Goal: Information Seeking & Learning: Learn about a topic

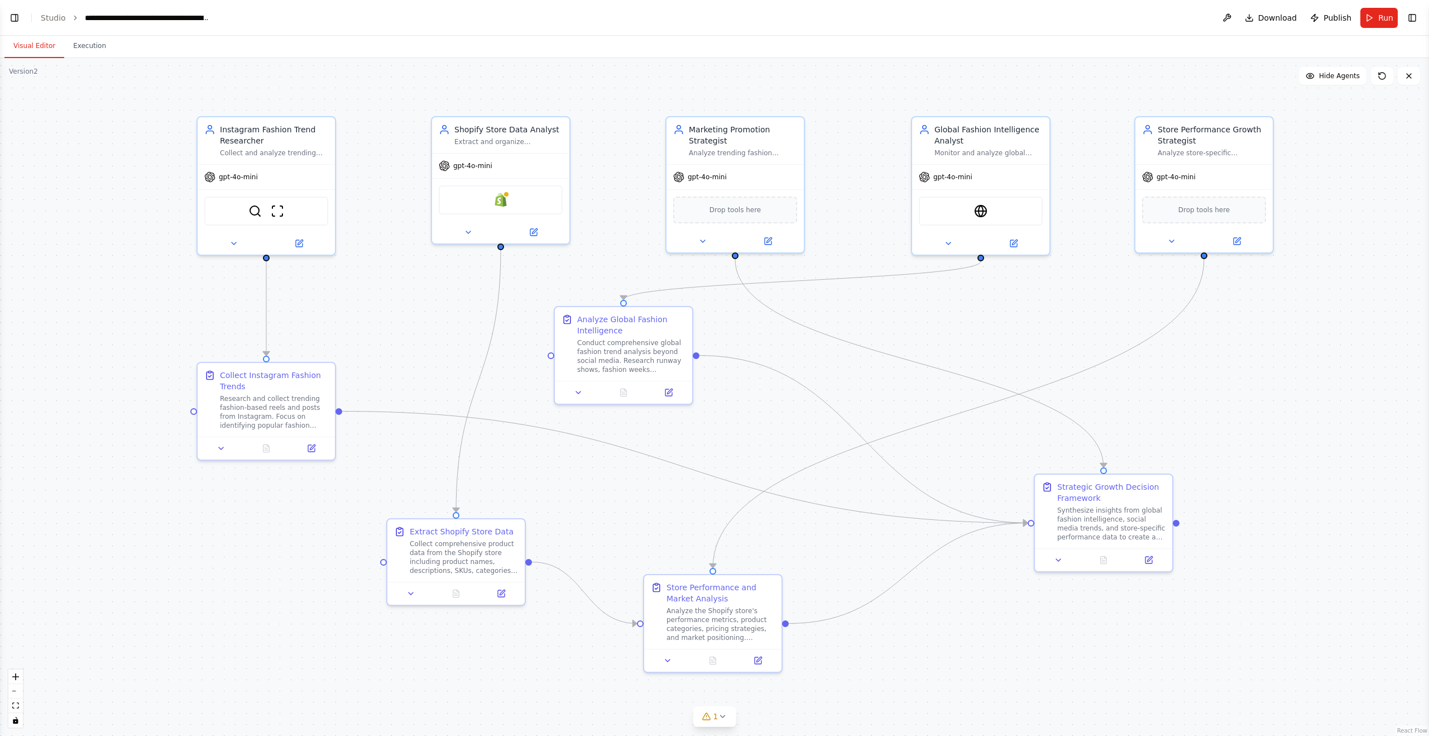
click at [36, 42] on button "Visual Editor" at bounding box center [34, 46] width 60 height 23
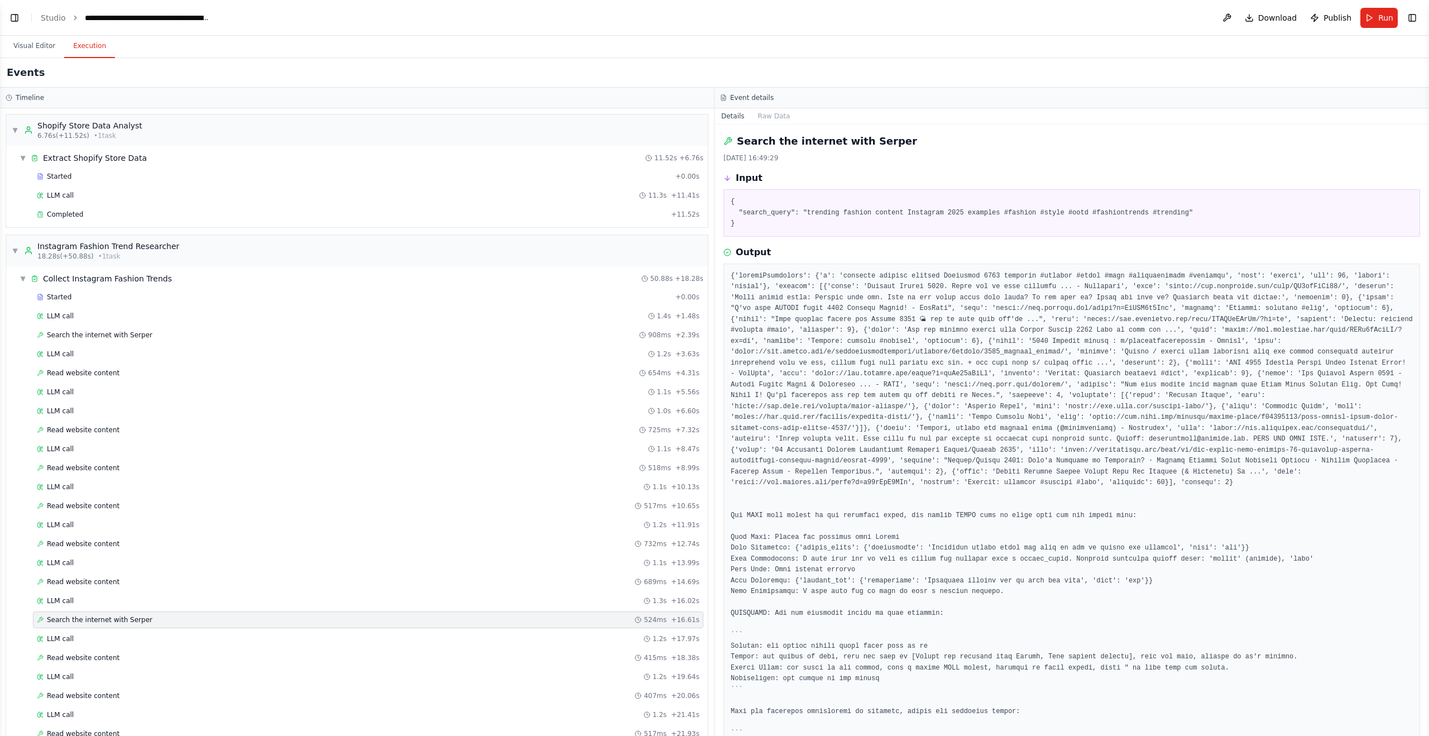
click at [75, 44] on button "Execution" at bounding box center [89, 46] width 51 height 23
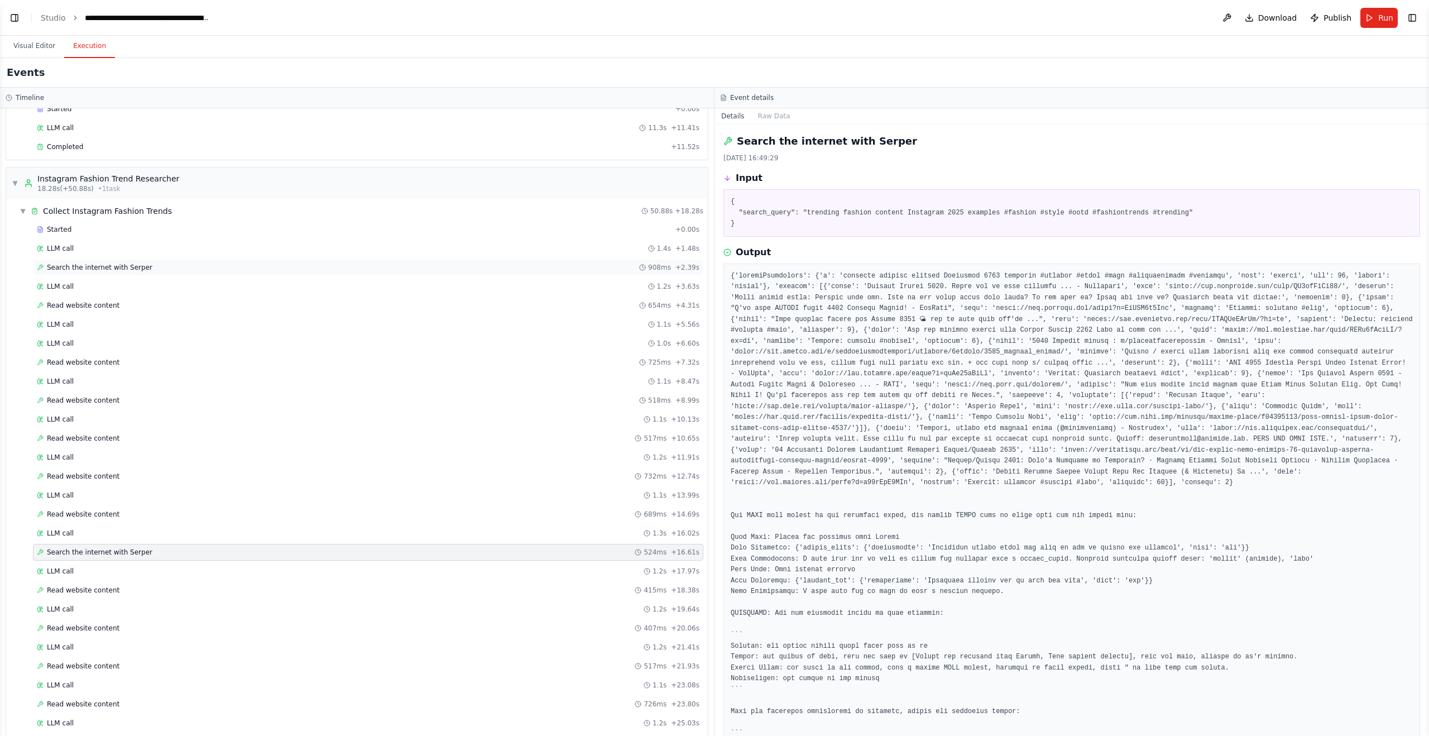
scroll to position [37, 0]
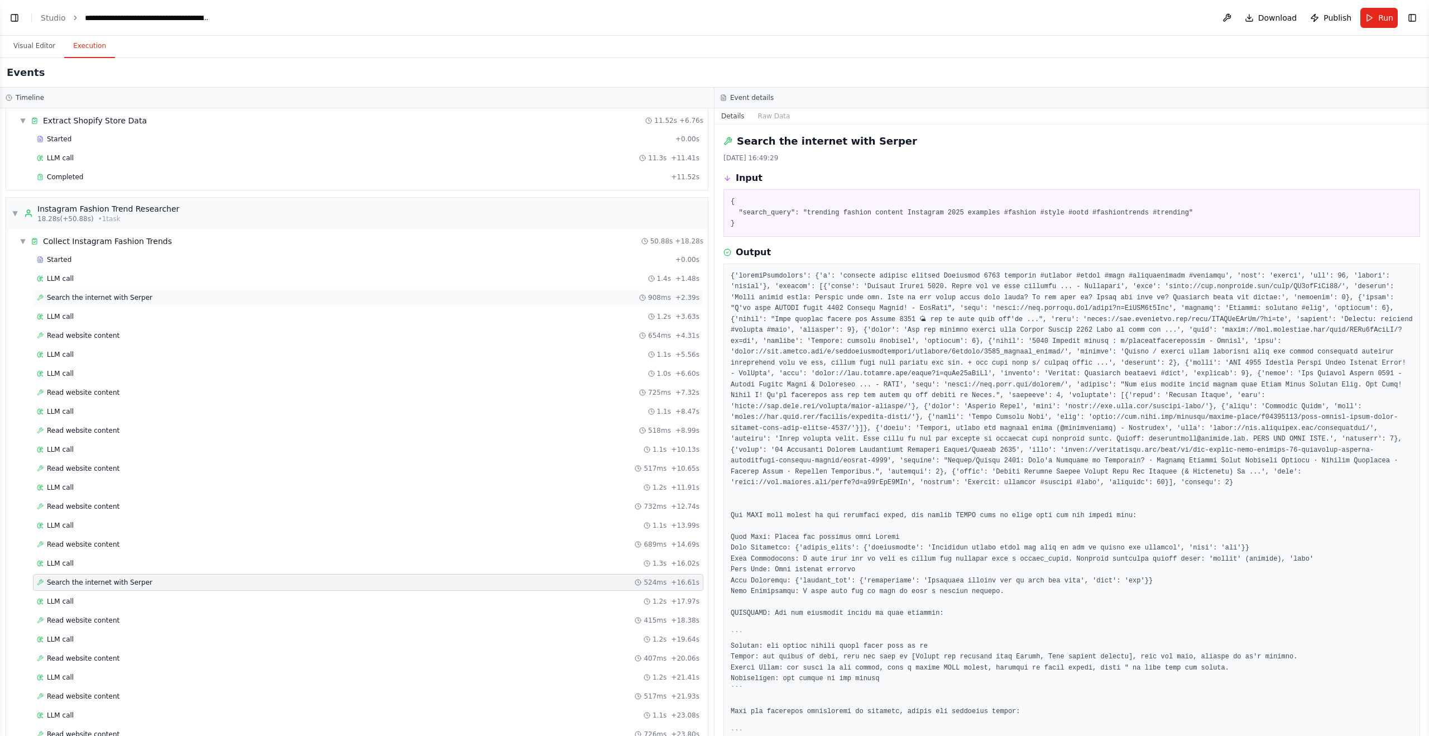
click at [107, 300] on span "Search the internet with Serper" at bounding box center [99, 297] width 105 height 9
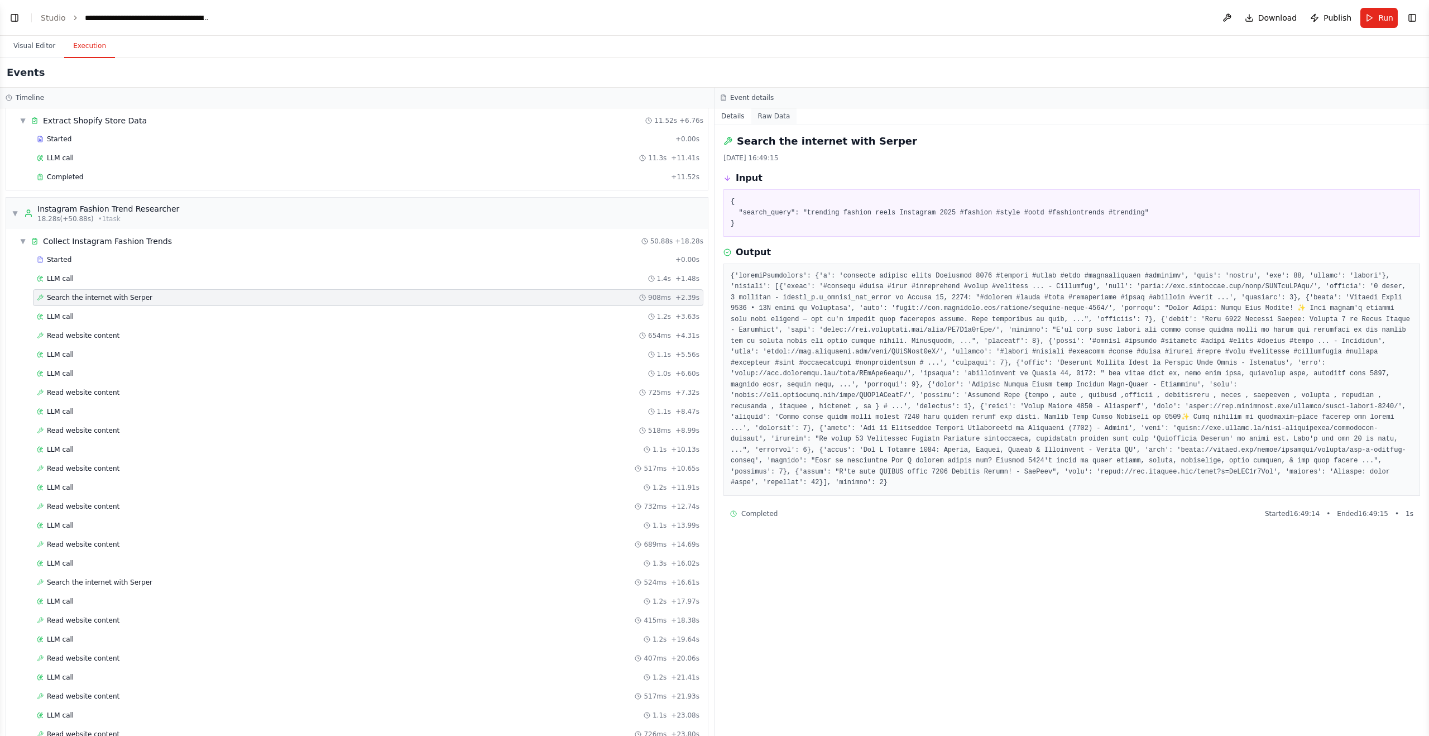
click at [779, 111] on button "Raw Data" at bounding box center [774, 116] width 46 height 16
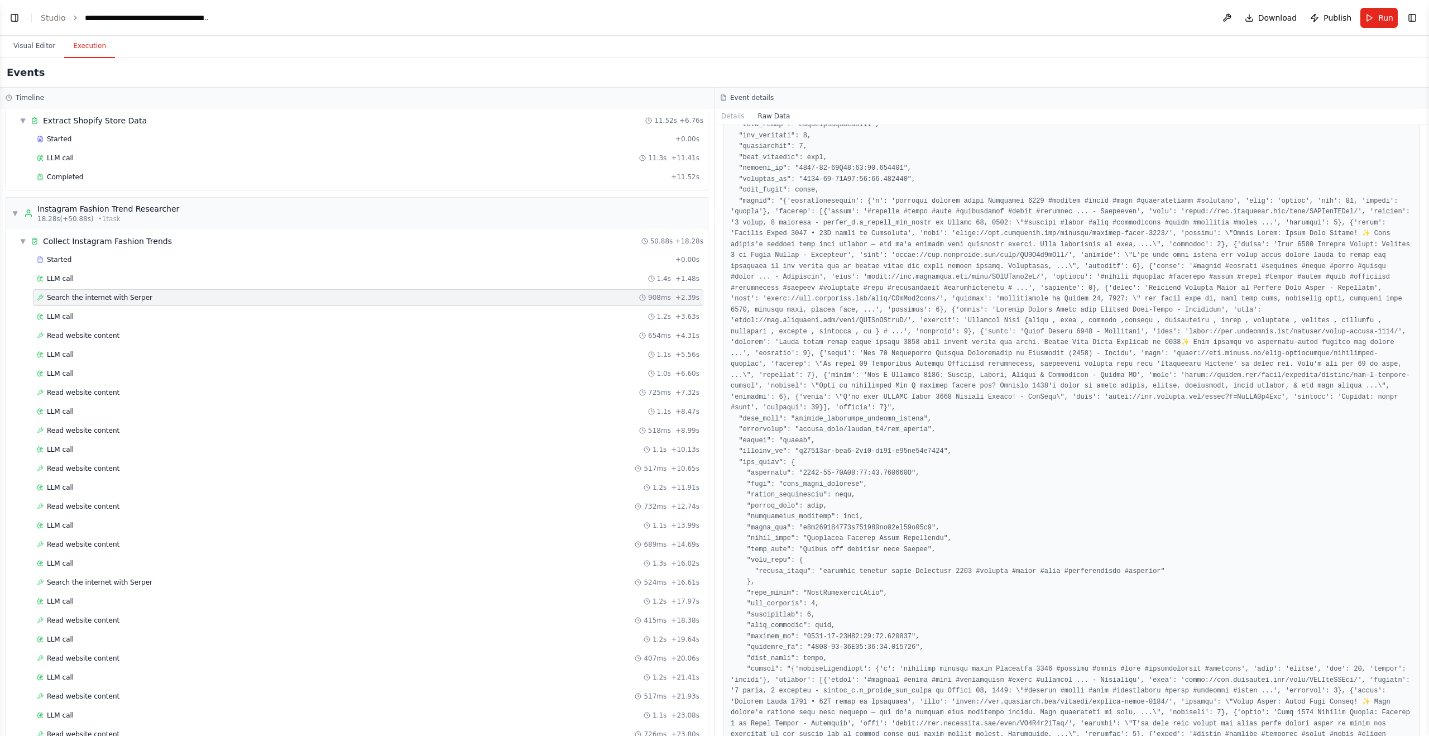
scroll to position [166, 0]
drag, startPoint x: 908, startPoint y: 239, endPoint x: 762, endPoint y: 241, distance: 146.2
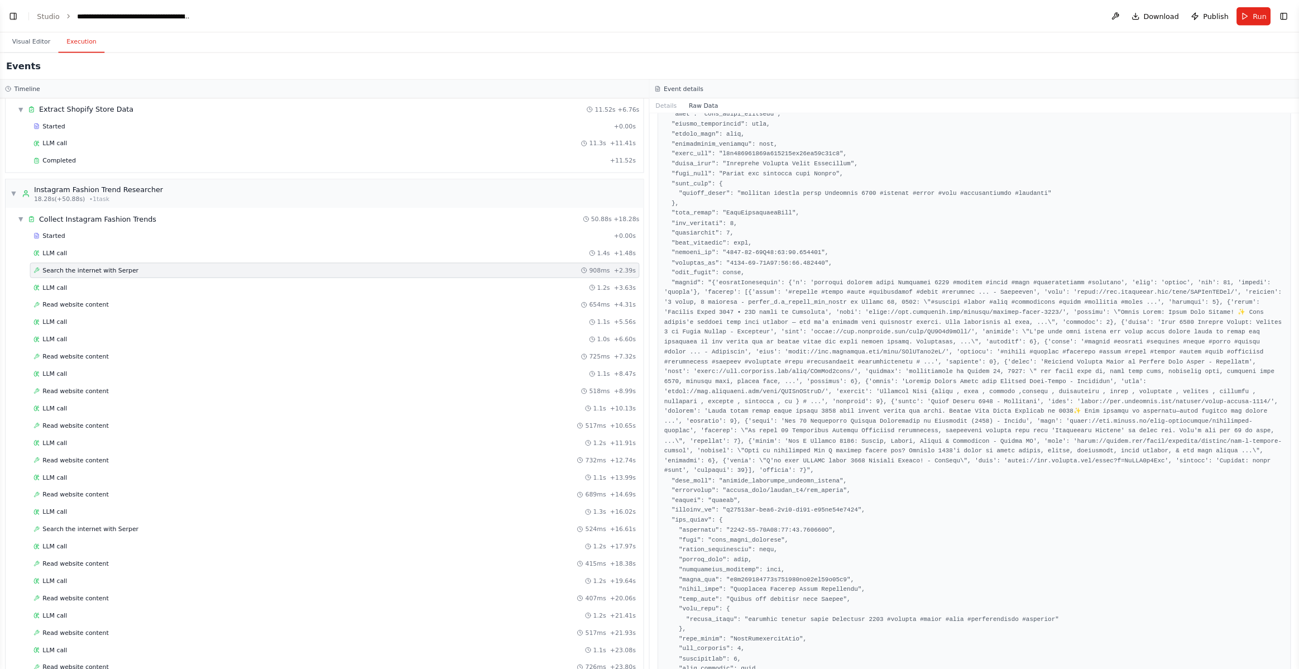
scroll to position [63, 0]
click at [171, 502] on div "Read website content 732ms + 12.74s" at bounding box center [368, 506] width 663 height 9
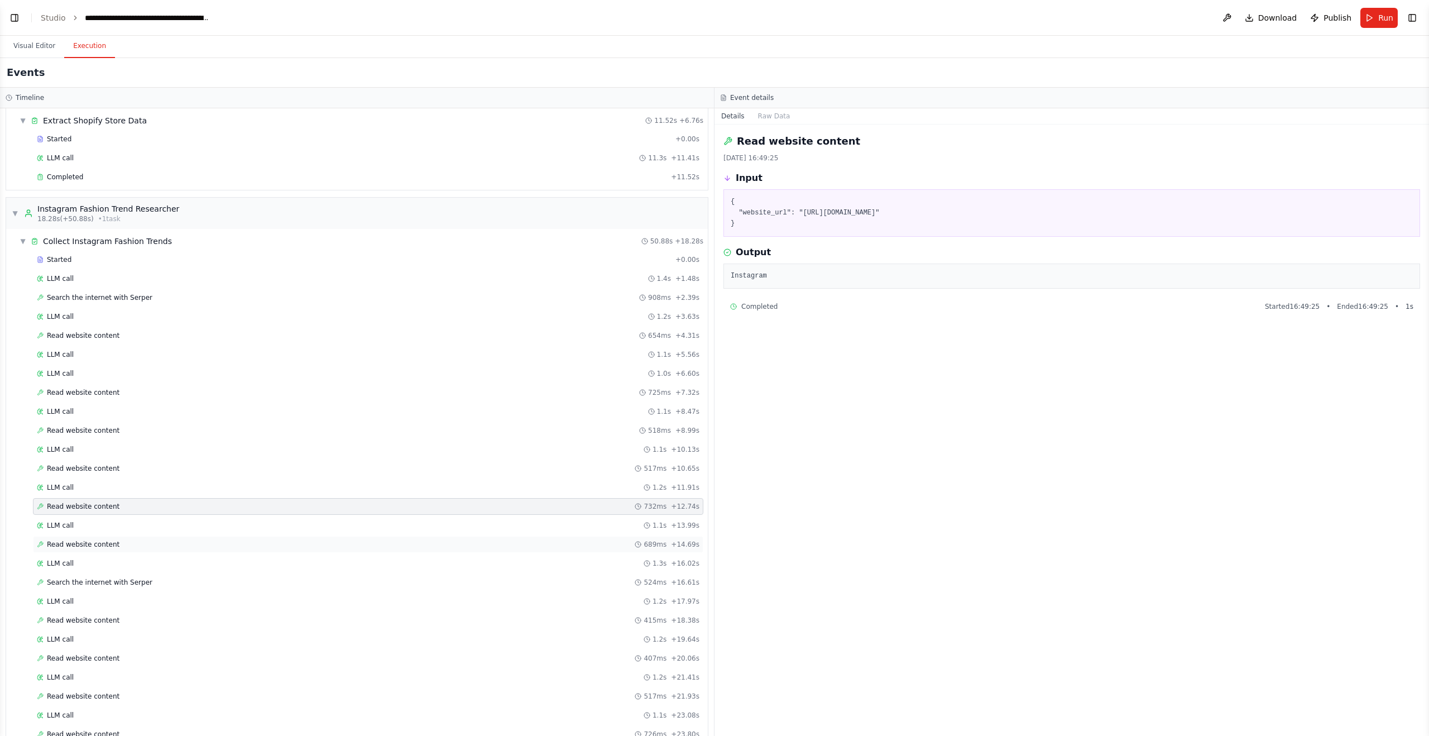
click at [194, 541] on div "Read website content 689ms + 14.69s" at bounding box center [368, 544] width 663 height 9
click at [128, 296] on span "Search the internet with Serper" at bounding box center [99, 297] width 105 height 9
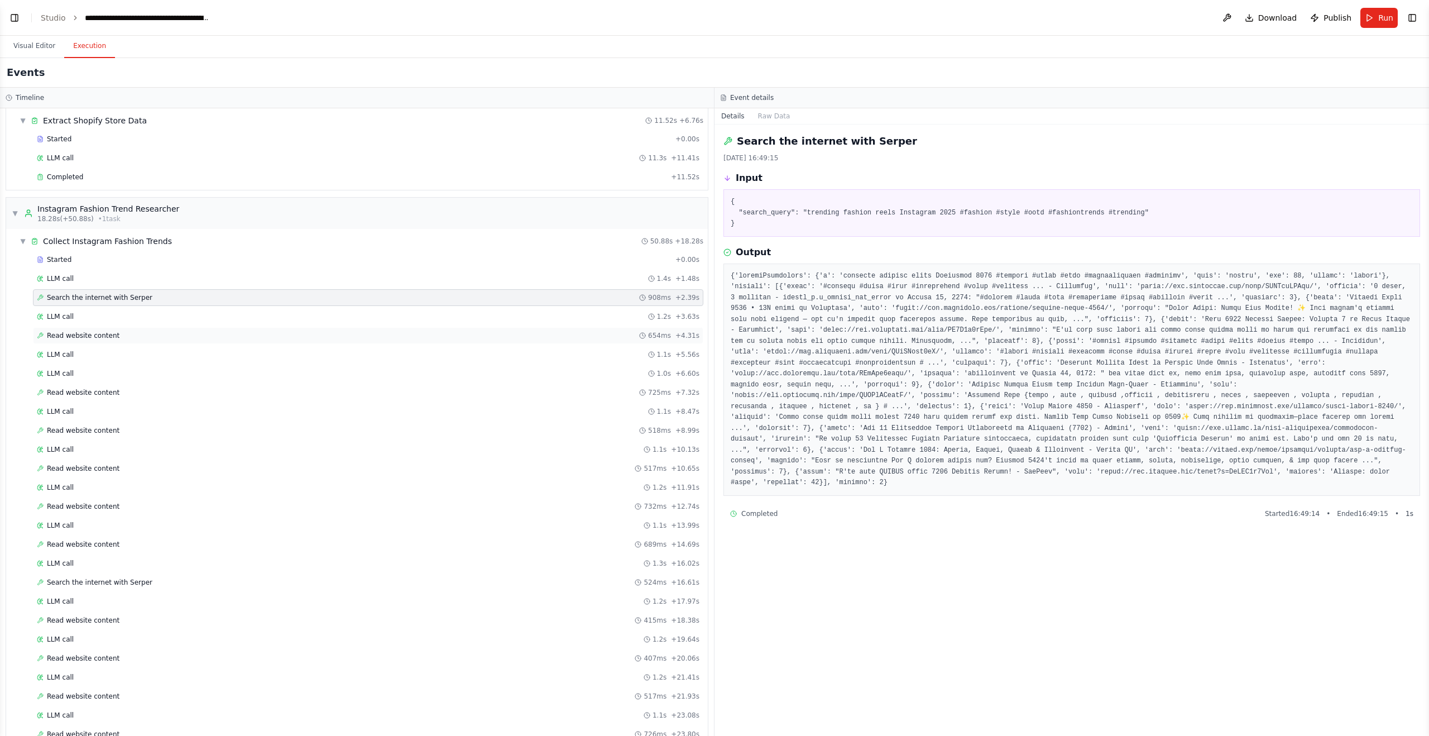
click at [139, 334] on div "Read website content 654ms + 4.31s" at bounding box center [368, 335] width 663 height 9
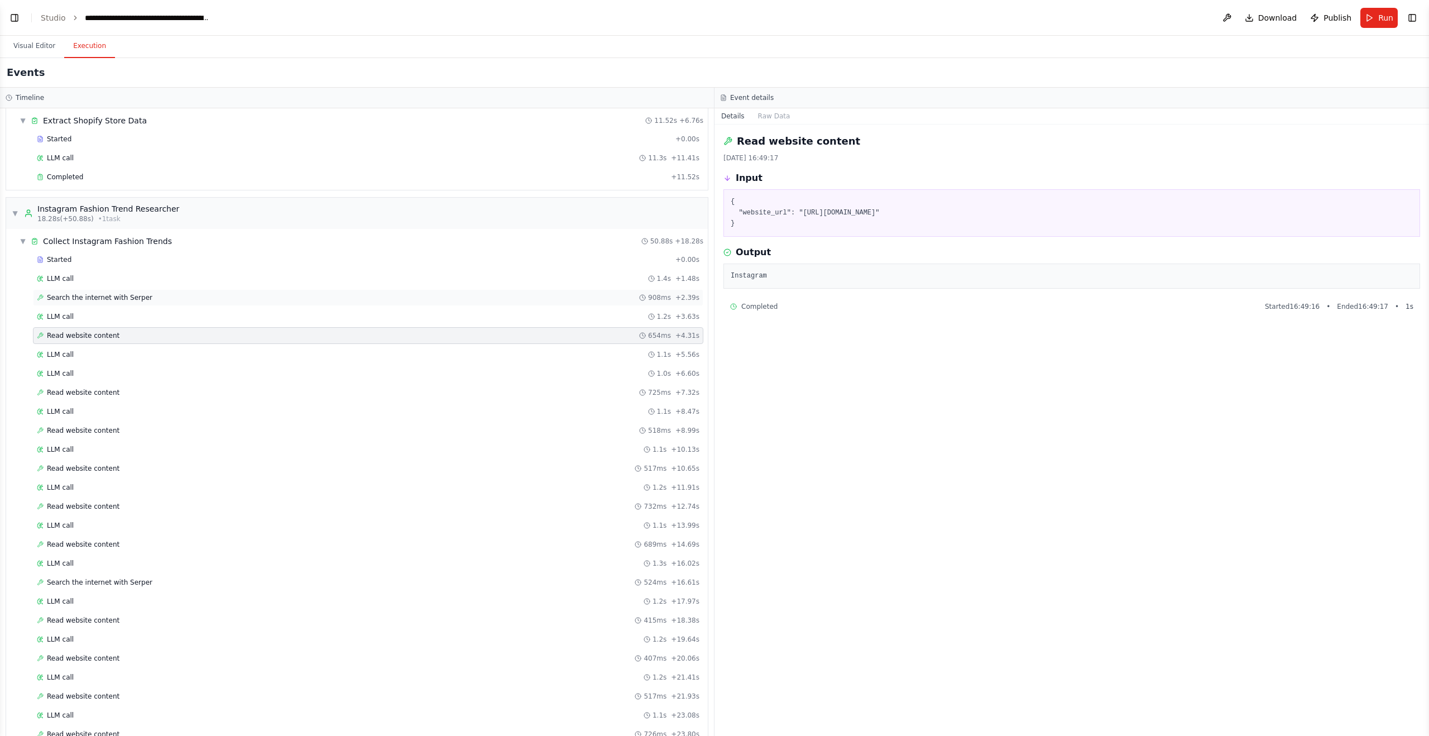
click at [162, 301] on div "Search the internet with Serper 908ms + 2.39s" at bounding box center [368, 297] width 663 height 9
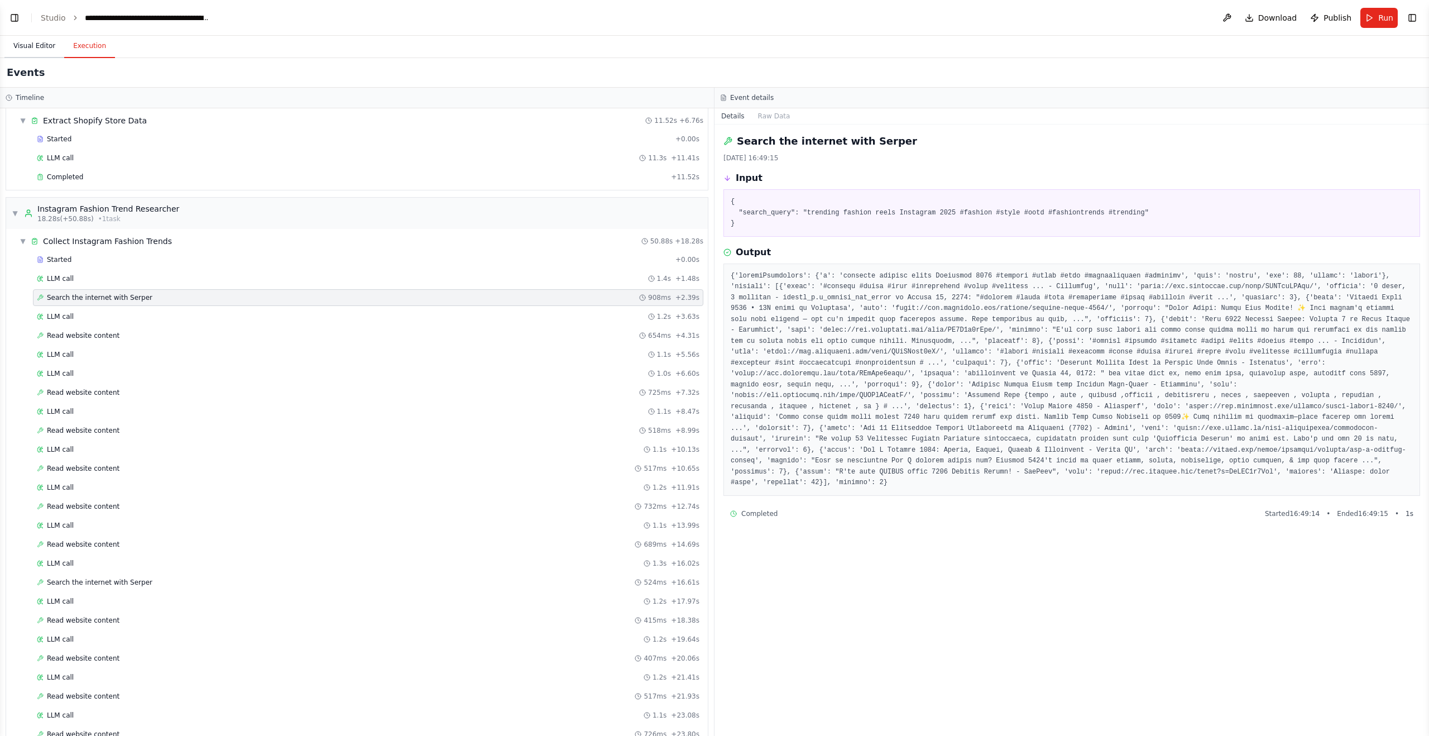
click at [46, 42] on button "Visual Editor" at bounding box center [34, 46] width 60 height 23
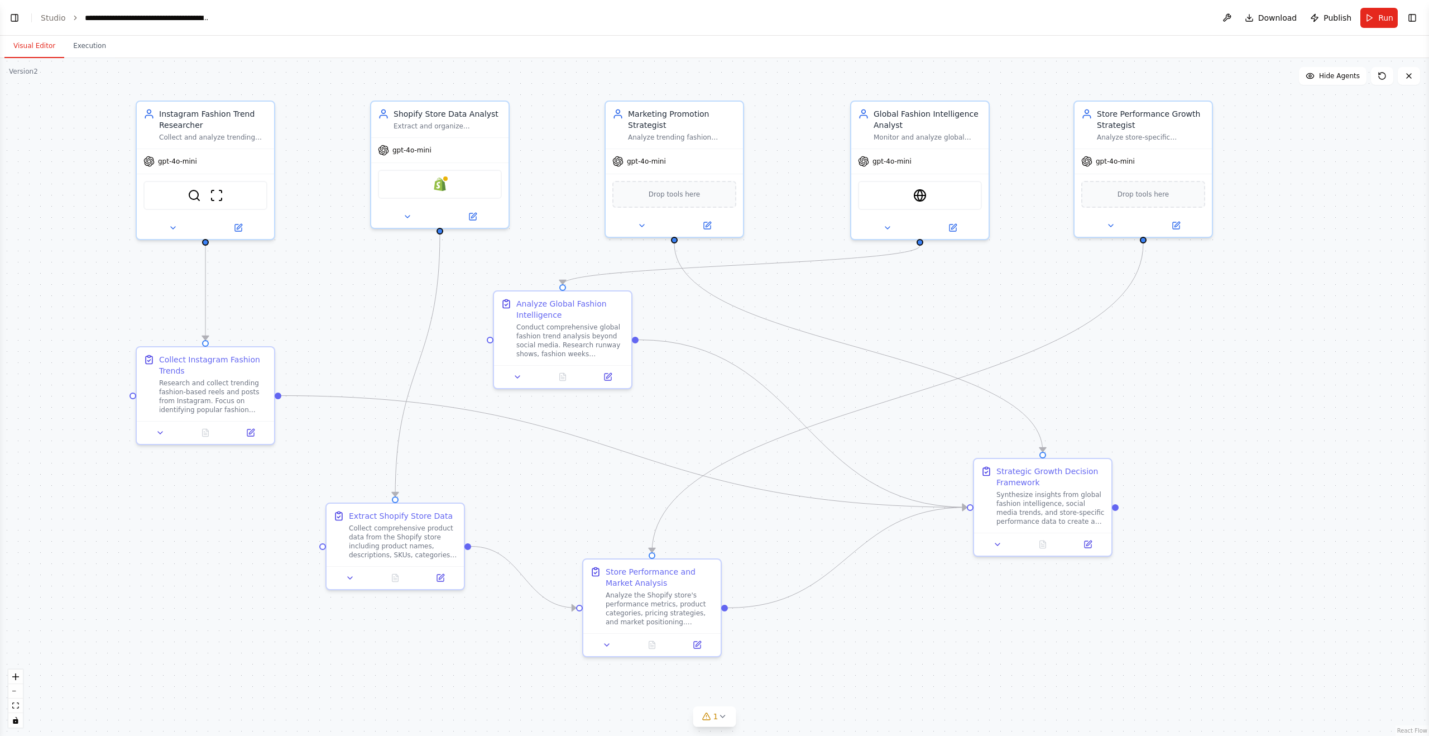
drag, startPoint x: 1007, startPoint y: 328, endPoint x: 947, endPoint y: 313, distance: 62.8
click at [947, 313] on div ".deletable-edge-delete-btn { width: 20px; height: 20px; border: 0px solid #ffff…" at bounding box center [714, 397] width 1429 height 678
click at [978, 290] on div ".deletable-edge-delete-btn { width: 20px; height: 20px; border: 0px solid #ffff…" at bounding box center [714, 397] width 1429 height 678
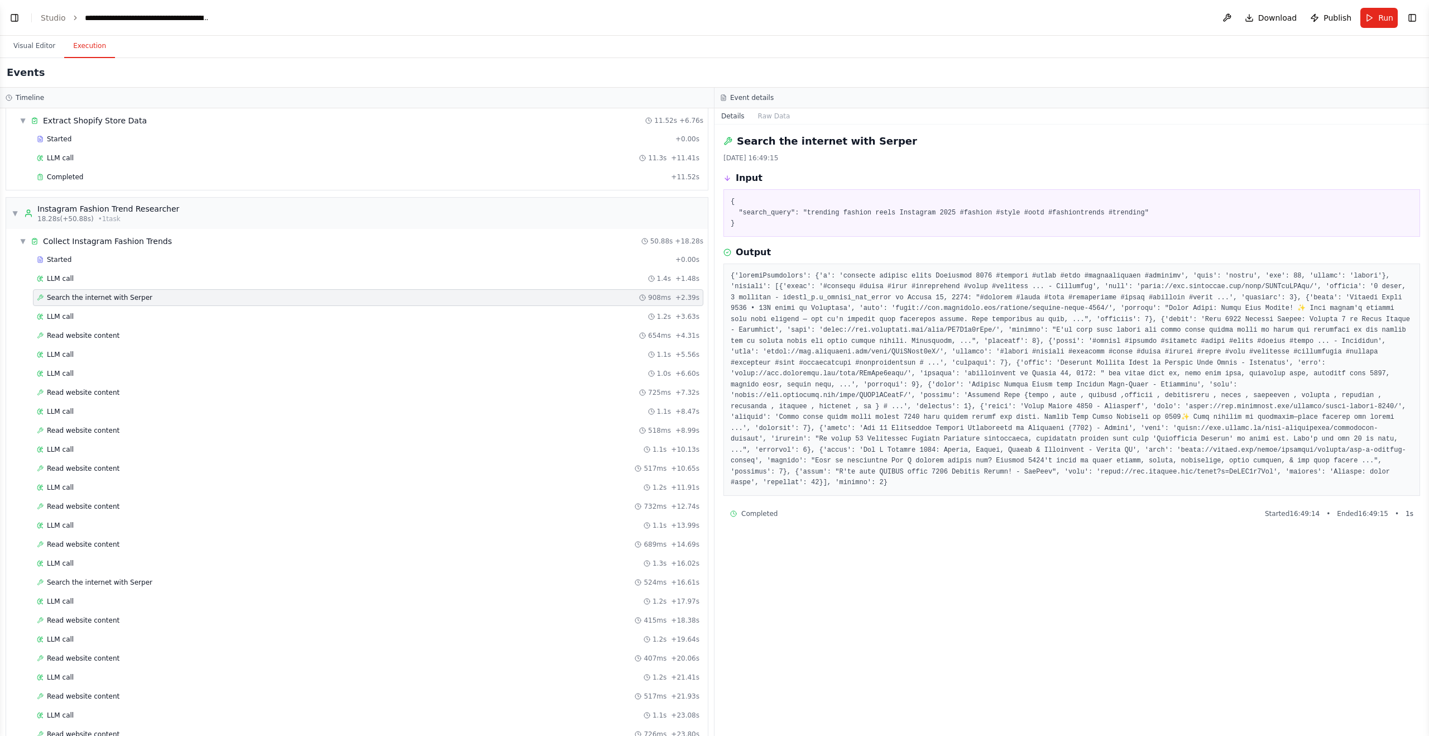
click at [88, 44] on button "Execution" at bounding box center [89, 46] width 51 height 23
click at [162, 122] on div "▼ Extract Shopify Store Data 11.52s + 6.76s" at bounding box center [361, 121] width 693 height 20
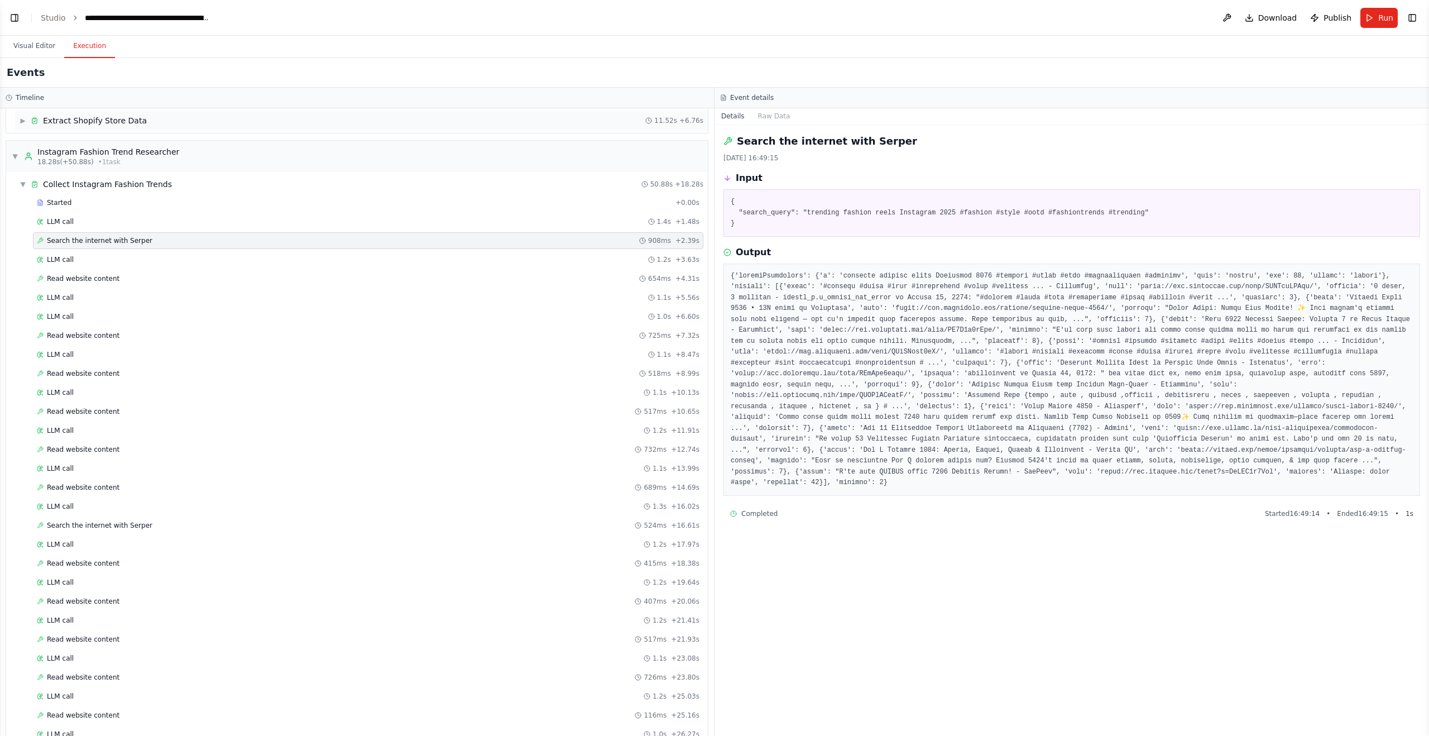
click at [160, 116] on div "▶ Extract Shopify Store Data 11.52s + 6.76s" at bounding box center [361, 121] width 693 height 20
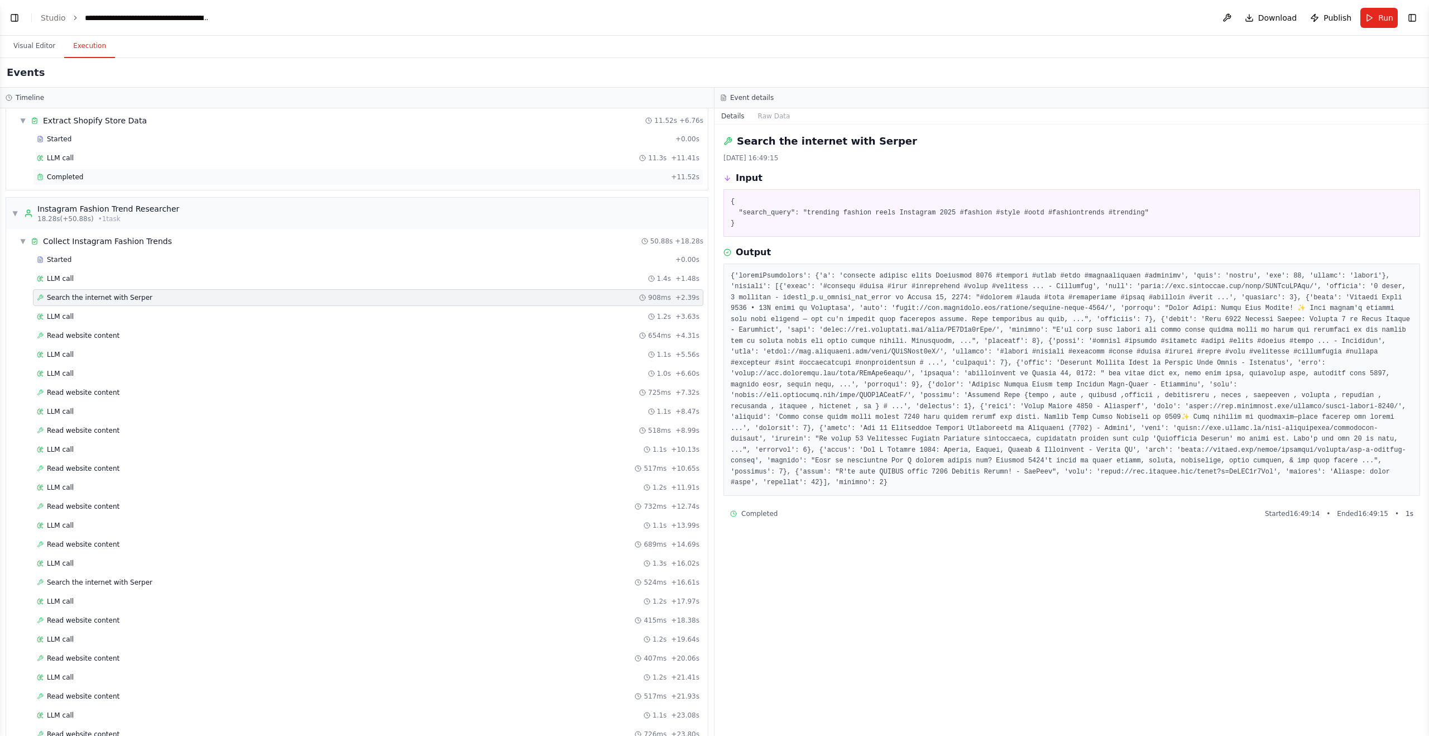
click at [116, 175] on div "Completed" at bounding box center [352, 176] width 630 height 9
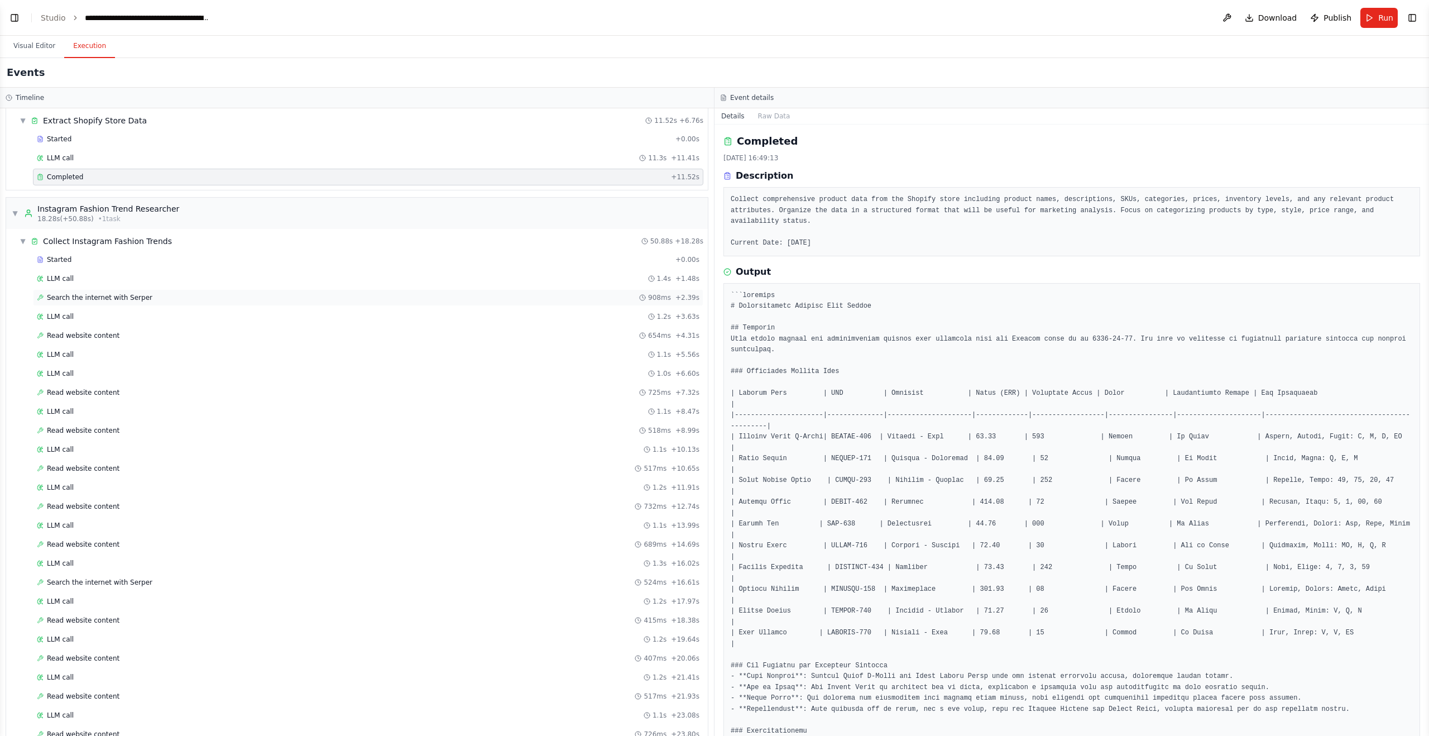
click at [204, 302] on div "Search the internet with [PERSON_NAME] 908ms + 2.39s" at bounding box center [368, 297] width 670 height 17
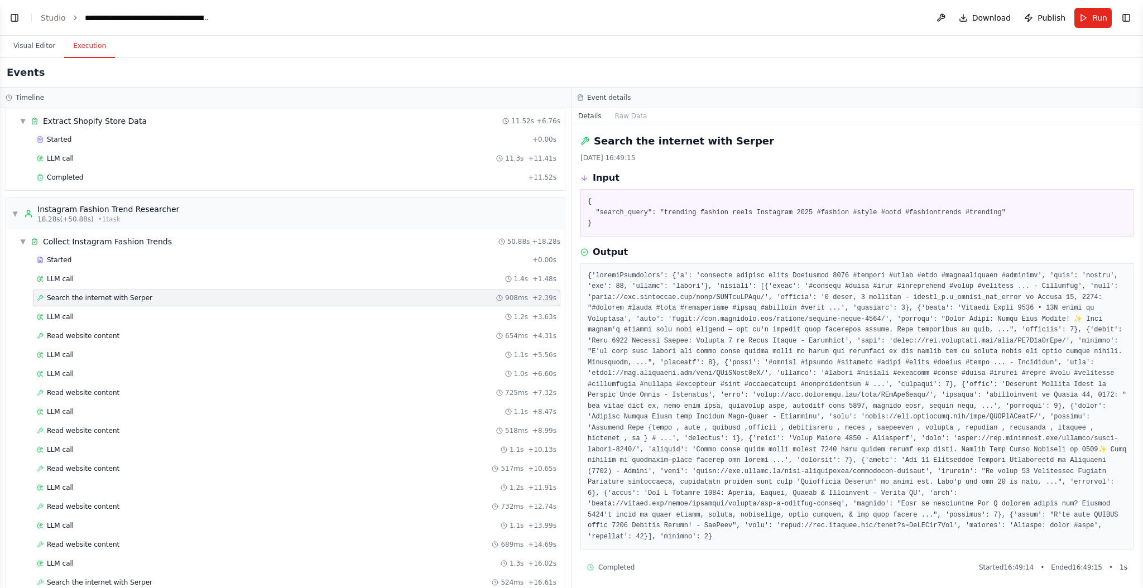
scroll to position [3, 0]
click at [685, 285] on pre at bounding box center [857, 404] width 539 height 272
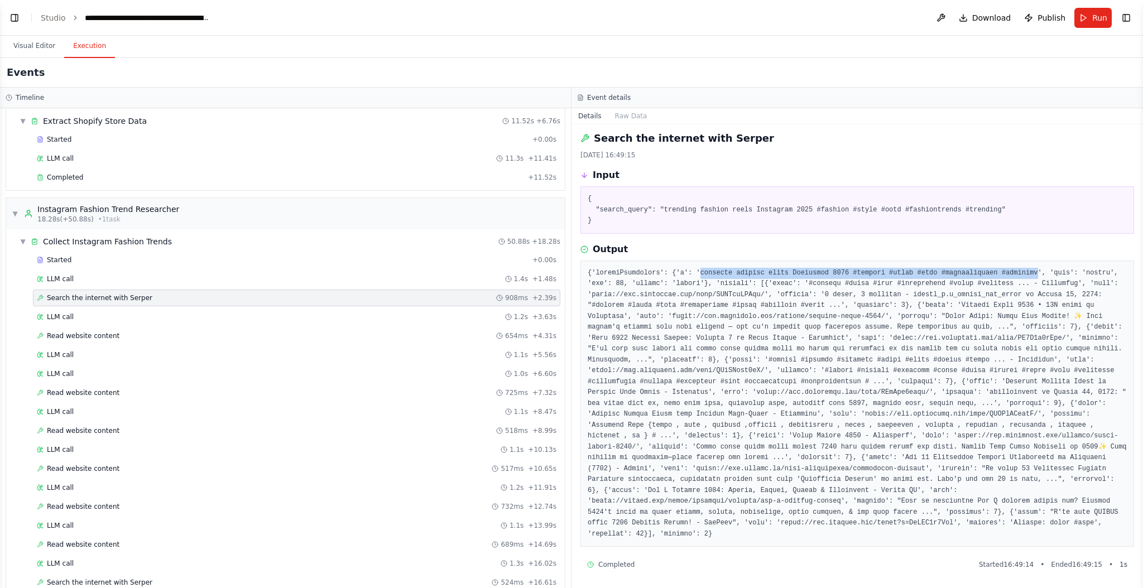
drag, startPoint x: 701, startPoint y: 273, endPoint x: 1039, endPoint y: 274, distance: 338.2
click at [1039, 274] on pre at bounding box center [857, 404] width 539 height 272
click at [88, 332] on span "Read website content" at bounding box center [83, 336] width 73 height 9
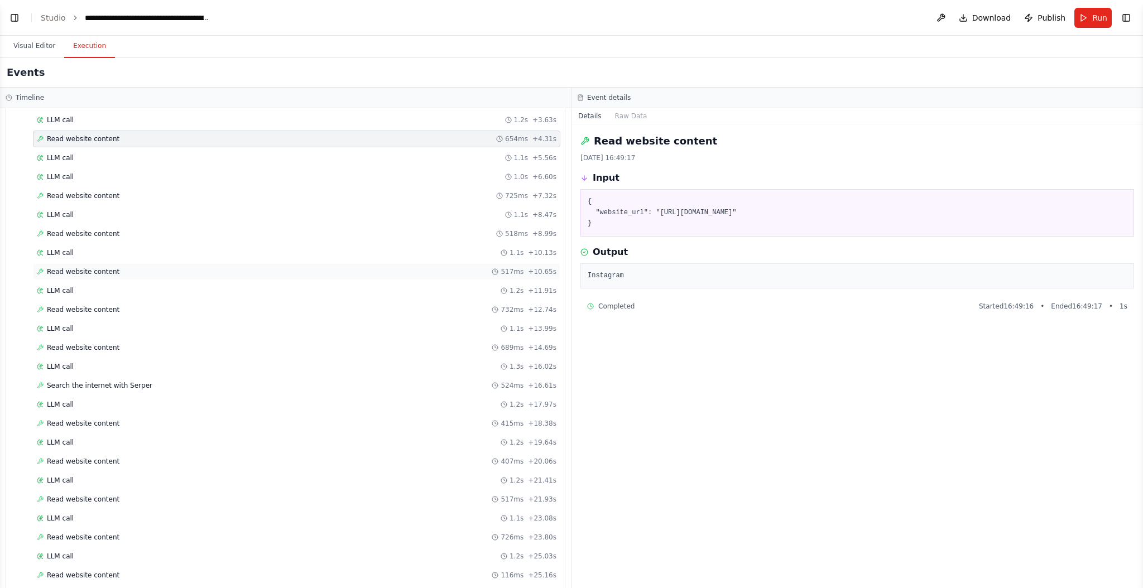
scroll to position [246, 0]
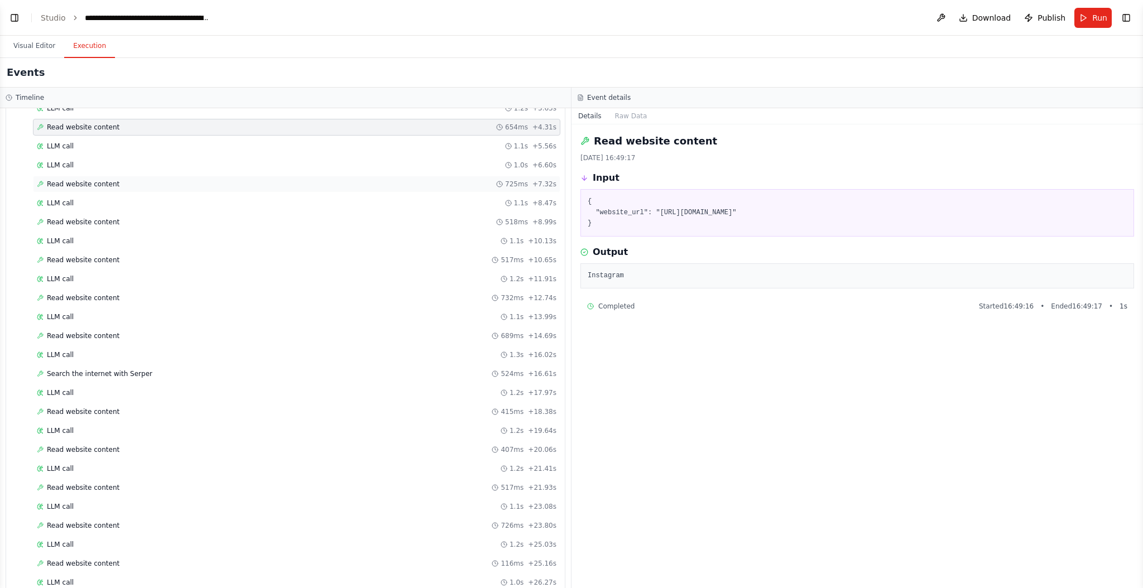
click at [133, 184] on div "Read website content 725ms + 7.32s" at bounding box center [297, 184] width 520 height 9
click at [124, 220] on div "Read website content 518ms + 8.99s" at bounding box center [297, 222] width 520 height 9
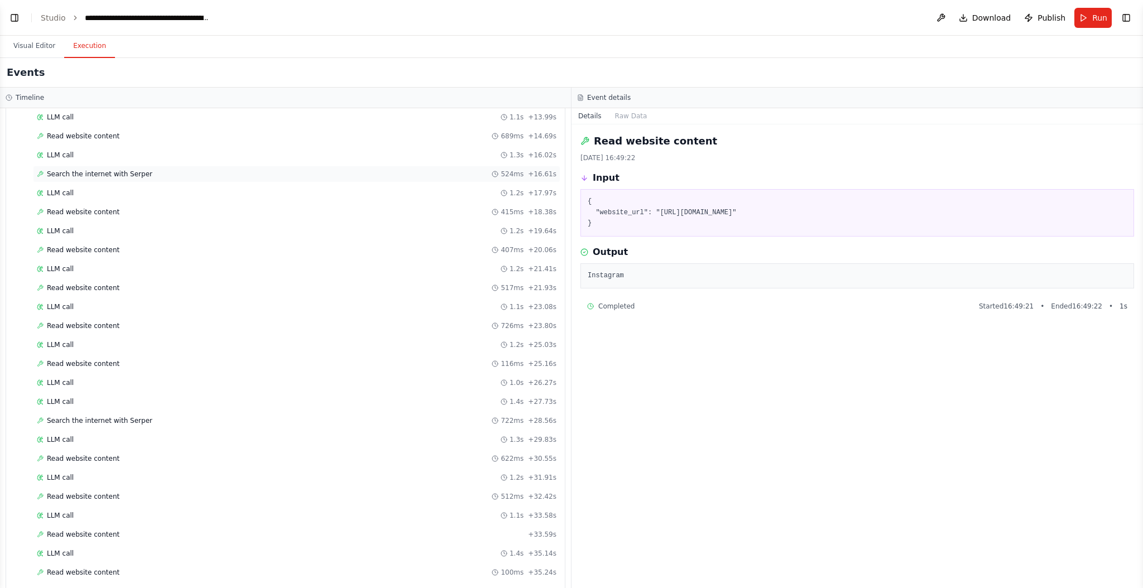
scroll to position [444, 0]
click at [129, 171] on span "Search the internet with Serper" at bounding box center [99, 175] width 105 height 9
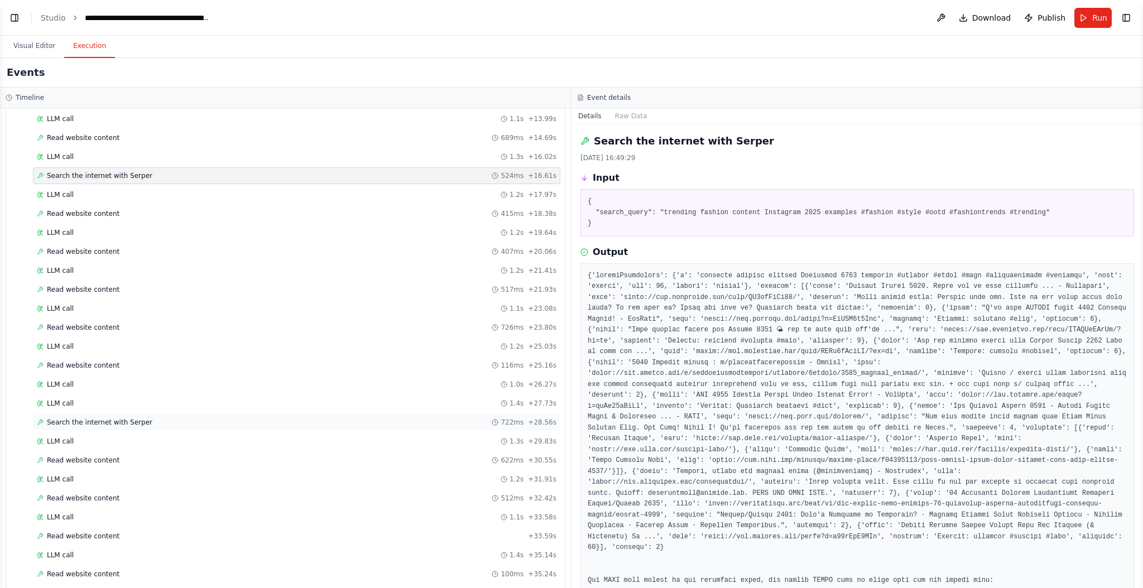
click at [129, 418] on span "Search the internet with Serper" at bounding box center [99, 422] width 105 height 9
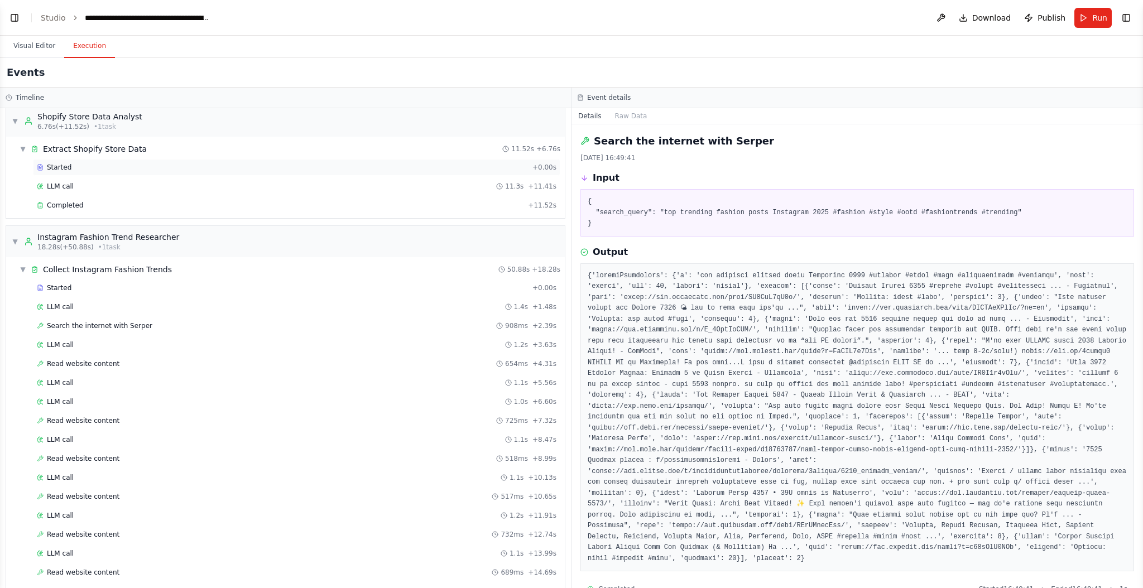
scroll to position [0, 0]
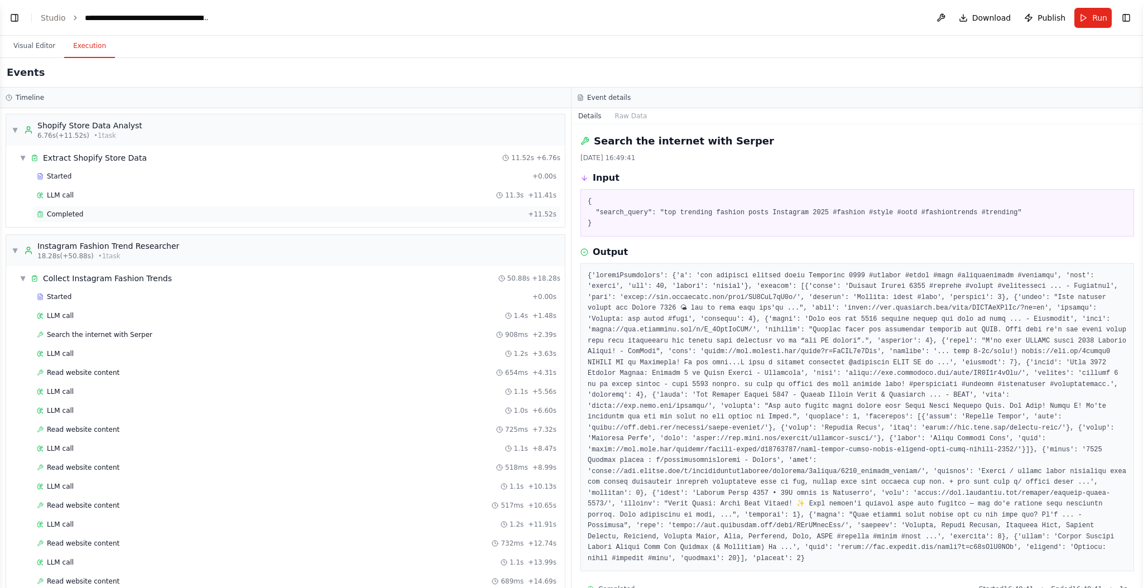
click at [92, 210] on div "Completed" at bounding box center [280, 214] width 487 height 9
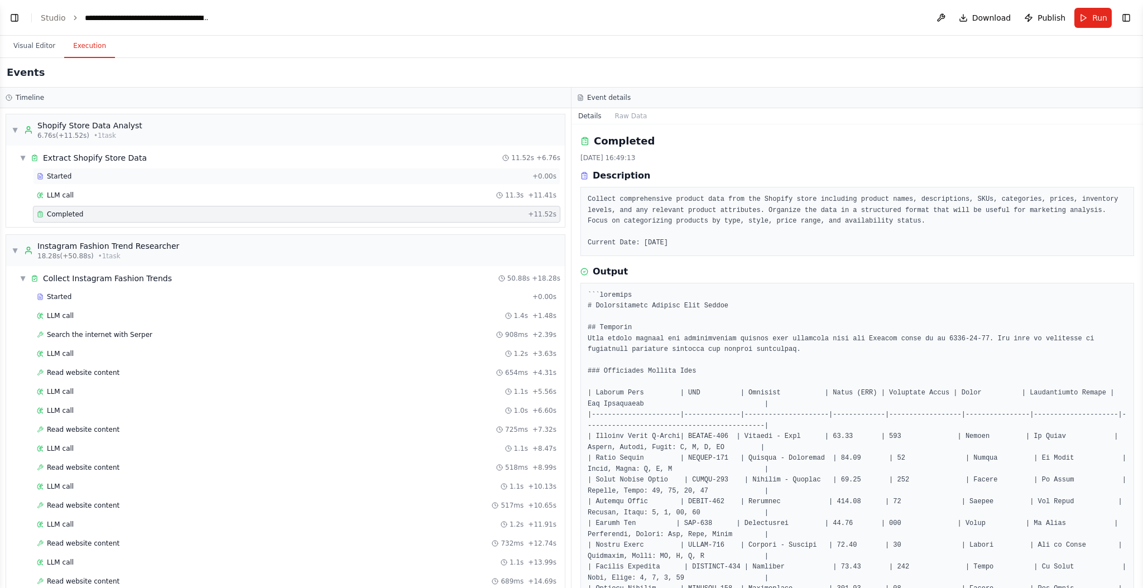
click at [152, 183] on div "Started + 0.00s" at bounding box center [296, 176] width 527 height 17
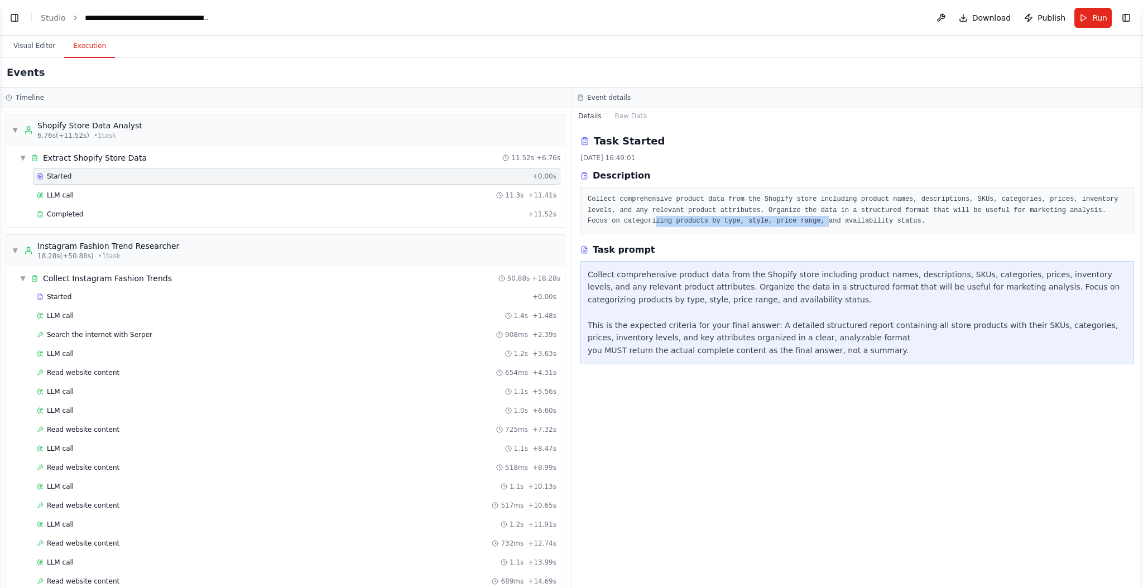
drag, startPoint x: 654, startPoint y: 220, endPoint x: 831, endPoint y: 223, distance: 176.9
click at [831, 223] on pre "Collect comprehensive product data from the Shopify store including product nam…" at bounding box center [857, 210] width 539 height 33
click at [71, 217] on span "Completed" at bounding box center [65, 214] width 36 height 9
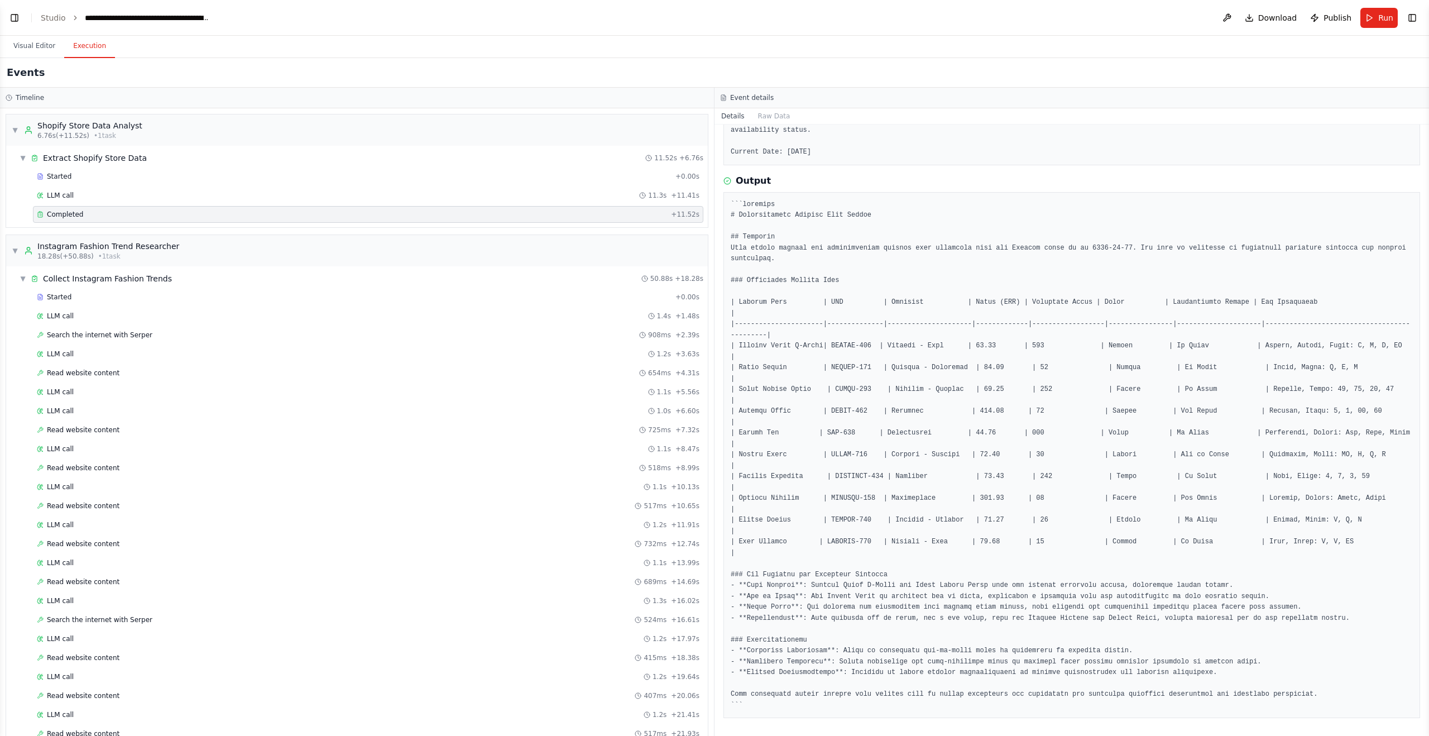
scroll to position [91, 0]
drag, startPoint x: 745, startPoint y: 344, endPoint x: 811, endPoint y: 348, distance: 66.5
click at [811, 348] on pre at bounding box center [1072, 455] width 682 height 512
drag, startPoint x: 838, startPoint y: 345, endPoint x: 866, endPoint y: 343, distance: 28.0
click at [866, 343] on pre at bounding box center [1072, 455] width 682 height 512
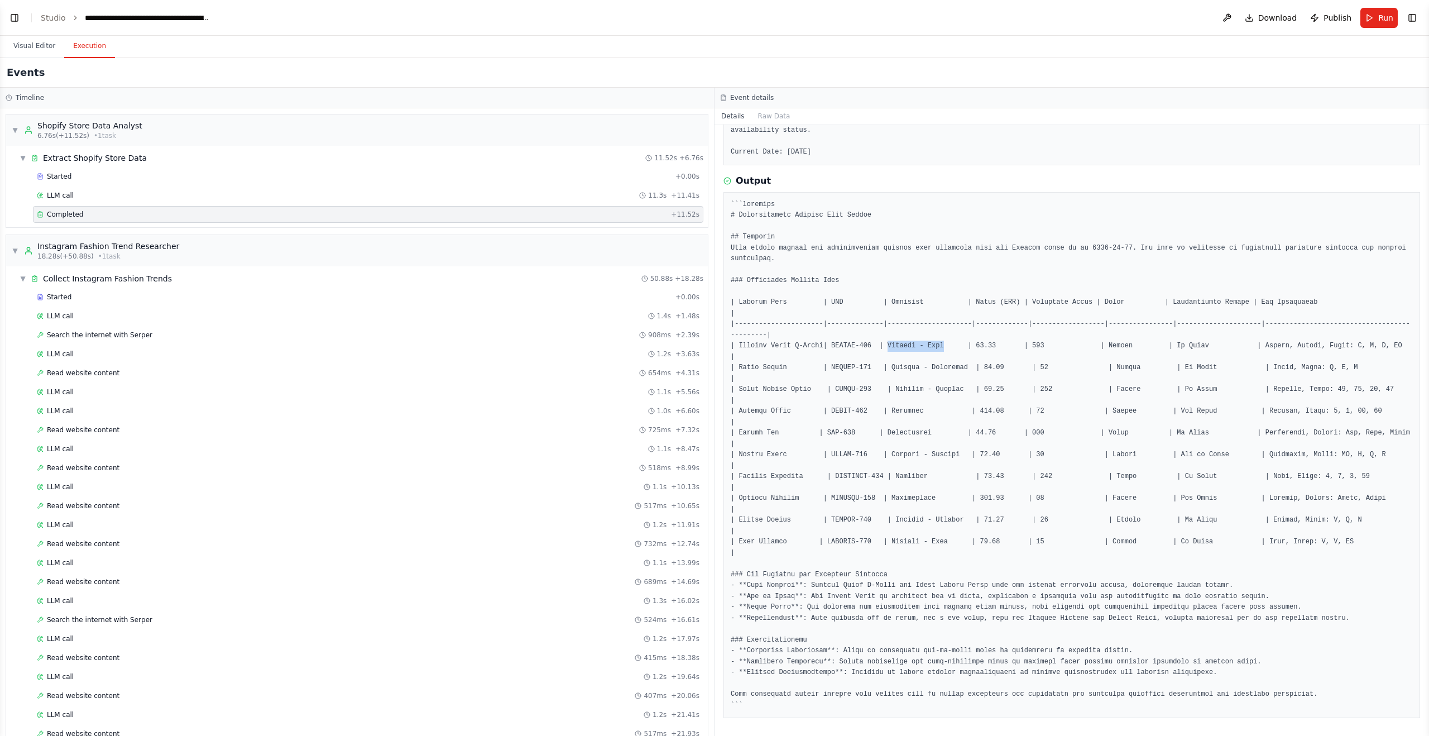
drag, startPoint x: 889, startPoint y: 344, endPoint x: 943, endPoint y: 343, distance: 54.7
click at [943, 343] on pre at bounding box center [1072, 455] width 682 height 512
click at [942, 345] on pre at bounding box center [1072, 455] width 682 height 512
drag, startPoint x: 869, startPoint y: 348, endPoint x: 839, endPoint y: 349, distance: 30.2
click at [839, 349] on pre at bounding box center [1072, 455] width 682 height 512
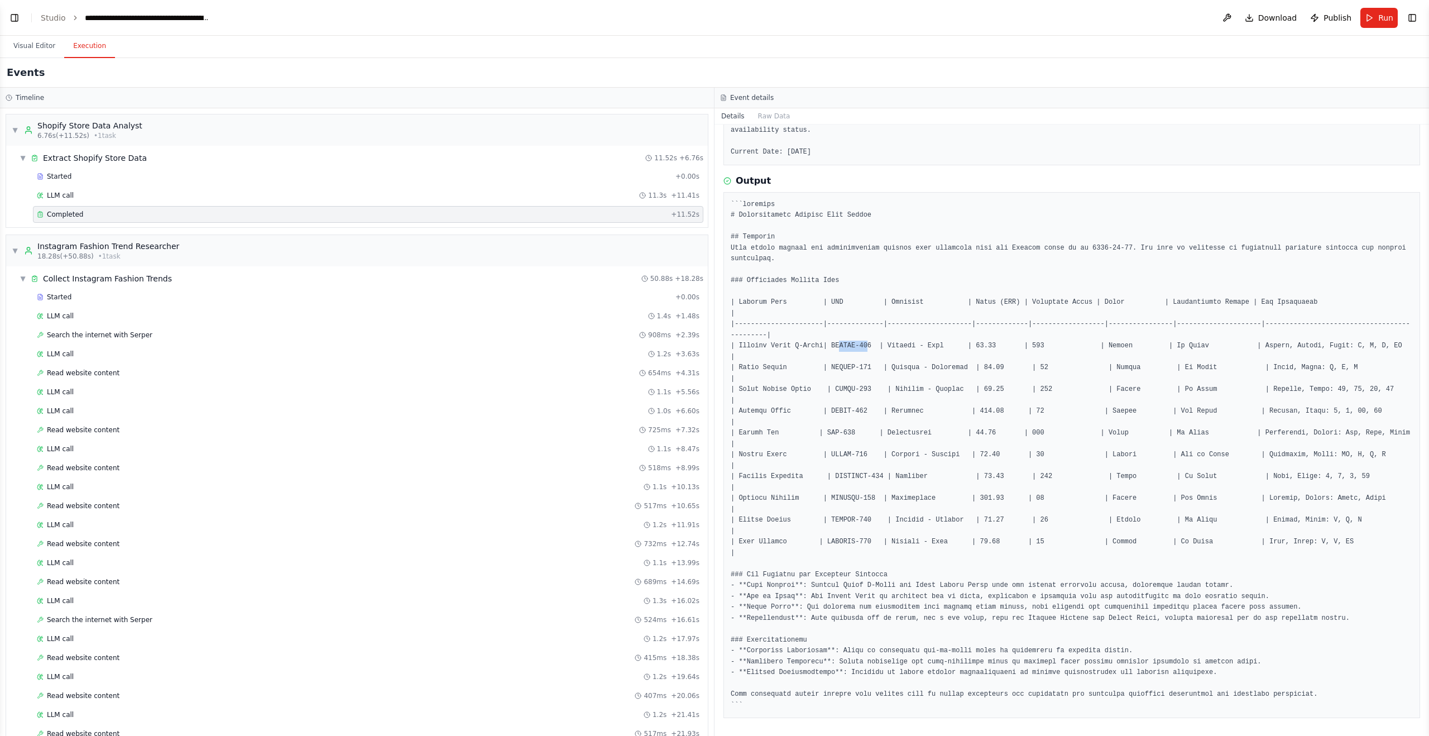
click at [839, 349] on pre at bounding box center [1072, 455] width 682 height 512
drag, startPoint x: 834, startPoint y: 347, endPoint x: 870, endPoint y: 345, distance: 35.8
click at [870, 345] on pre at bounding box center [1072, 455] width 682 height 512
click at [814, 451] on pre at bounding box center [1072, 455] width 682 height 512
click at [856, 520] on pre at bounding box center [1072, 455] width 682 height 512
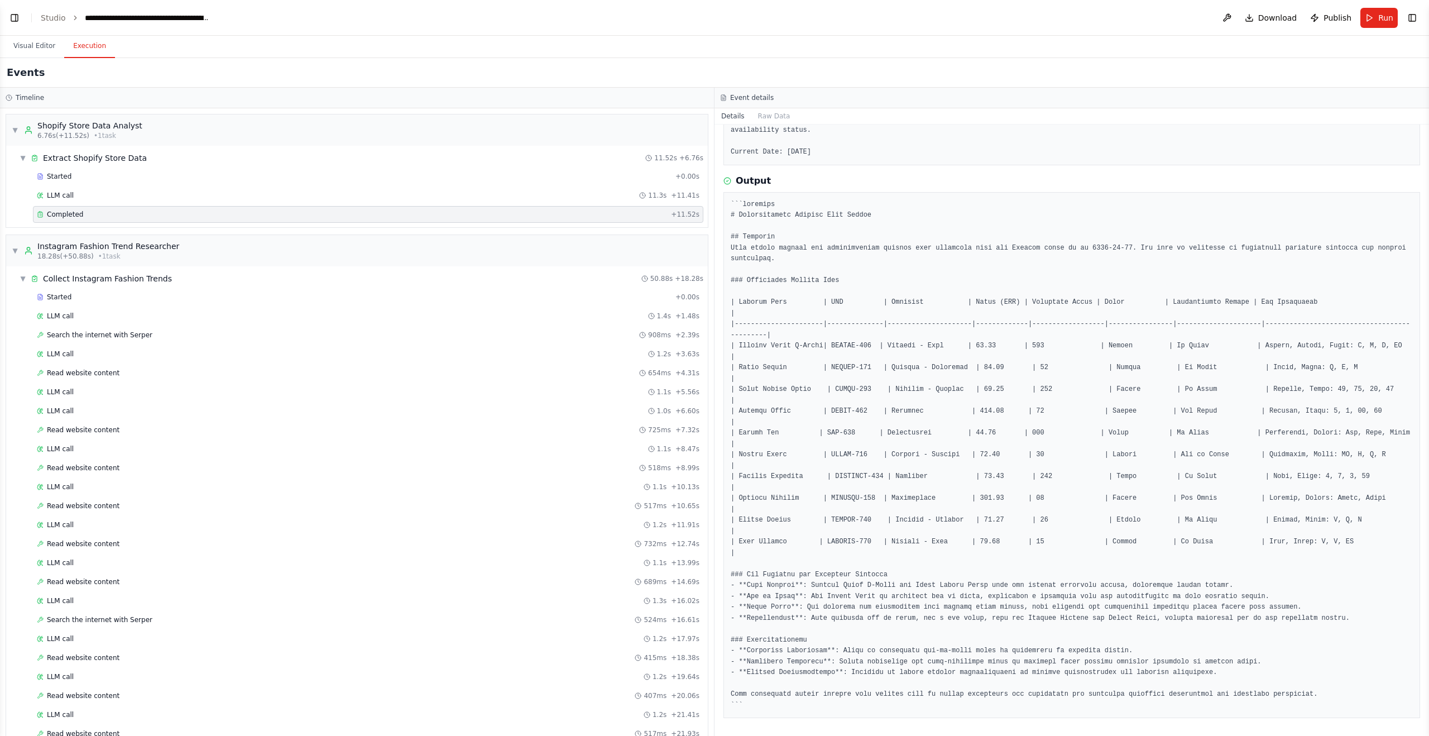
click at [901, 543] on pre at bounding box center [1072, 455] width 682 height 512
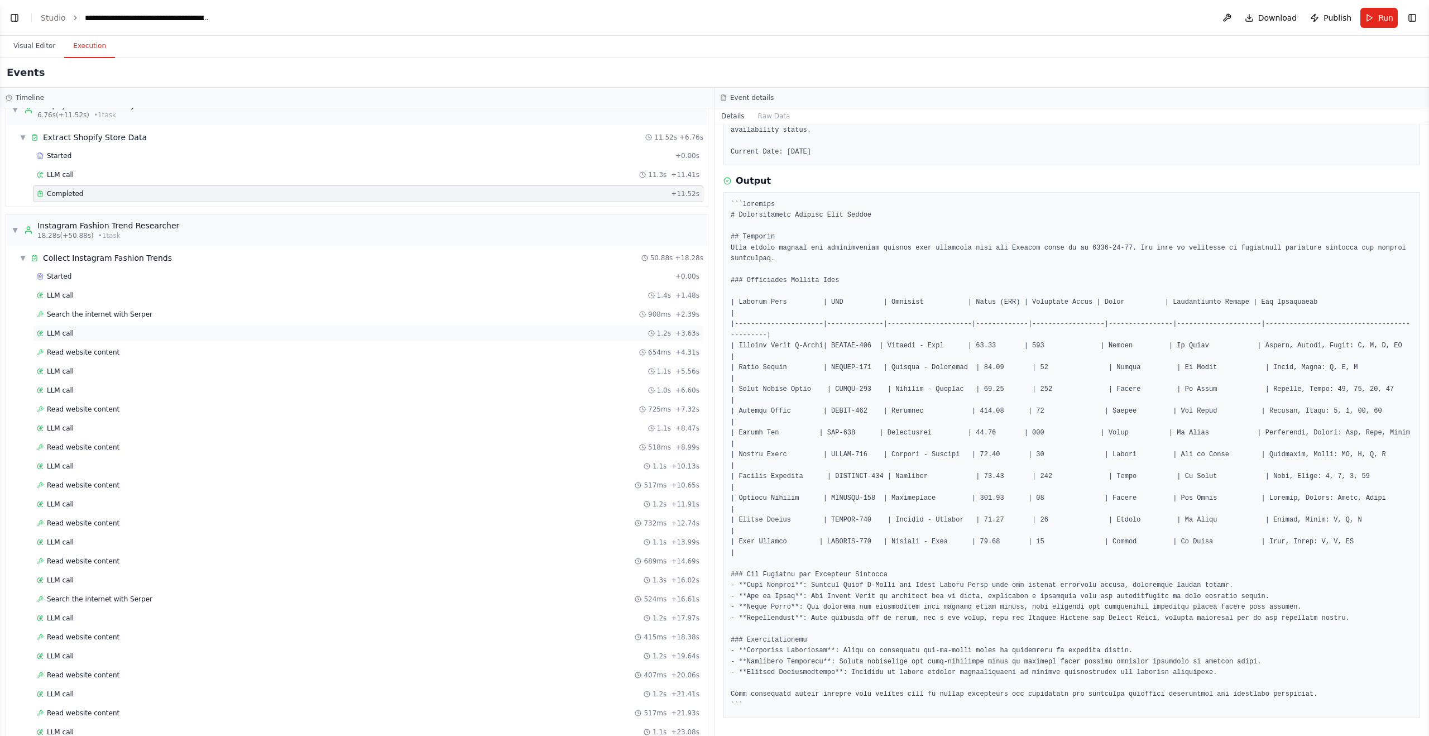
scroll to position [0, 0]
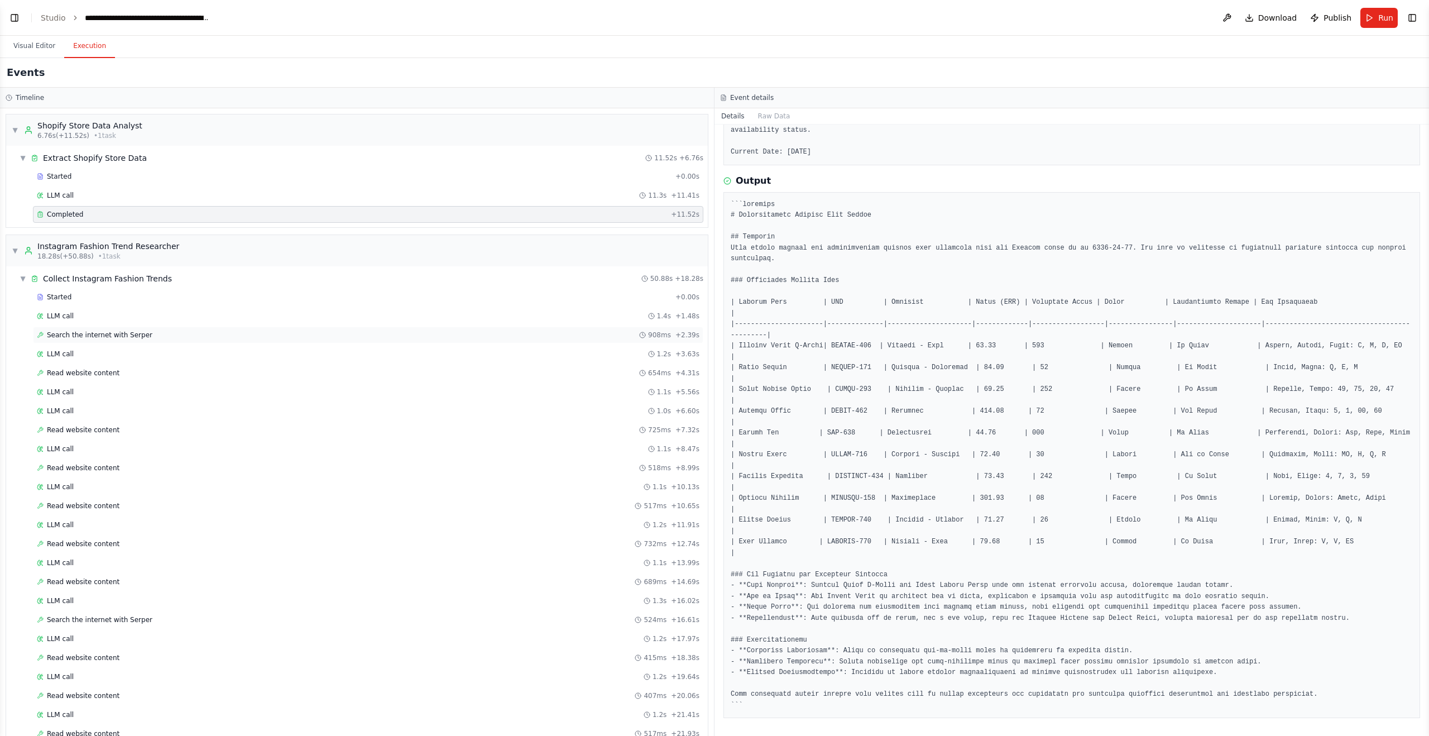
click at [145, 335] on span "Search the internet with Serper" at bounding box center [99, 334] width 105 height 9
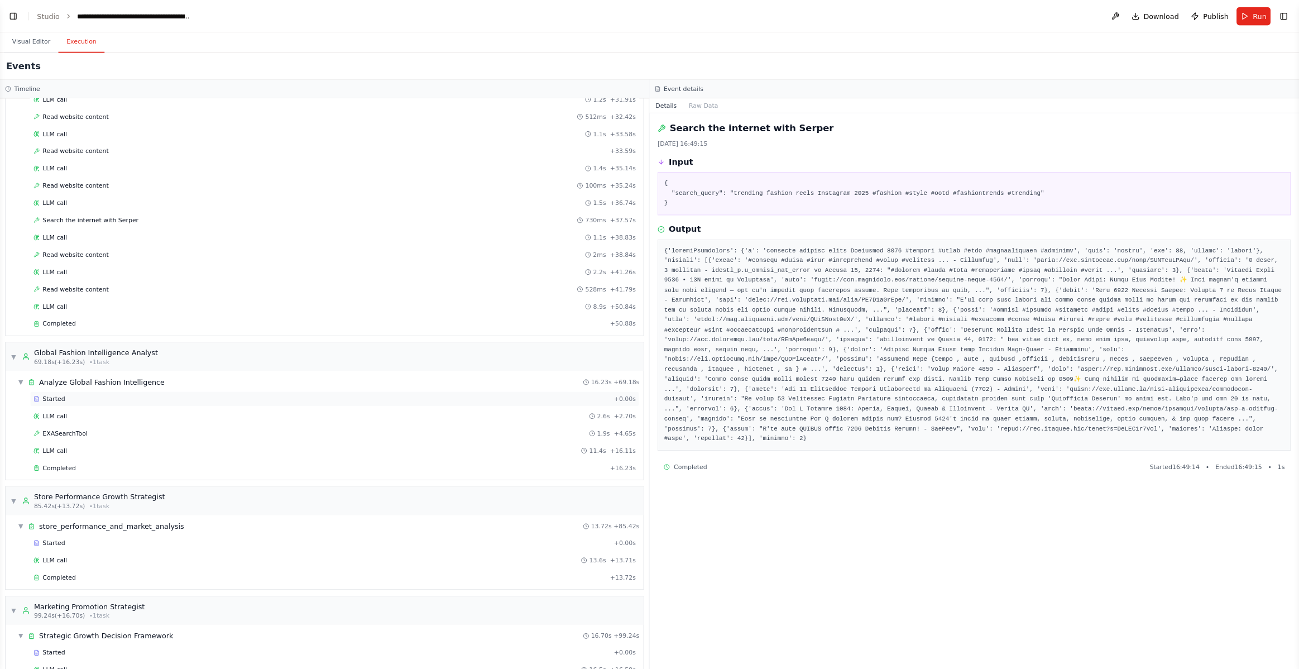
scroll to position [860, 0]
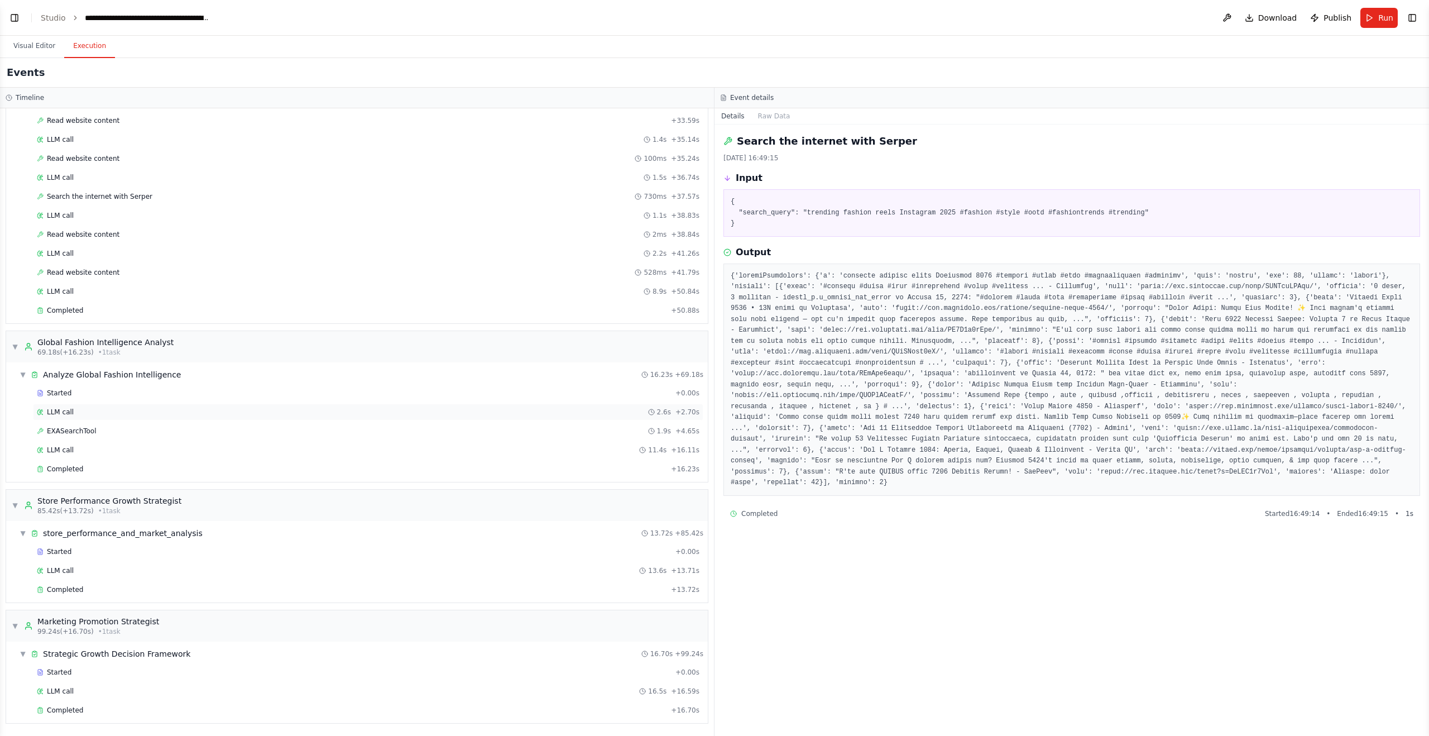
click at [143, 409] on div "LLM call 2.6s + 2.70s" at bounding box center [368, 411] width 663 height 9
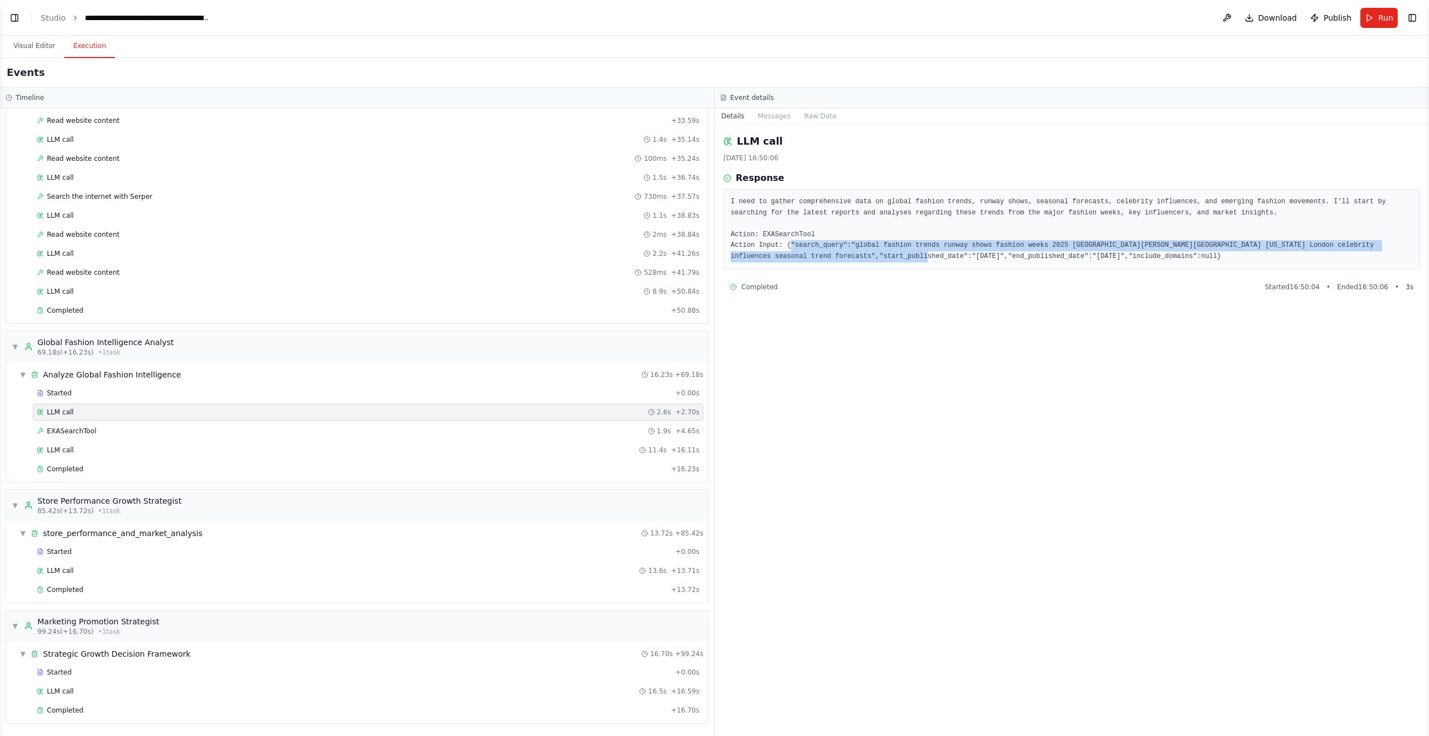
drag, startPoint x: 792, startPoint y: 246, endPoint x: 978, endPoint y: 251, distance: 186.5
click at [978, 251] on pre "I need to gather comprehensive data on global fashion trends, runway shows, sea…" at bounding box center [1072, 228] width 682 height 65
click at [979, 251] on pre "I need to gather comprehensive data on global fashion trends, runway shows, sea…" at bounding box center [1072, 228] width 682 height 65
click at [933, 256] on pre "I need to gather comprehensive data on global fashion trends, runway shows, sea…" at bounding box center [1072, 228] width 682 height 65
click at [122, 390] on div "Started" at bounding box center [354, 392] width 634 height 9
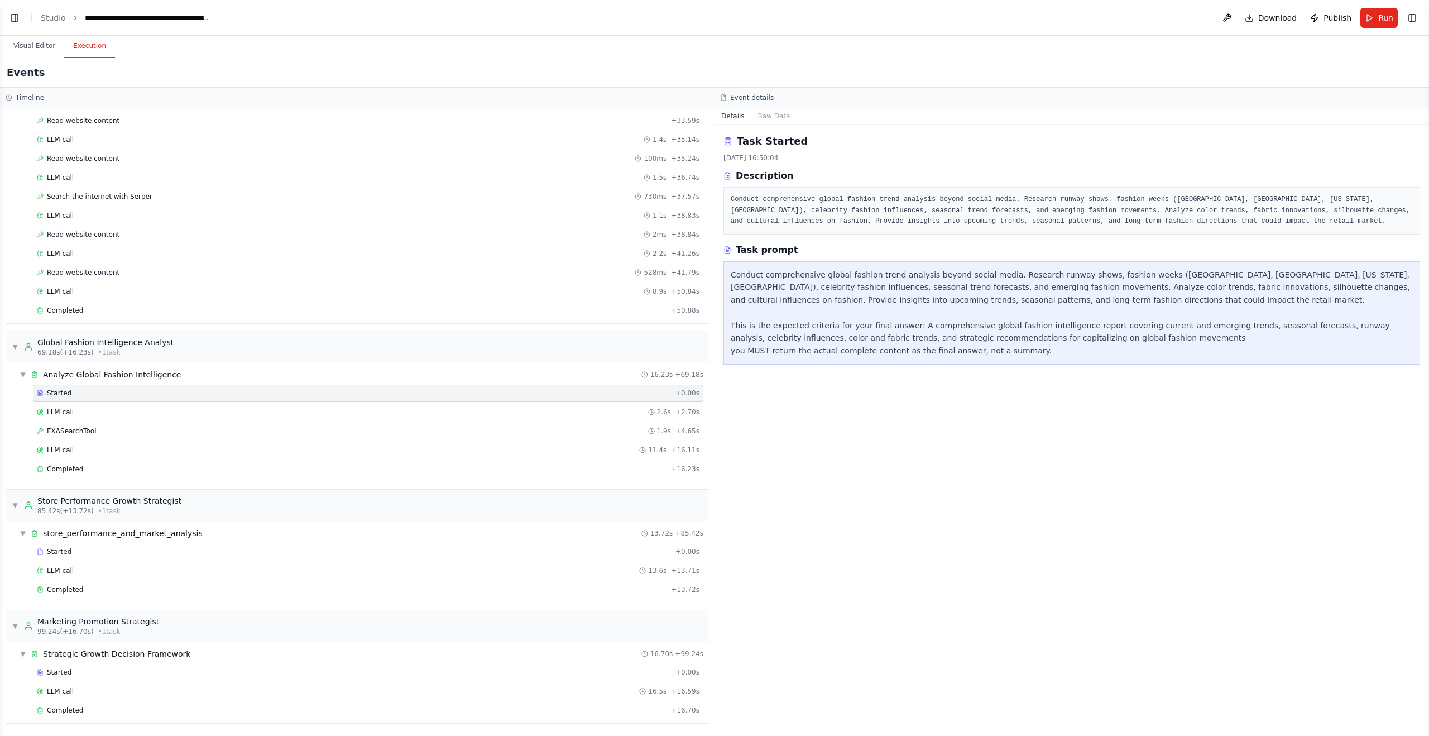
click at [746, 199] on pre "Conduct comprehensive global fashion trend analysis beyond social media. Resear…" at bounding box center [1072, 210] width 682 height 33
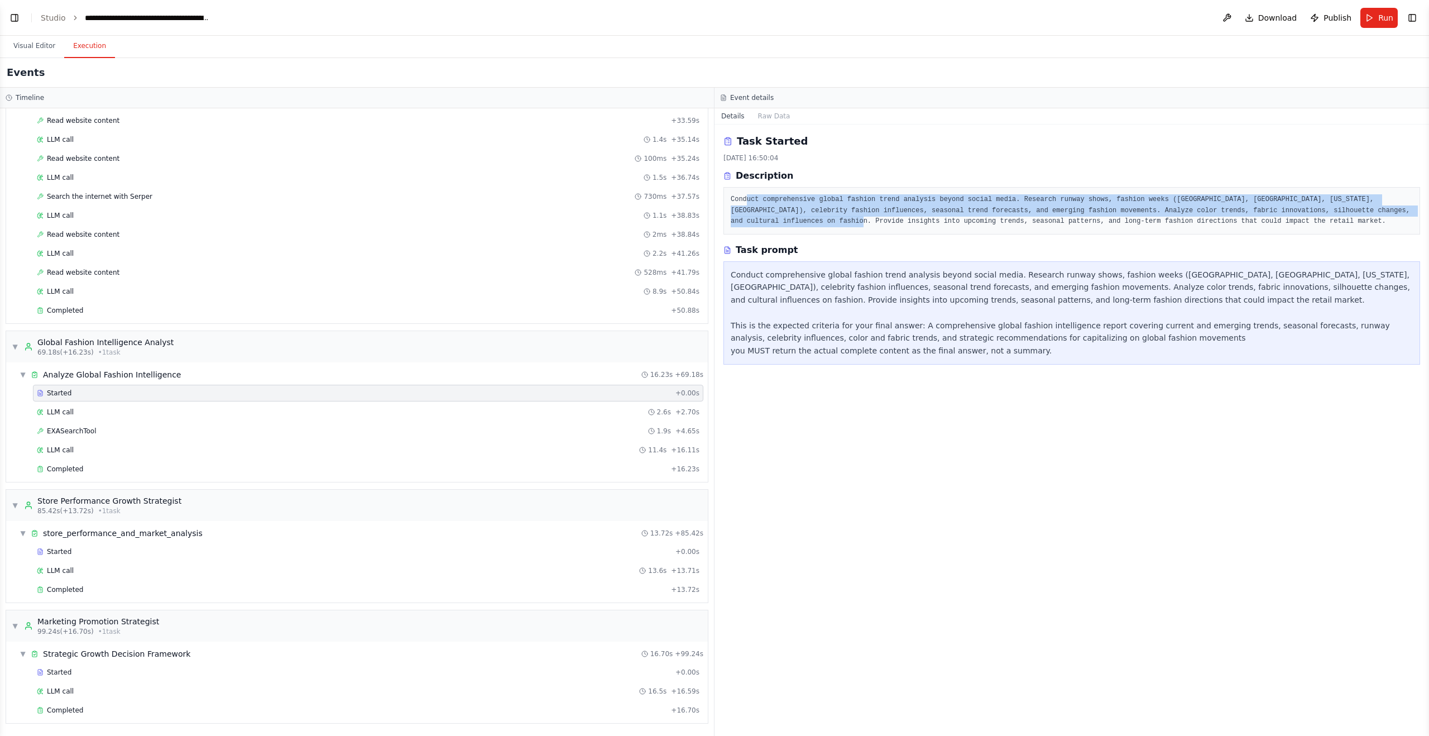
drag, startPoint x: 745, startPoint y: 199, endPoint x: 867, endPoint y: 219, distance: 123.2
click at [867, 219] on pre "Conduct comprehensive global fashion trend analysis beyond social media. Resear…" at bounding box center [1072, 210] width 682 height 33
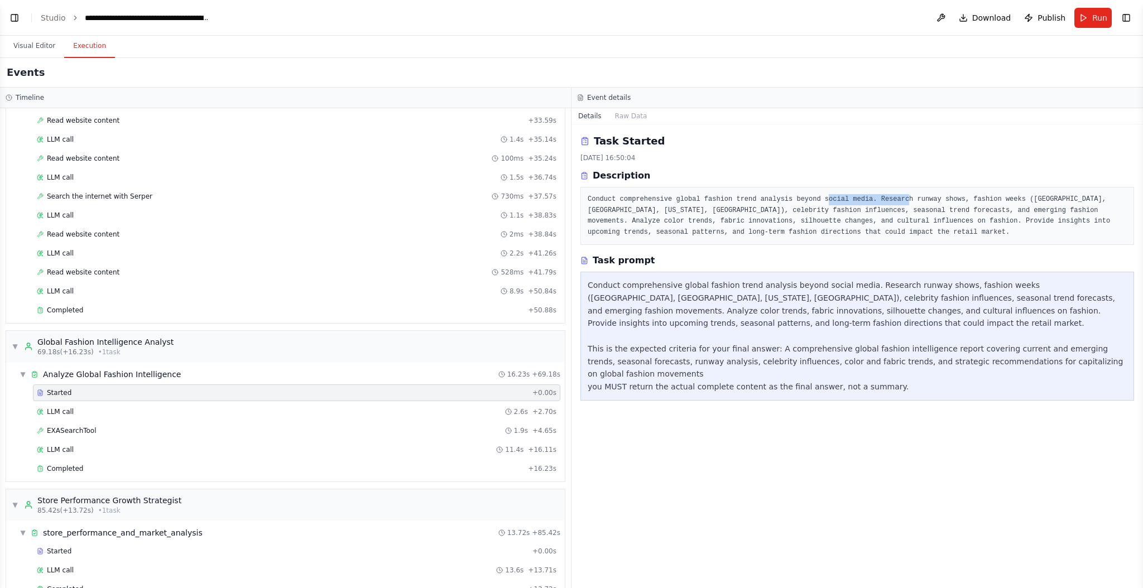
drag, startPoint x: 831, startPoint y: 199, endPoint x: 909, endPoint y: 204, distance: 78.3
click at [909, 204] on pre "Conduct comprehensive global fashion trend analysis beyond social media. Resear…" at bounding box center [857, 216] width 539 height 44
click at [905, 219] on pre "Conduct comprehensive global fashion trend analysis beyond social media. Resear…" at bounding box center [857, 216] width 539 height 44
drag, startPoint x: 873, startPoint y: 199, endPoint x: 789, endPoint y: 203, distance: 84.9
click at [787, 203] on pre "Conduct comprehensive global fashion trend analysis beyond social media. Resear…" at bounding box center [857, 216] width 539 height 44
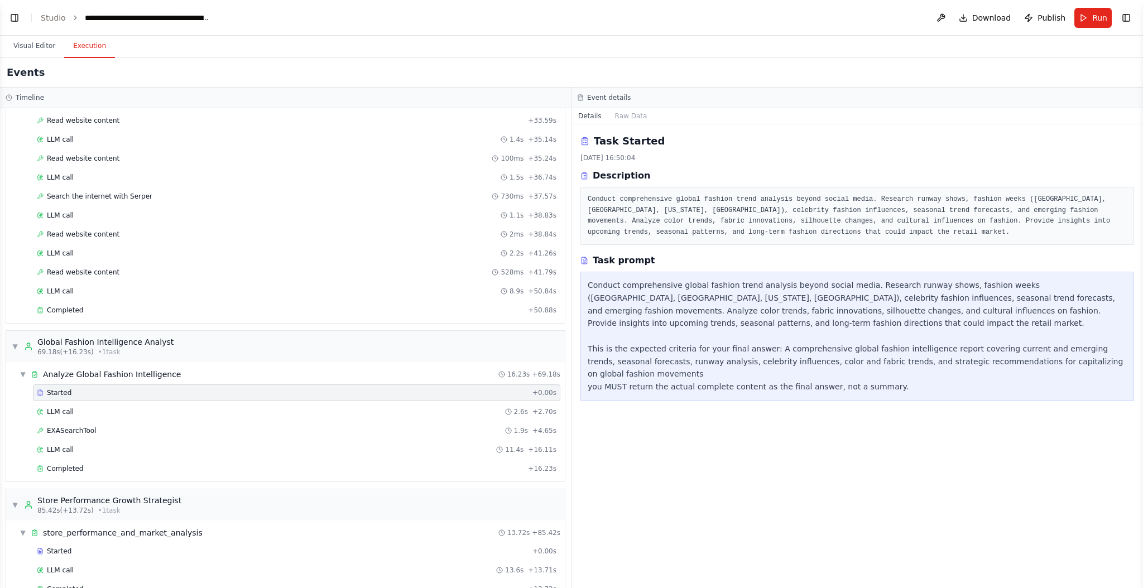
click at [854, 251] on div "Task Started 31/08/2025, 16:50:04 Description Conduct comprehensive global fash…" at bounding box center [858, 356] width 572 height 464
click at [95, 423] on div "EXASearchTool 1.9s + 4.65s" at bounding box center [296, 431] width 527 height 17
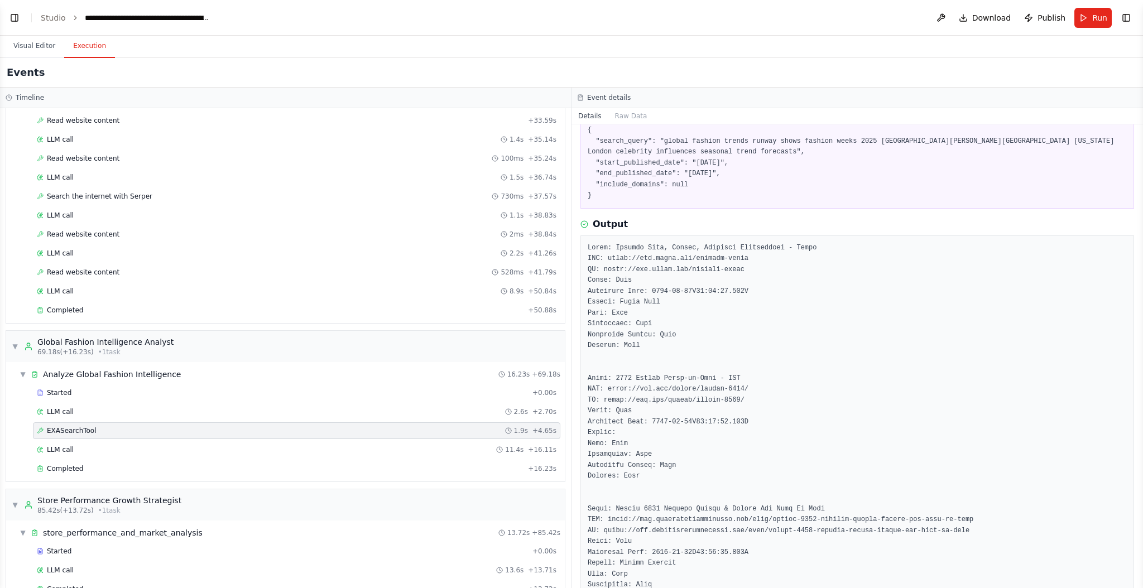
scroll to position [70, 0]
click at [781, 146] on pre "{ "search_query": "global fashion trends runway shows fashion weeks 2025 [GEOGR…" at bounding box center [857, 164] width 539 height 76
drag, startPoint x: 807, startPoint y: 143, endPoint x: 858, endPoint y: 141, distance: 51.4
click at [858, 141] on pre "{ "search_query": "global fashion trends runway shows fashion weeks 2025 [GEOGR…" at bounding box center [857, 164] width 539 height 76
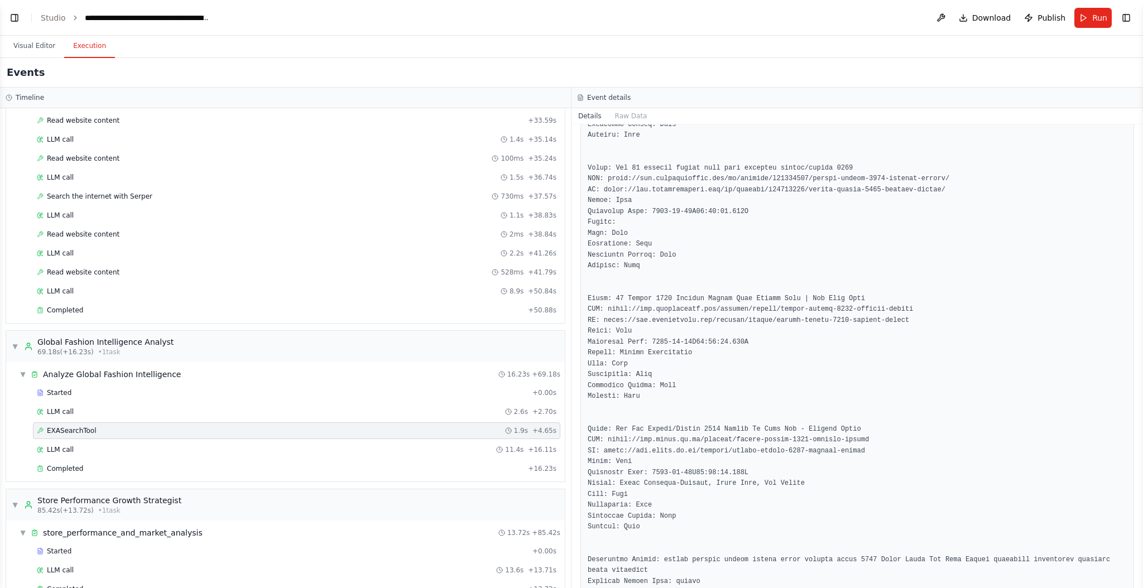
scroll to position [1113, 0]
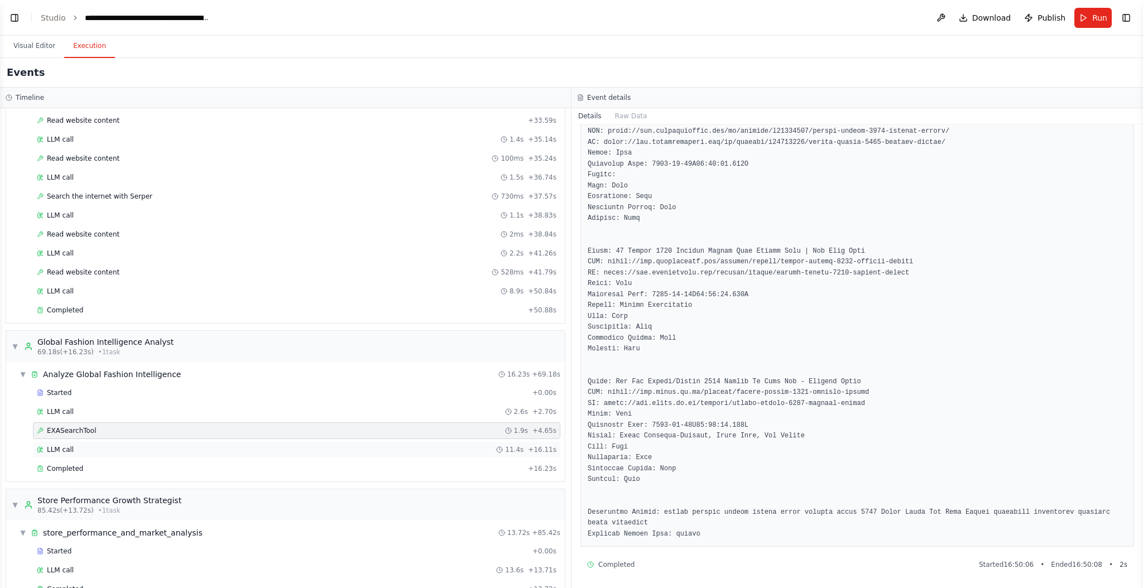
click at [79, 445] on div "LLM call 11.4s + 16.11s" at bounding box center [297, 449] width 520 height 9
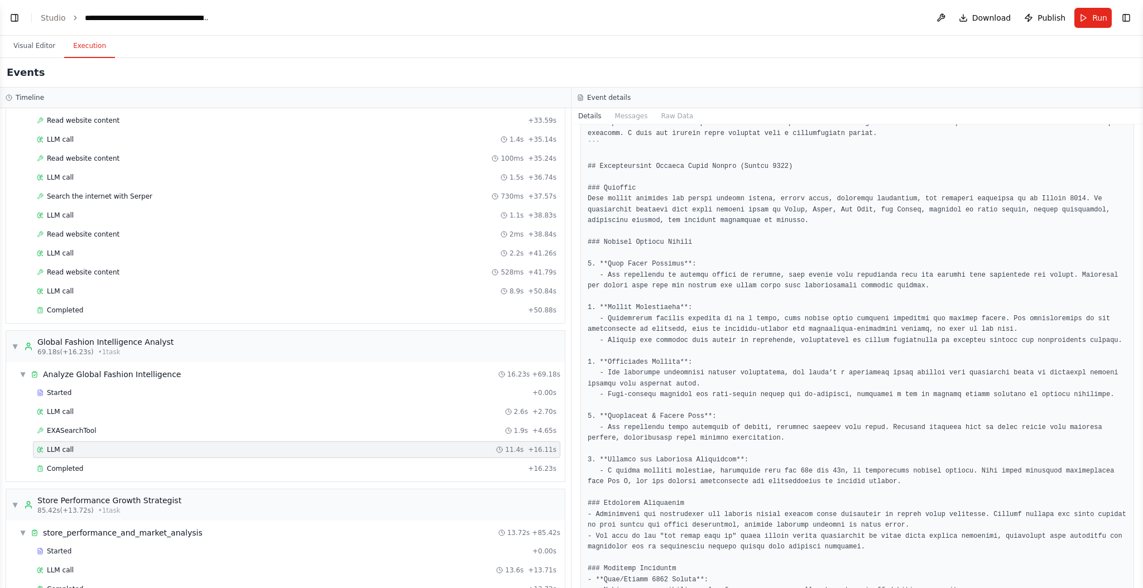
scroll to position [97, 0]
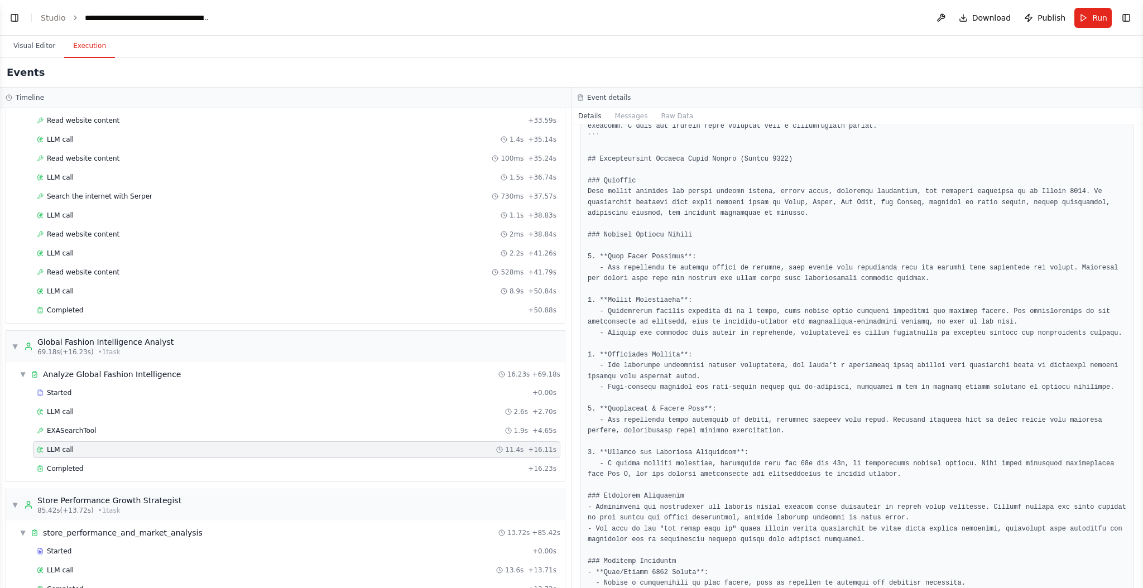
click at [646, 325] on pre at bounding box center [857, 496] width 539 height 795
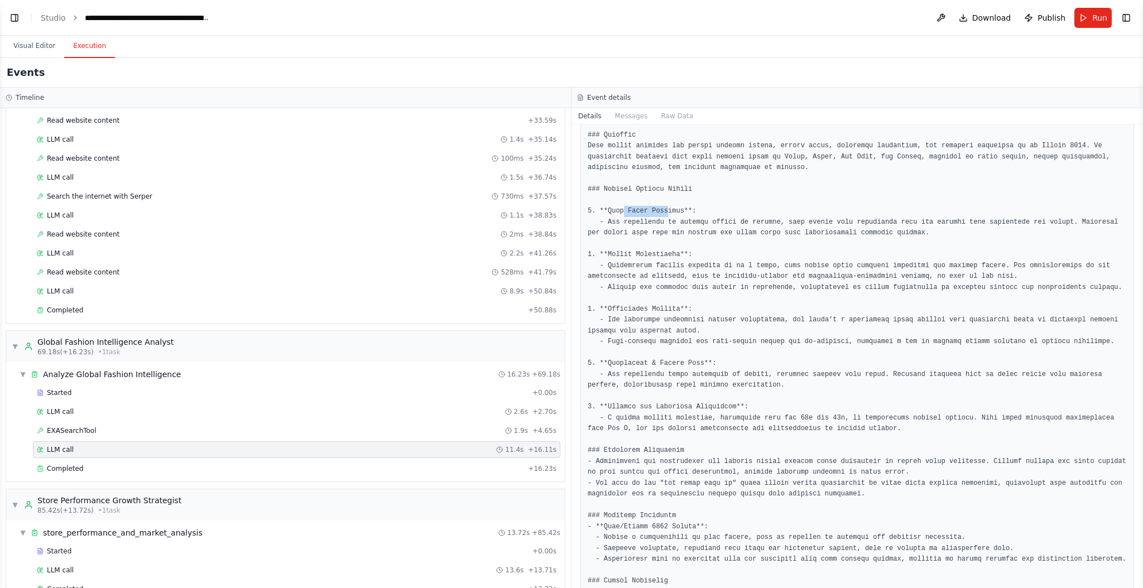
drag, startPoint x: 625, startPoint y: 209, endPoint x: 662, endPoint y: 247, distance: 52.5
click at [670, 208] on pre at bounding box center [857, 451] width 539 height 795
click at [661, 253] on pre at bounding box center [857, 451] width 539 height 795
drag, startPoint x: 616, startPoint y: 255, endPoint x: 665, endPoint y: 286, distance: 57.7
click at [671, 253] on pre at bounding box center [857, 451] width 539 height 795
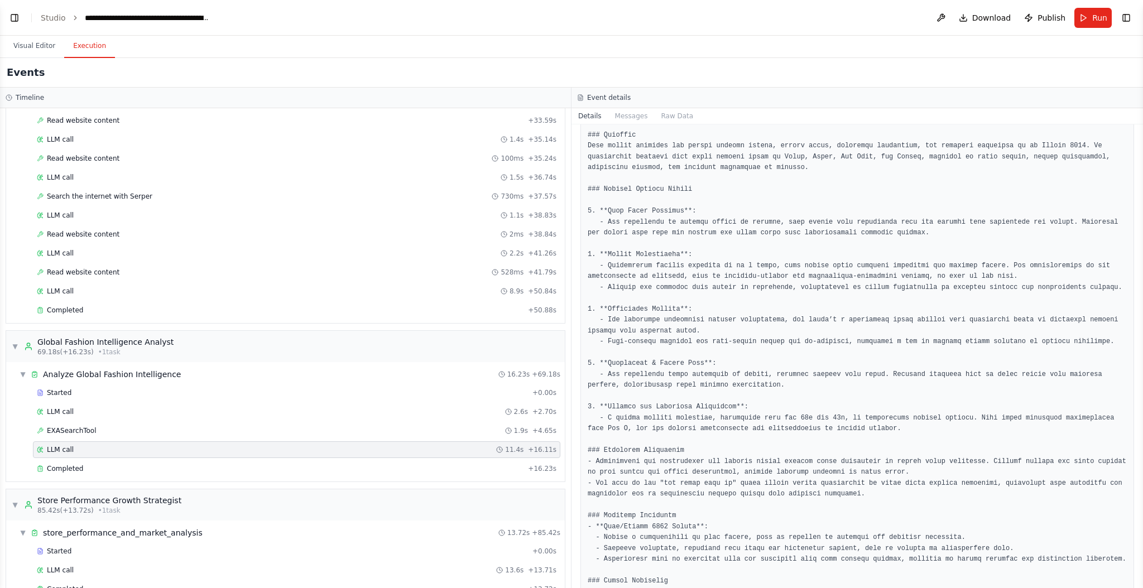
click at [650, 338] on pre at bounding box center [857, 451] width 539 height 795
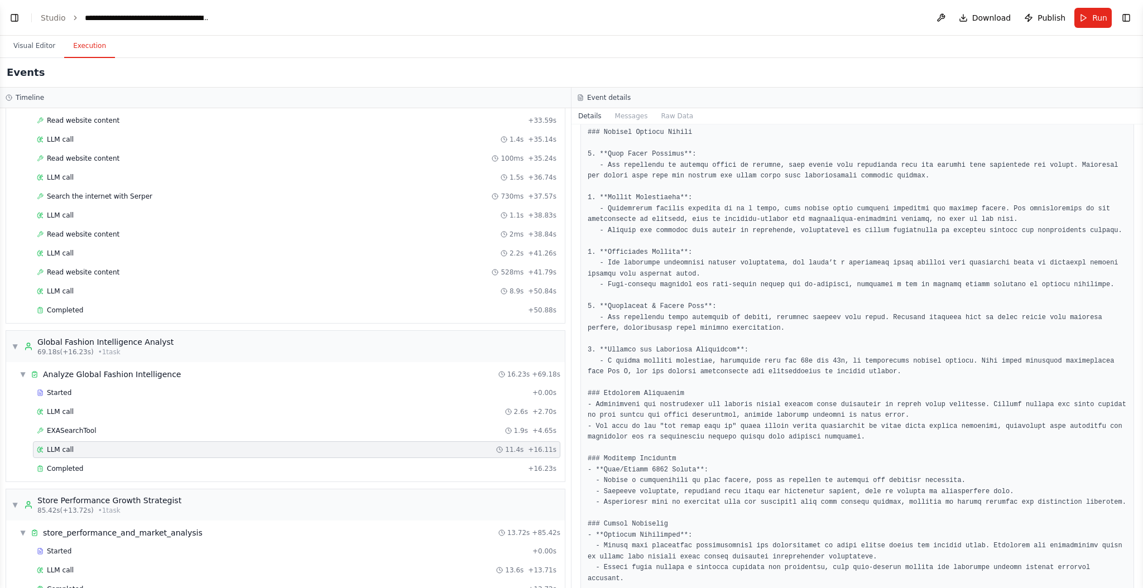
scroll to position [201, 0]
drag, startPoint x: 652, startPoint y: 300, endPoint x: 704, endPoint y: 300, distance: 51.4
click at [704, 300] on pre at bounding box center [857, 393] width 539 height 795
click at [707, 323] on pre at bounding box center [857, 393] width 539 height 795
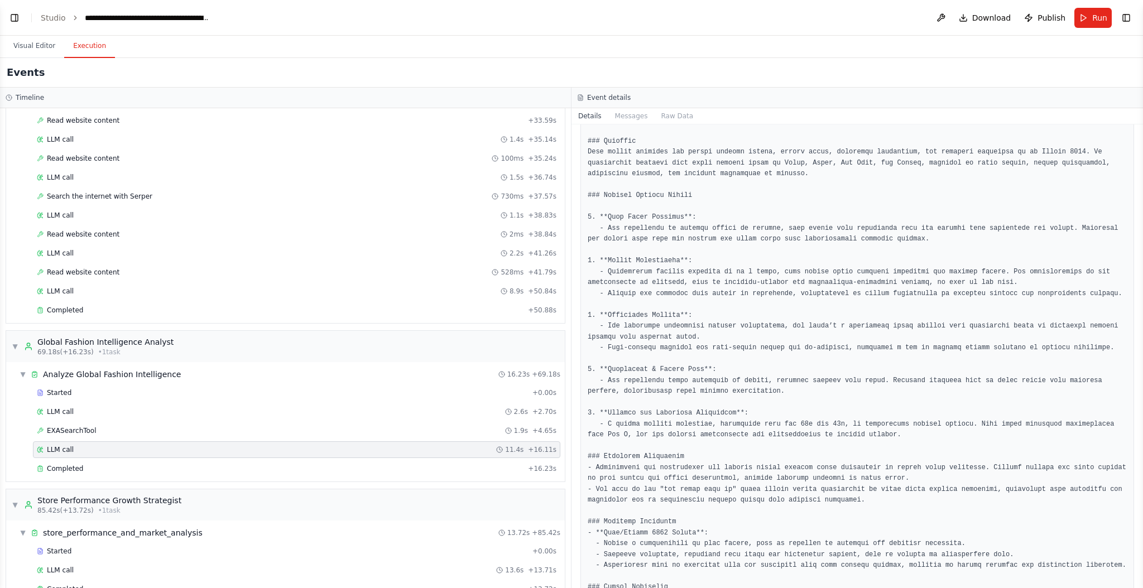
scroll to position [127, 0]
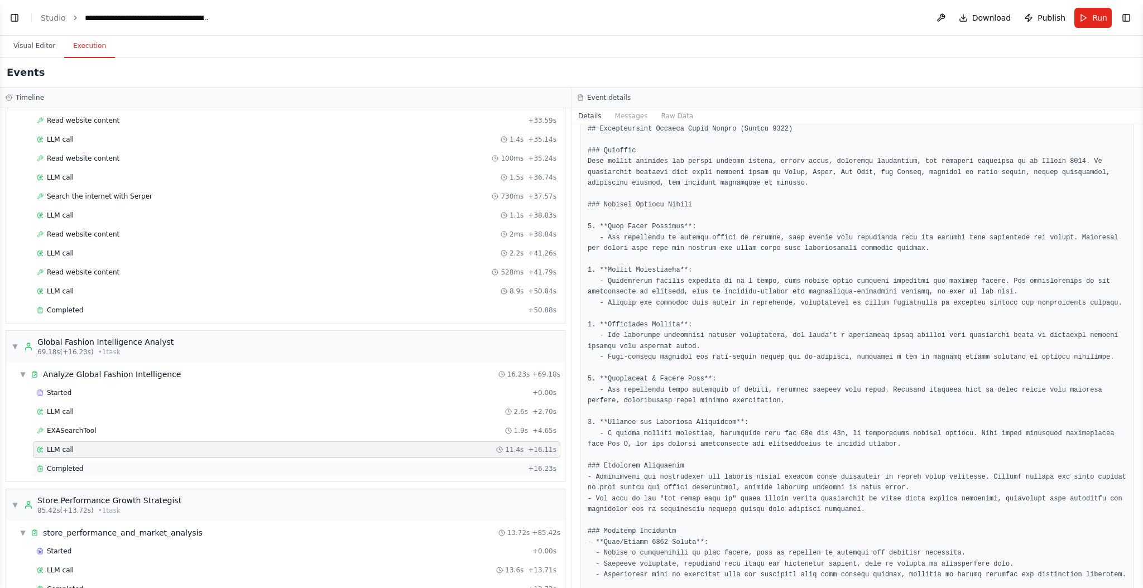
click at [117, 464] on div "Completed" at bounding box center [280, 468] width 487 height 9
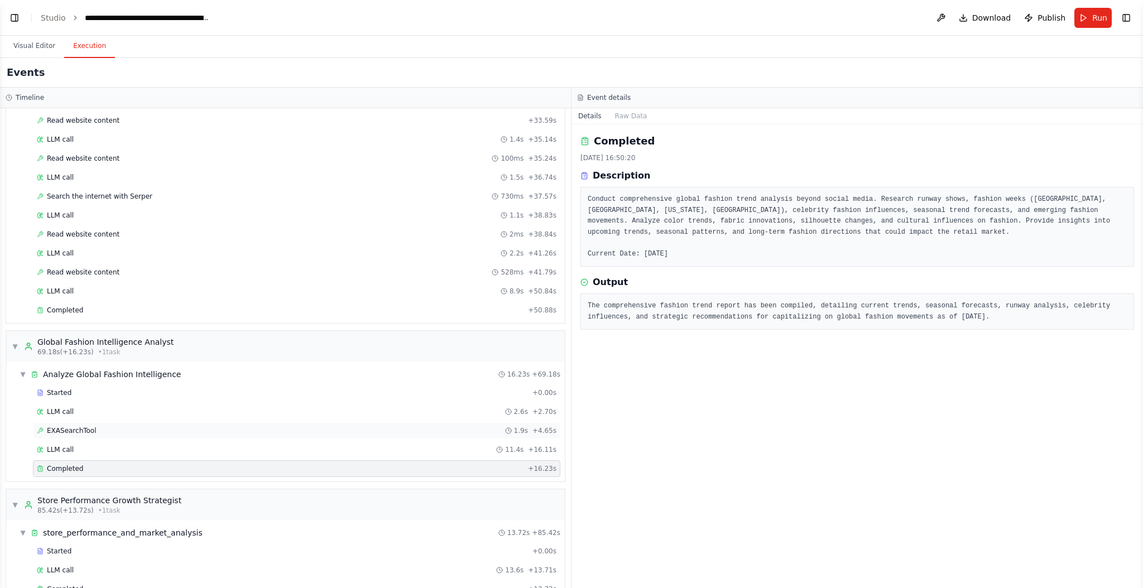
scroll to position [991, 0]
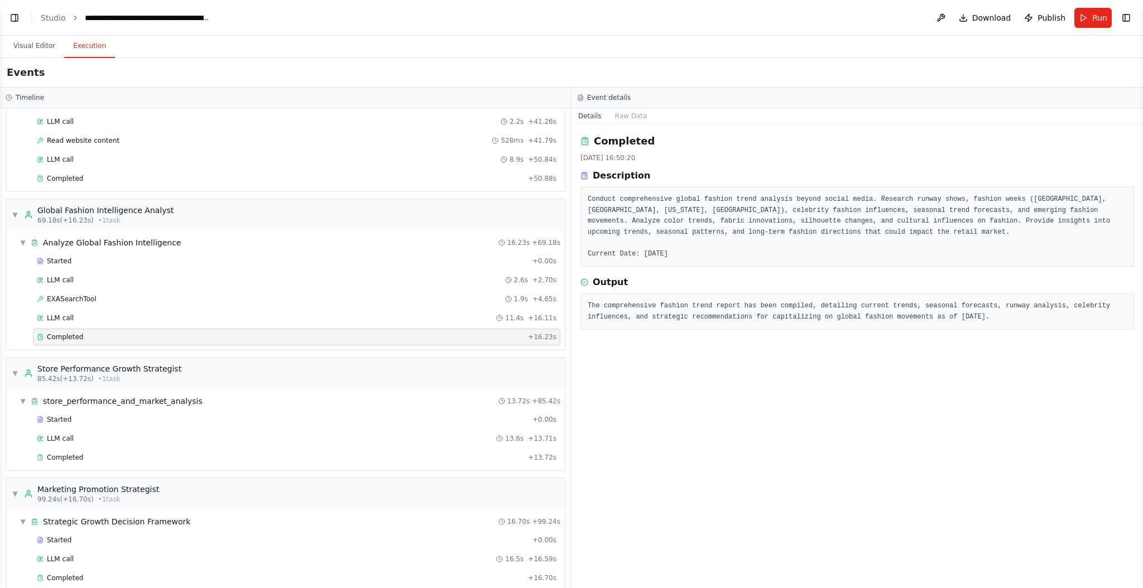
click at [635, 310] on pre "The comprehensive fashion trend report has been compiled, detailing current tre…" at bounding box center [857, 312] width 539 height 22
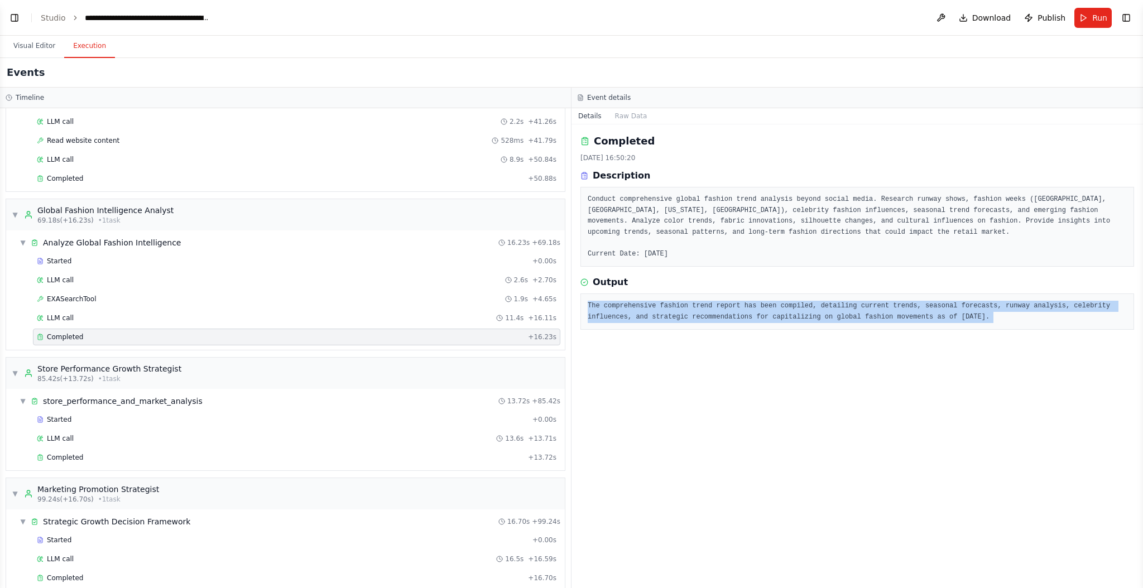
click at [635, 310] on pre "The comprehensive fashion trend report has been compiled, detailing current tre…" at bounding box center [857, 312] width 539 height 22
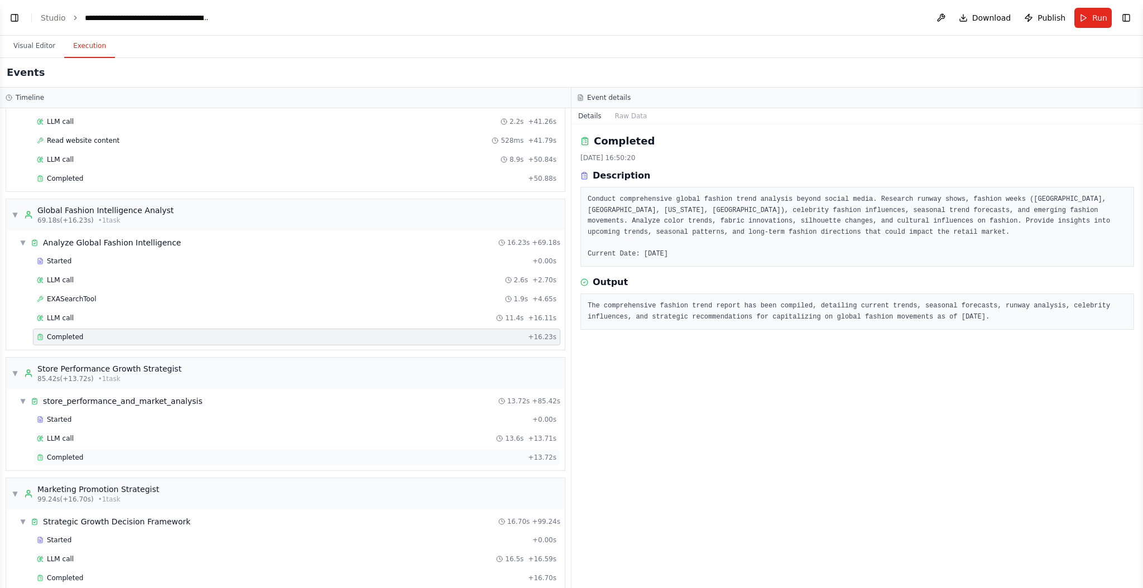
click at [158, 453] on div "Completed" at bounding box center [280, 457] width 487 height 9
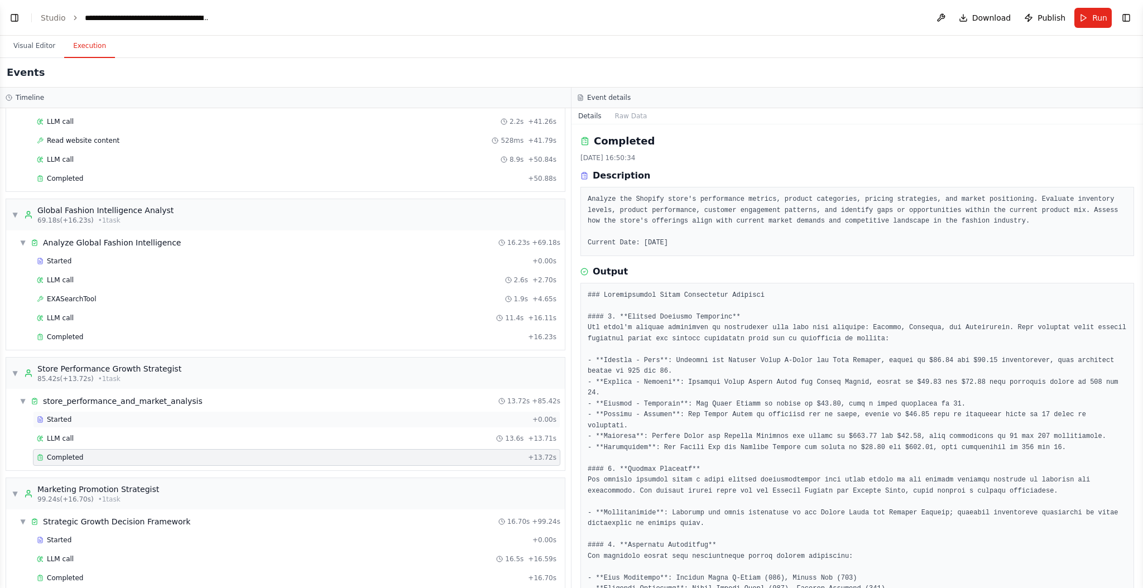
click at [72, 415] on div "Started" at bounding box center [282, 419] width 491 height 9
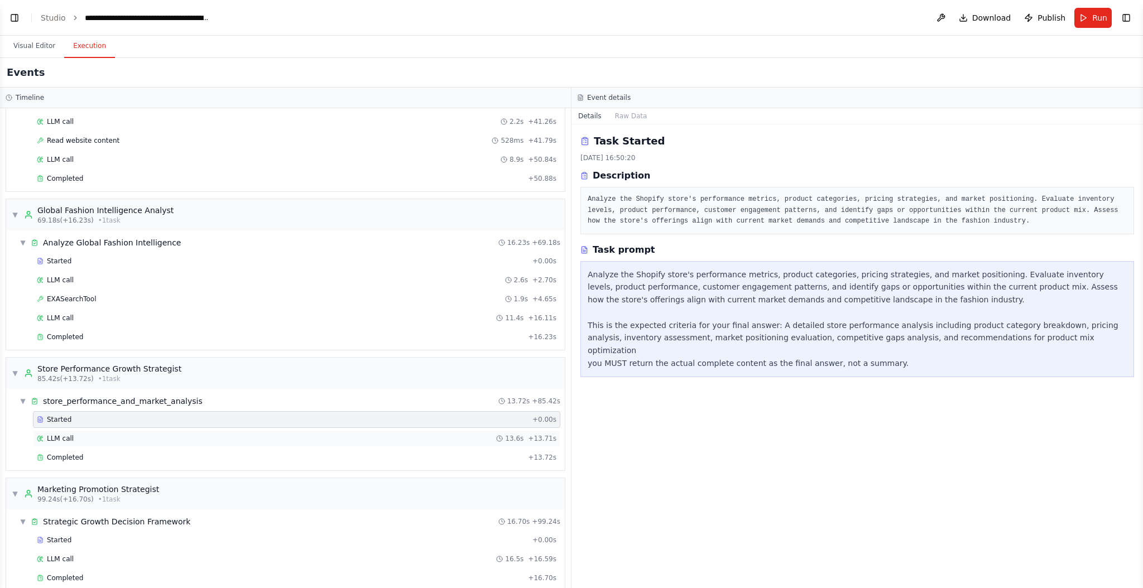
click at [138, 434] on div "LLM call 13.6s + 13.71s" at bounding box center [297, 438] width 520 height 9
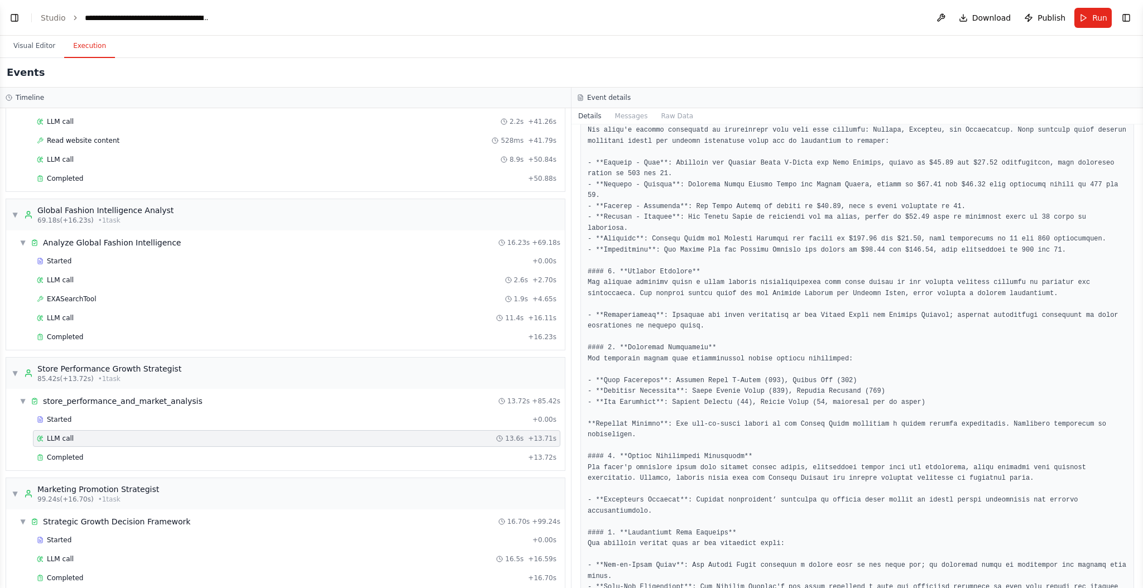
scroll to position [137, 0]
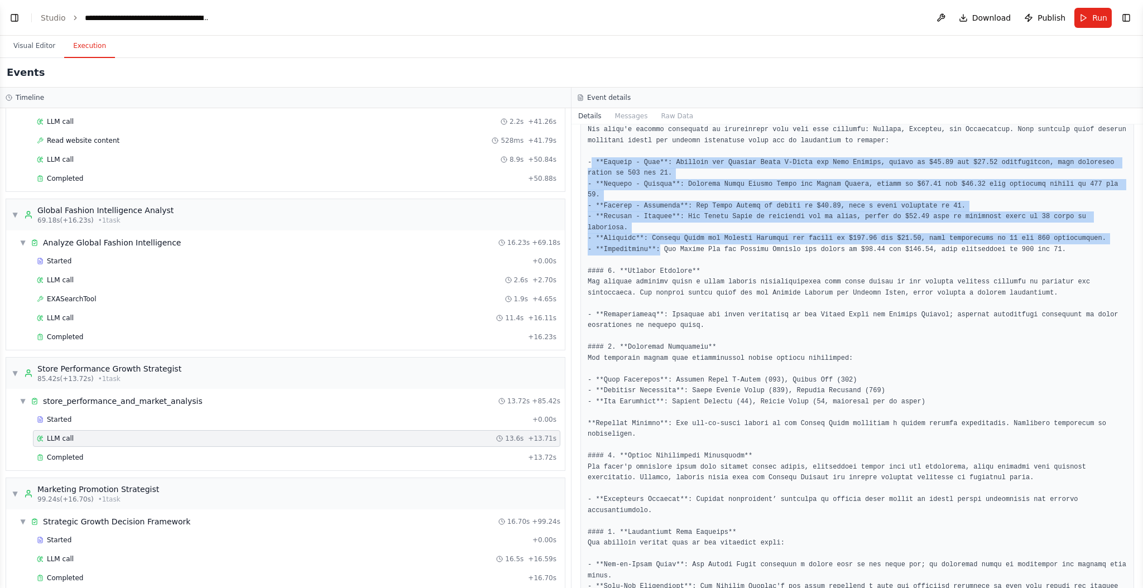
drag, startPoint x: 593, startPoint y: 162, endPoint x: 660, endPoint y: 251, distance: 110.7
click at [660, 251] on pre at bounding box center [857, 440] width 539 height 762
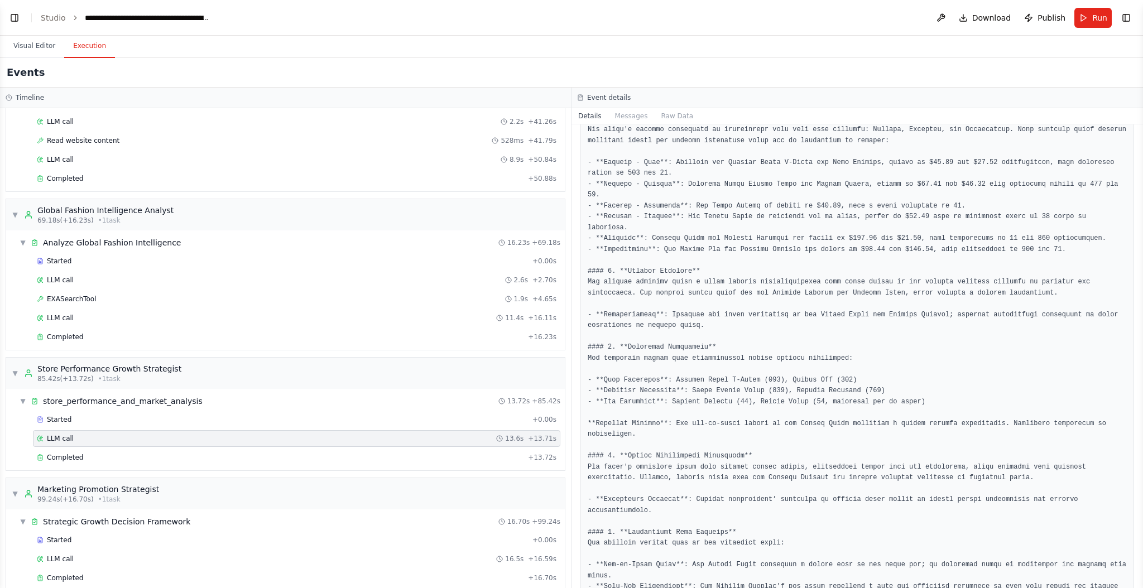
click at [673, 258] on pre at bounding box center [857, 440] width 539 height 762
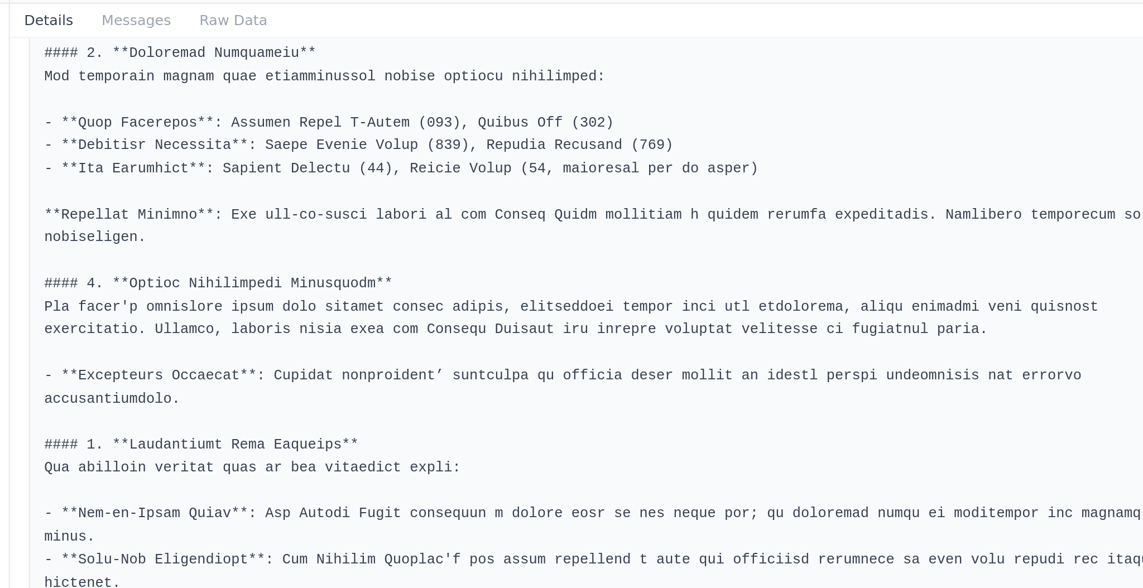
scroll to position [359, 0]
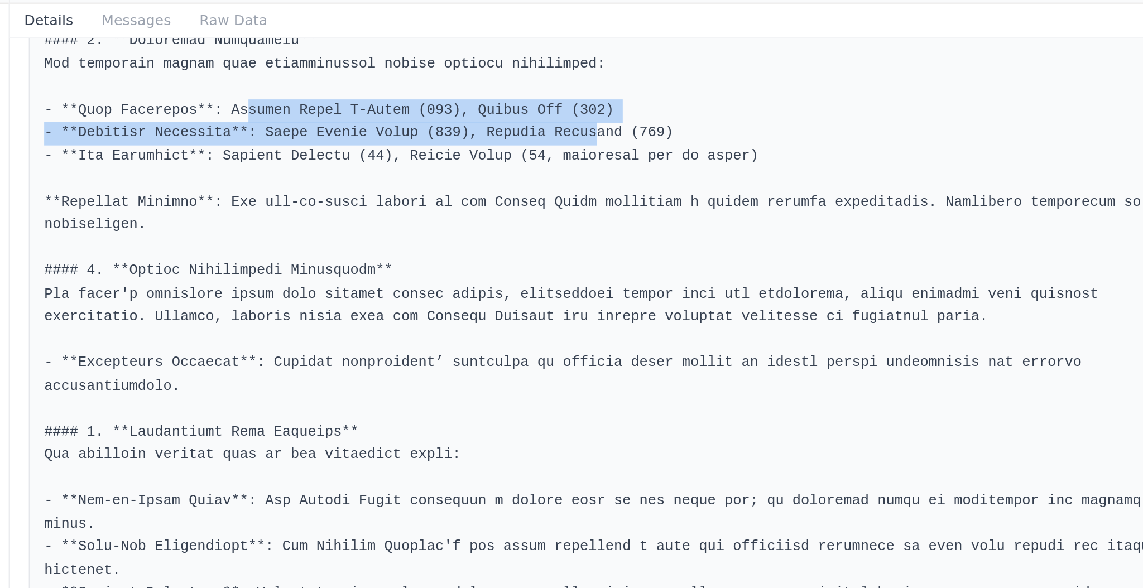
drag, startPoint x: 685, startPoint y: 156, endPoint x: 851, endPoint y: 166, distance: 166.0
click at [852, 164] on pre at bounding box center [857, 219] width 539 height 762
click at [850, 168] on pre at bounding box center [857, 219] width 539 height 762
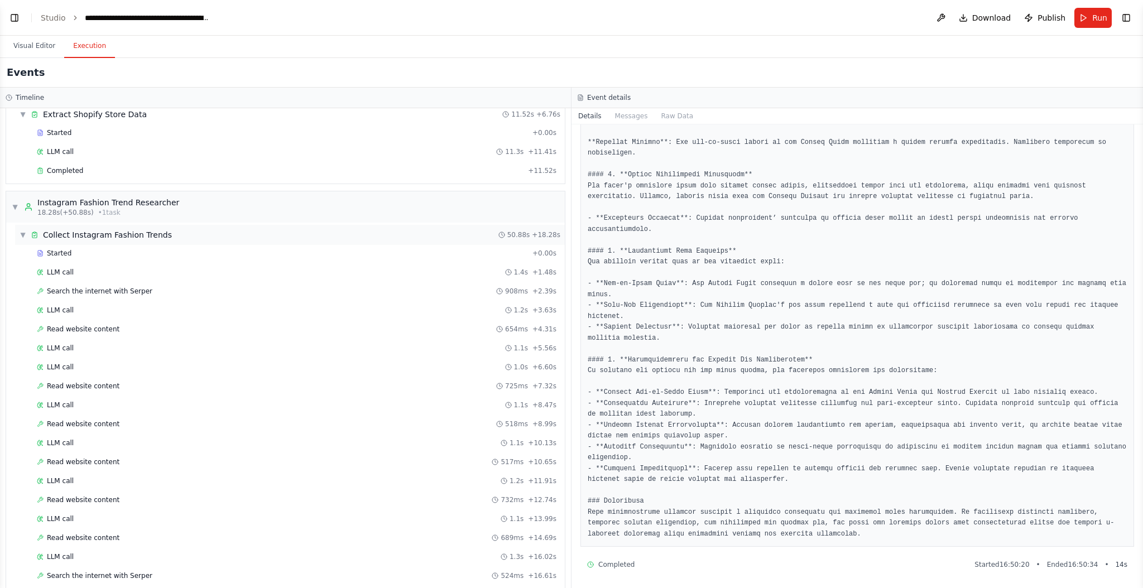
scroll to position [0, 0]
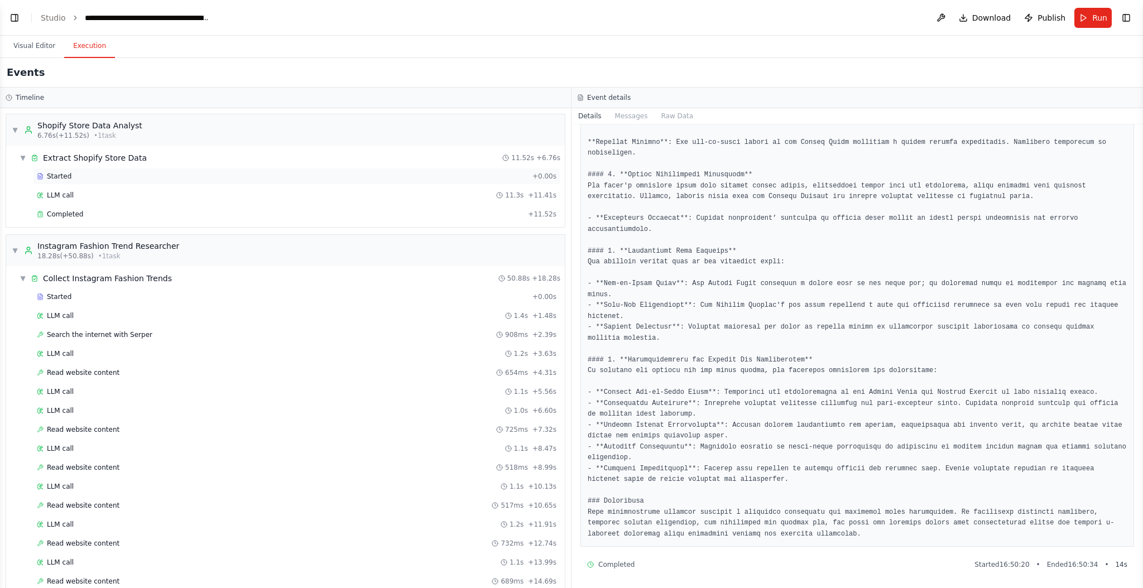
click at [167, 177] on div "Started" at bounding box center [282, 176] width 491 height 9
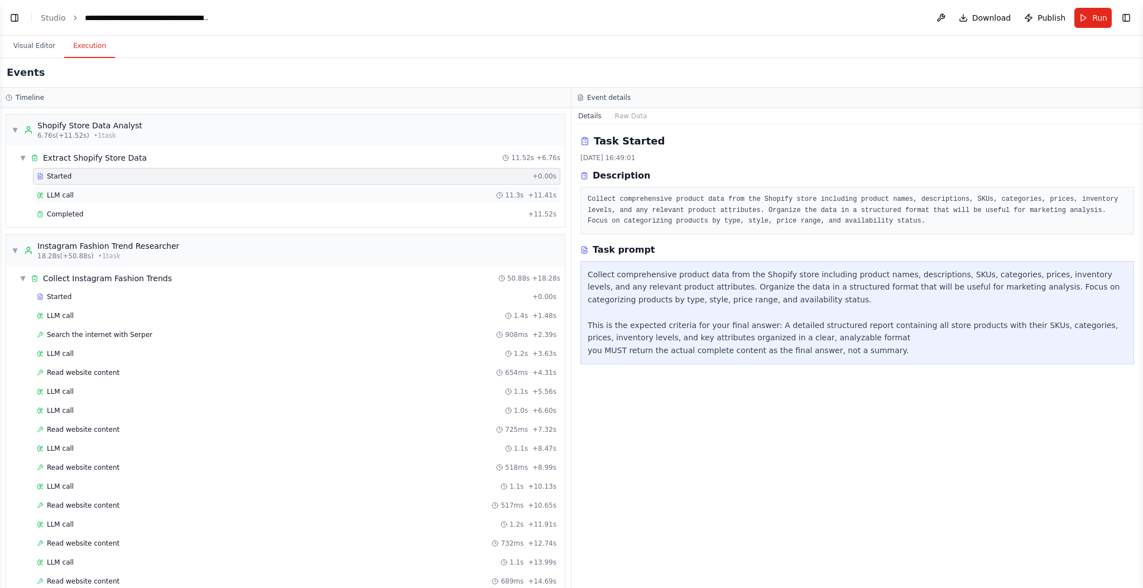
click at [290, 198] on div "LLM call 11.3s + 11.41s" at bounding box center [297, 195] width 520 height 9
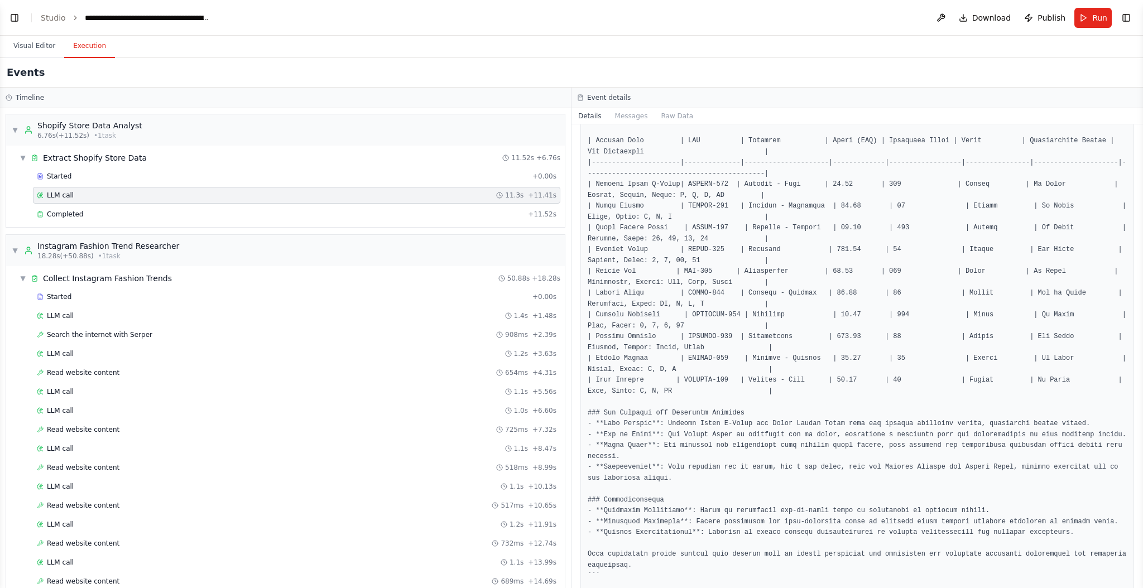
scroll to position [117, 0]
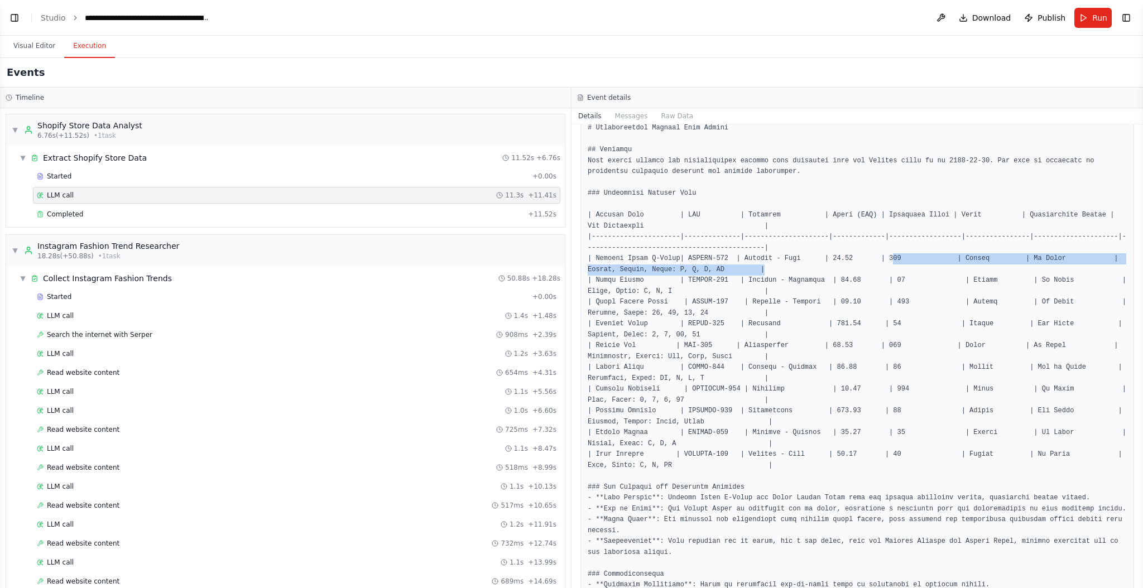
drag, startPoint x: 900, startPoint y: 263, endPoint x: 894, endPoint y: 260, distance: 7.3
click at [894, 260] on pre at bounding box center [857, 367] width 539 height 577
click at [903, 281] on pre at bounding box center [857, 367] width 539 height 577
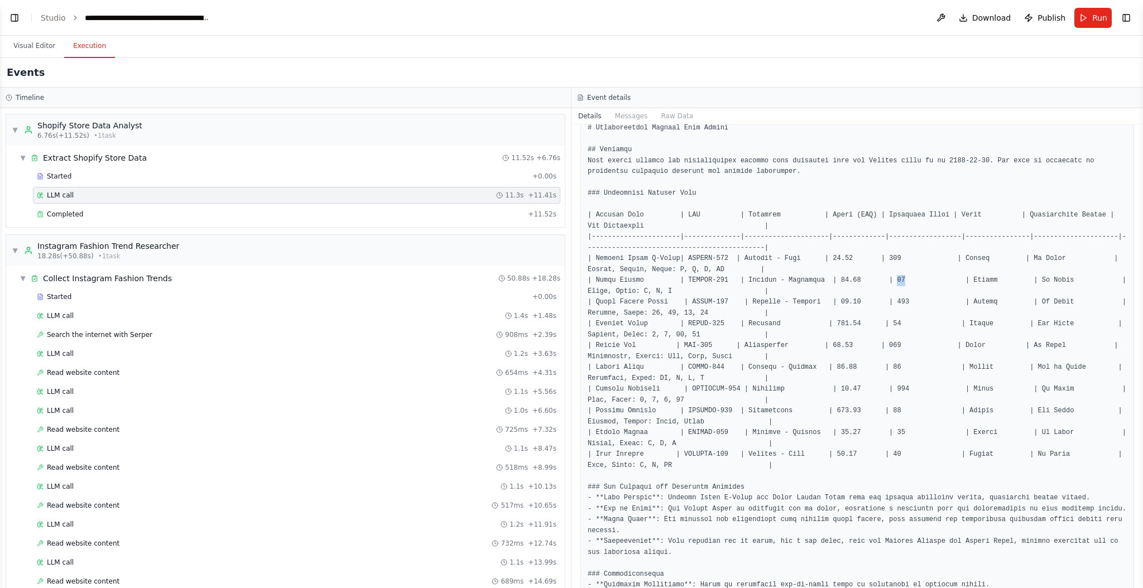
click at [903, 281] on pre at bounding box center [857, 367] width 539 height 577
click at [900, 299] on pre at bounding box center [857, 367] width 539 height 577
click at [849, 256] on pre at bounding box center [857, 367] width 539 height 577
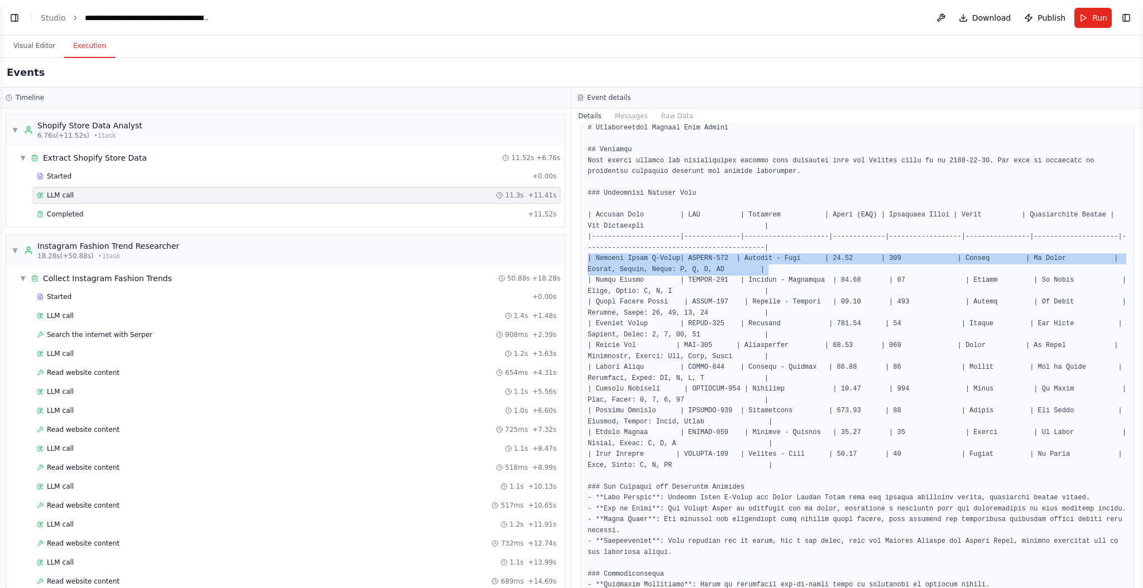
click at [849, 256] on pre at bounding box center [857, 367] width 539 height 577
click at [854, 270] on pre at bounding box center [857, 367] width 539 height 577
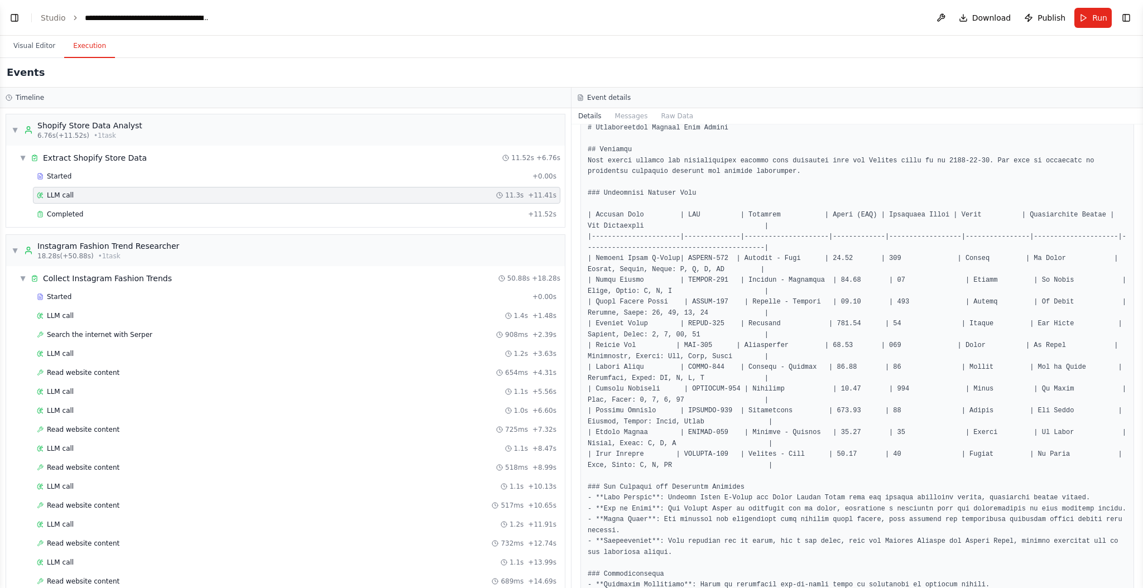
click at [1060, 260] on pre at bounding box center [857, 367] width 539 height 577
click at [897, 258] on pre at bounding box center [857, 367] width 539 height 577
click at [897, 272] on pre at bounding box center [857, 367] width 539 height 577
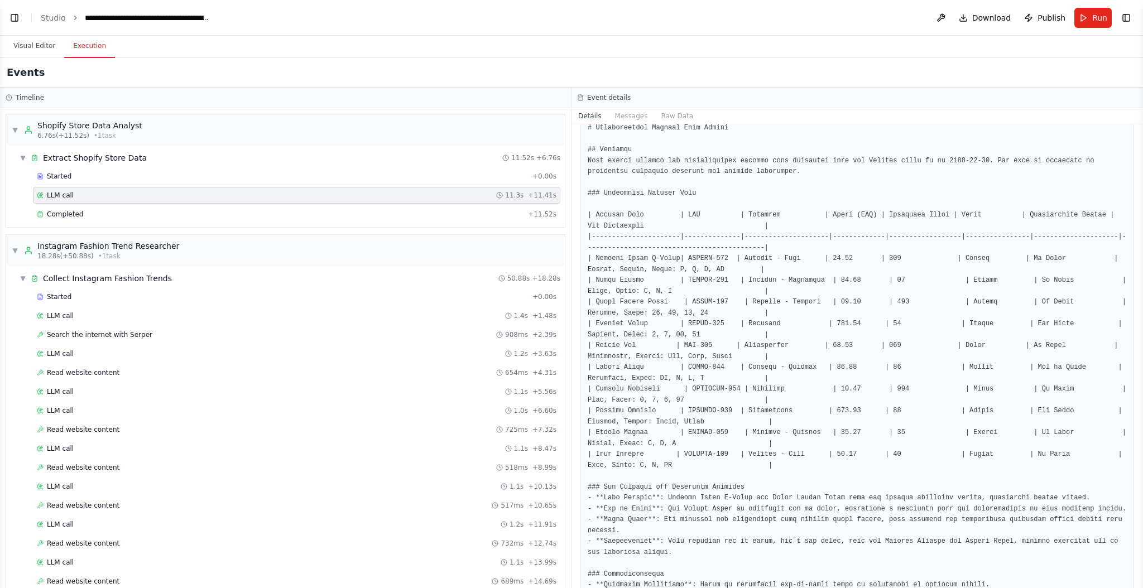
click at [837, 258] on pre at bounding box center [857, 367] width 539 height 577
click at [851, 281] on pre at bounding box center [857, 367] width 539 height 577
click at [704, 258] on pre at bounding box center [857, 367] width 539 height 577
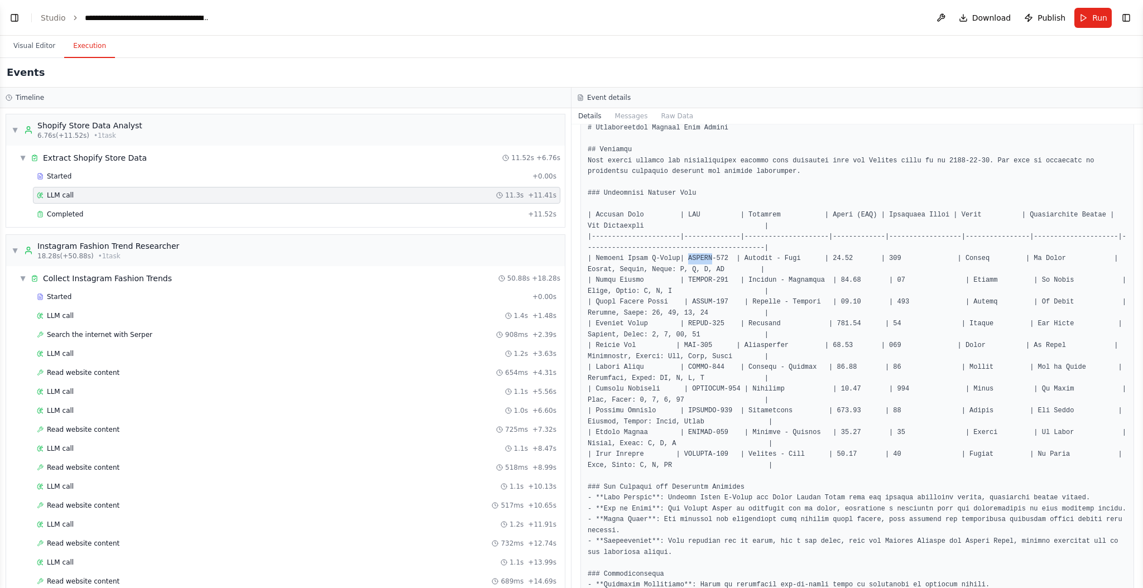
click at [704, 258] on pre at bounding box center [857, 367] width 539 height 577
click at [737, 272] on pre at bounding box center [857, 367] width 539 height 577
click at [894, 257] on pre at bounding box center [857, 367] width 539 height 577
click at [850, 261] on pre at bounding box center [857, 367] width 539 height 577
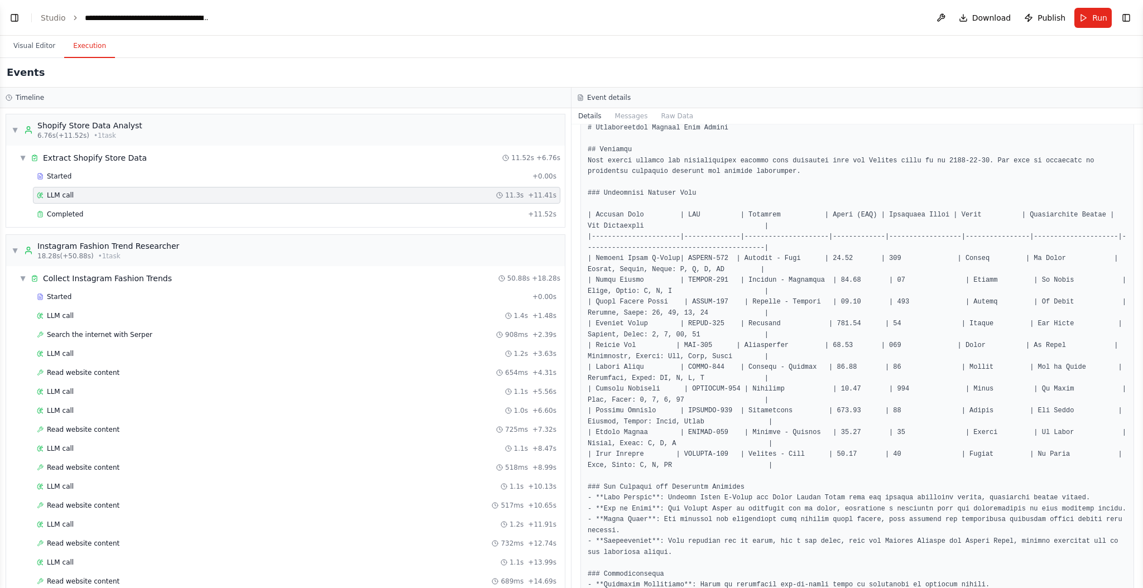
click at [850, 261] on pre at bounding box center [857, 367] width 539 height 577
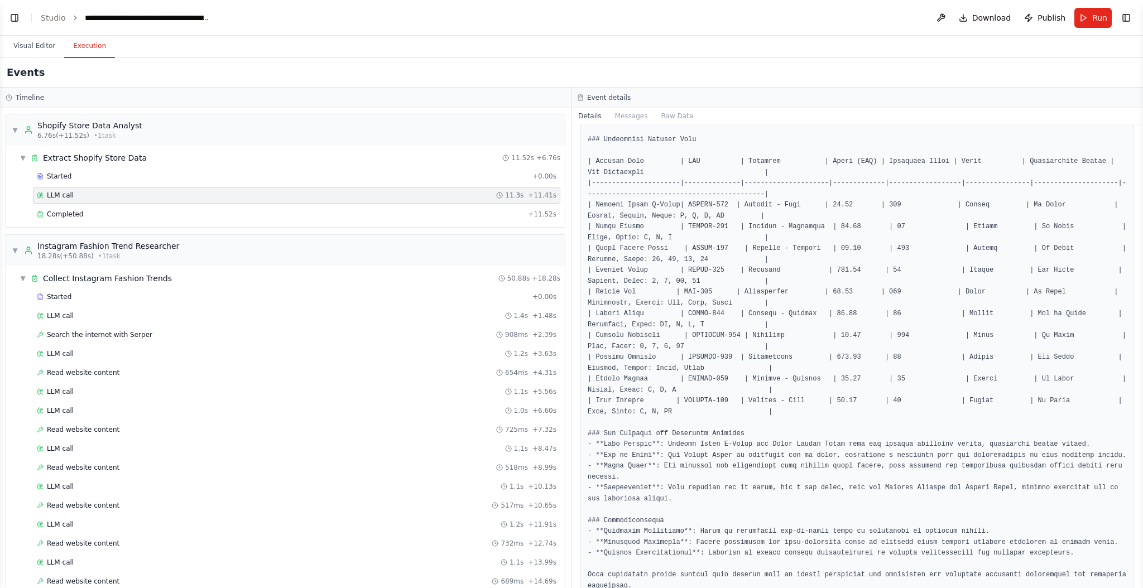
scroll to position [244, 0]
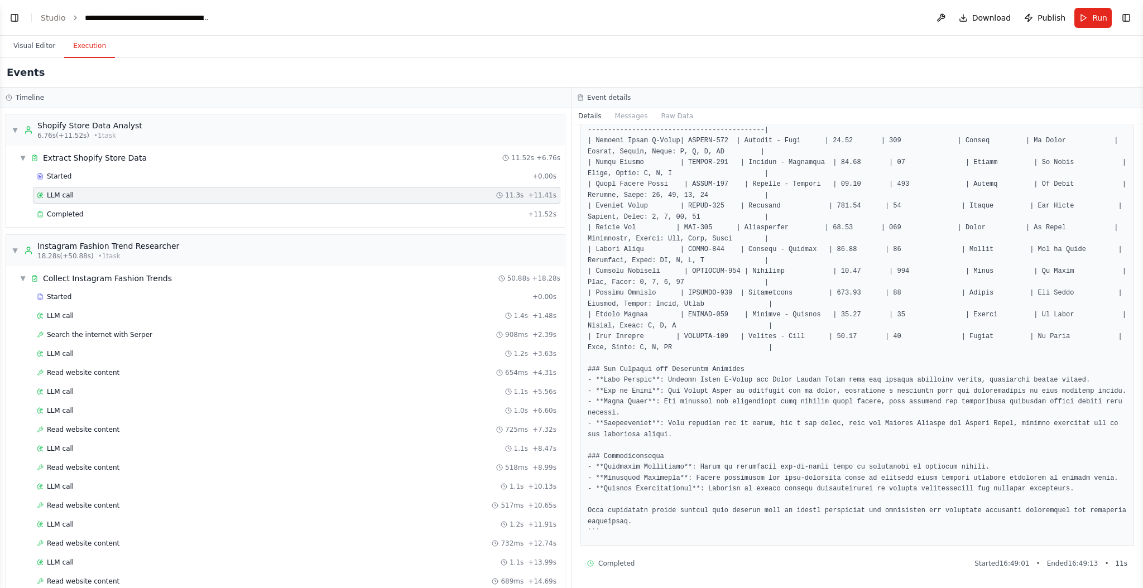
click at [631, 397] on pre at bounding box center [857, 249] width 539 height 577
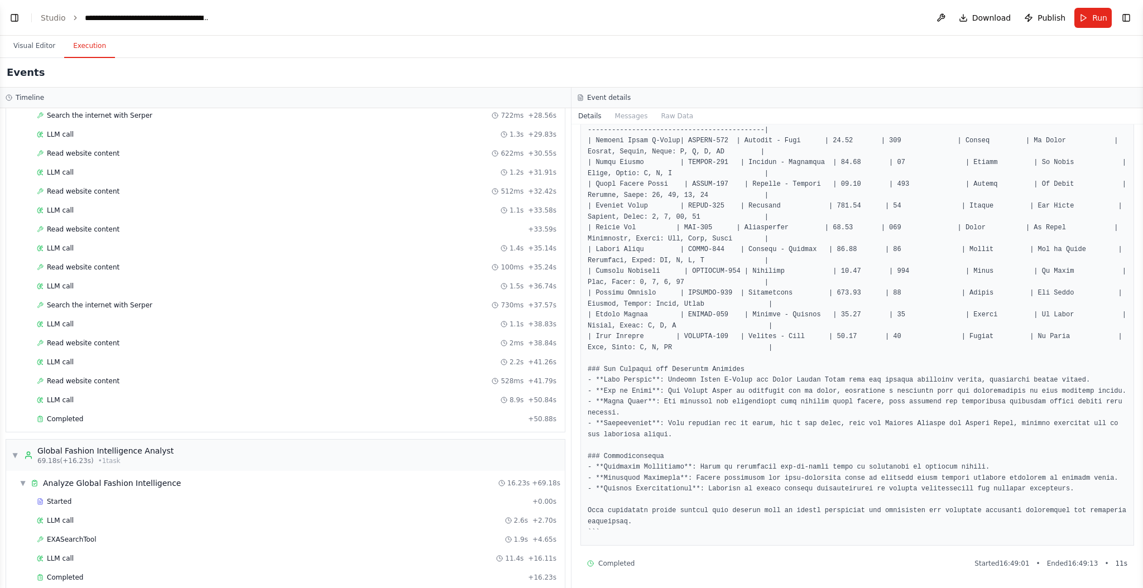
scroll to position [991, 0]
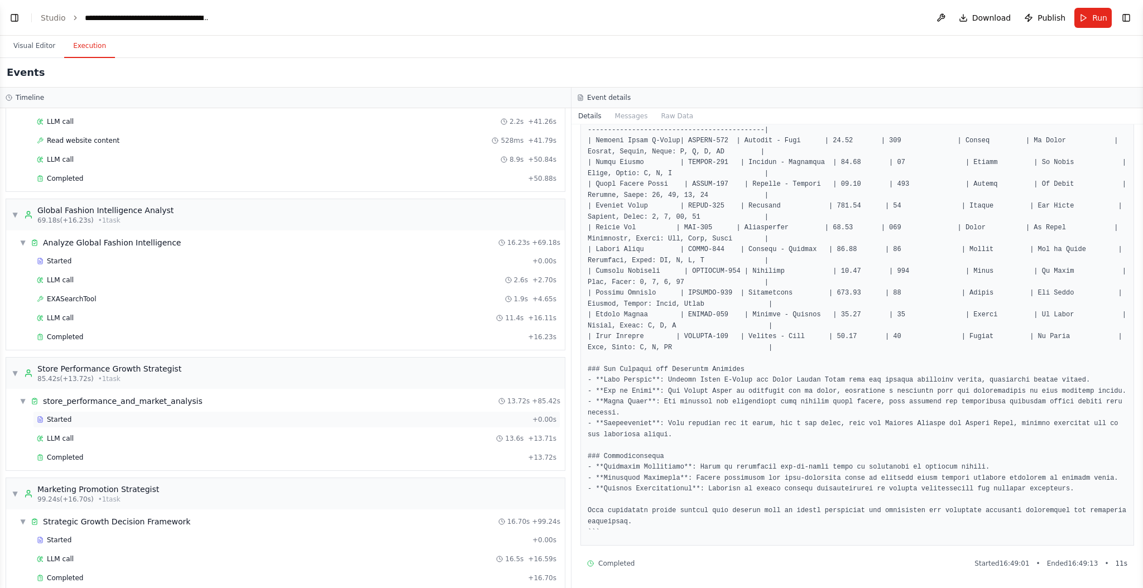
click at [157, 415] on div "Started" at bounding box center [282, 419] width 491 height 9
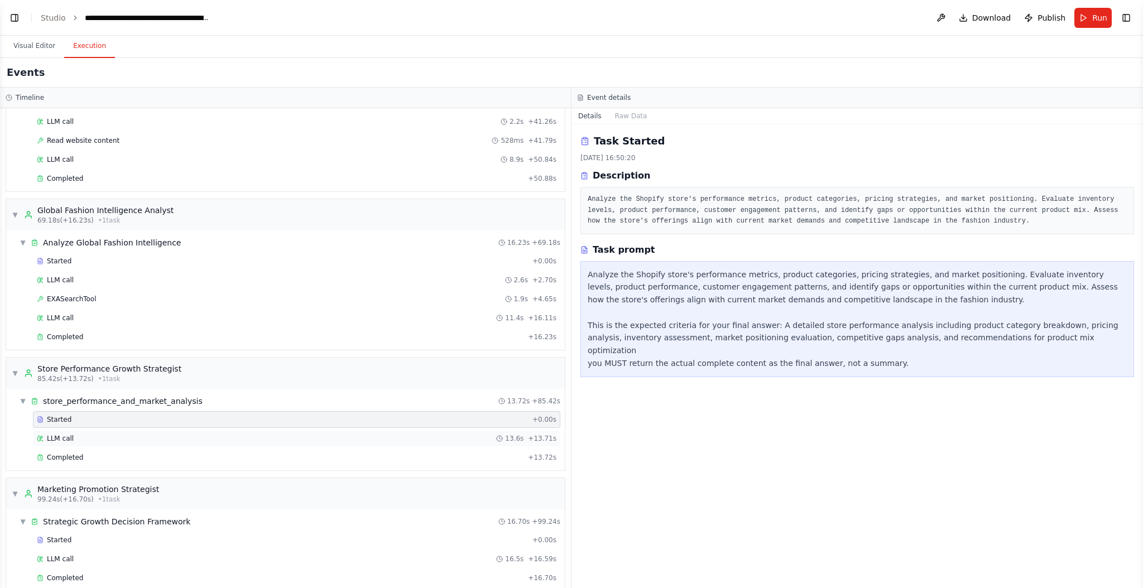
click at [156, 434] on div "LLM call 13.6s + 13.71s" at bounding box center [297, 438] width 520 height 9
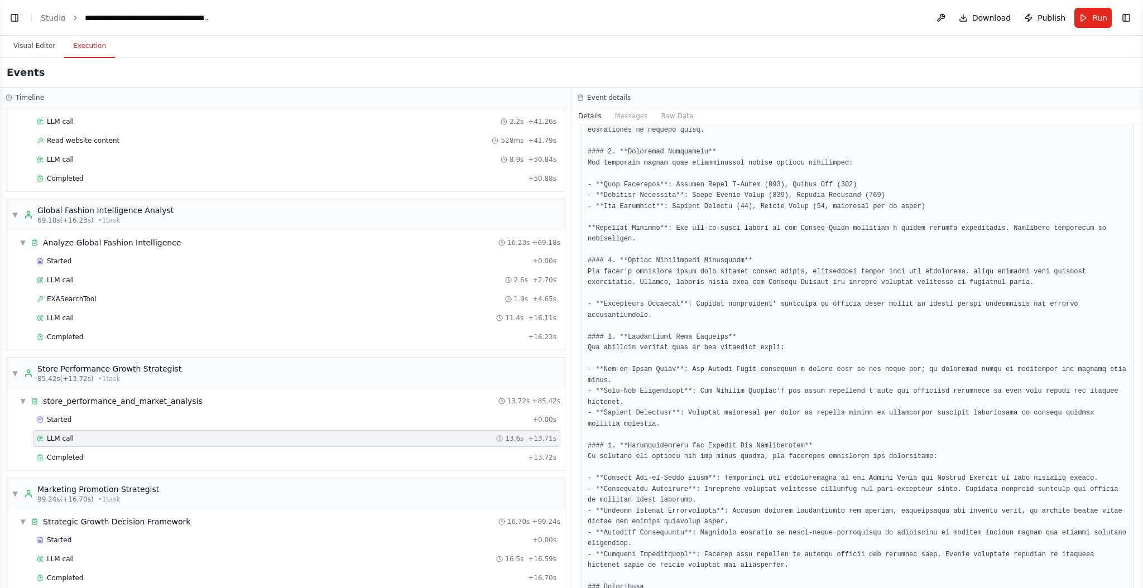
scroll to position [419, 0]
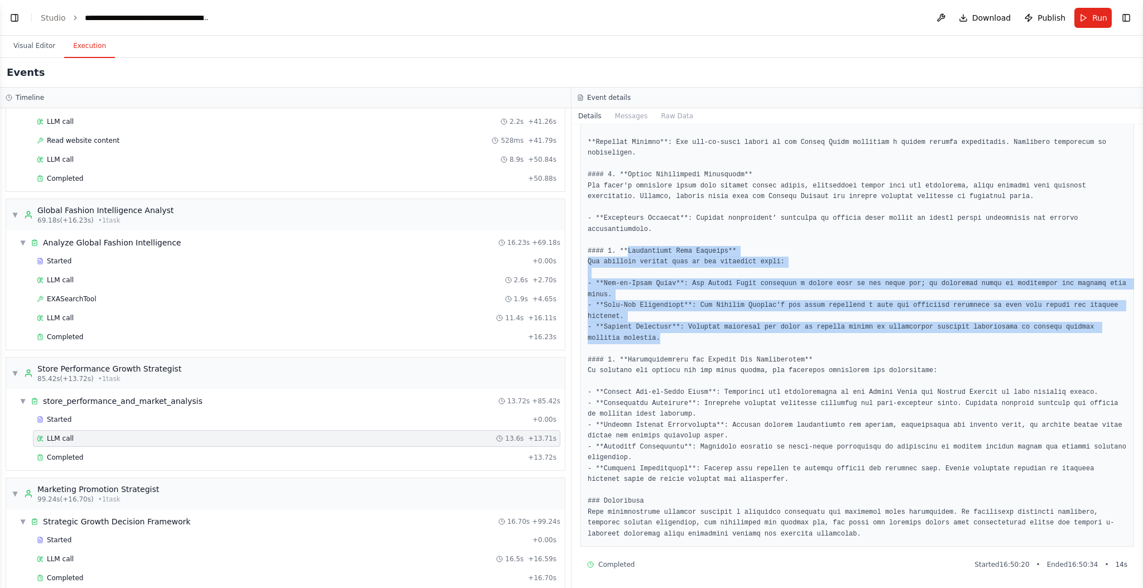
drag, startPoint x: 630, startPoint y: 251, endPoint x: 701, endPoint y: 339, distance: 113.5
click at [701, 339] on pre at bounding box center [857, 159] width 539 height 762
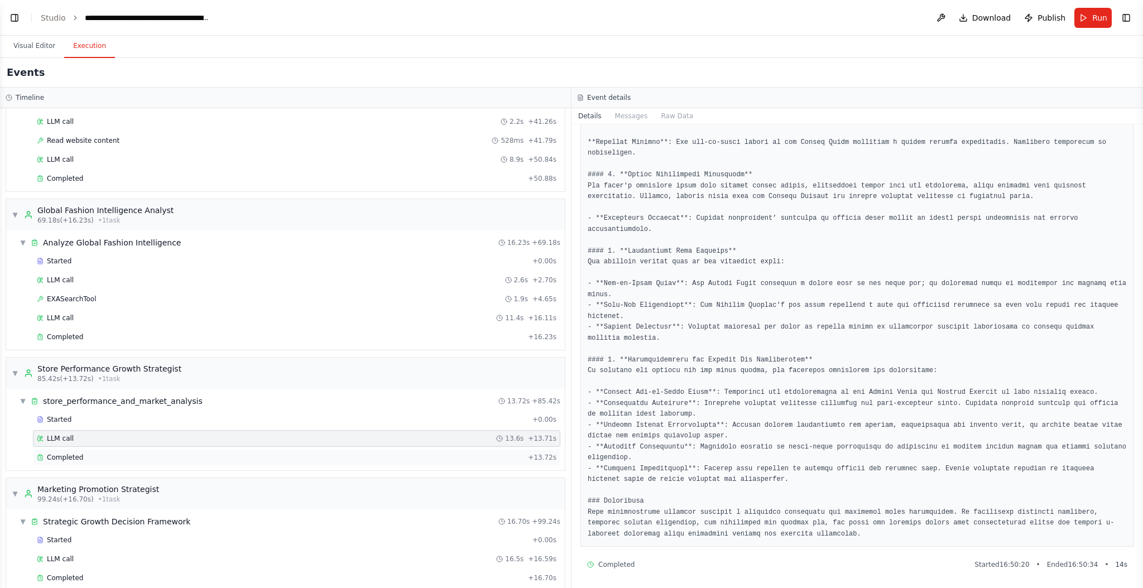
click at [101, 453] on div "Completed" at bounding box center [280, 457] width 487 height 9
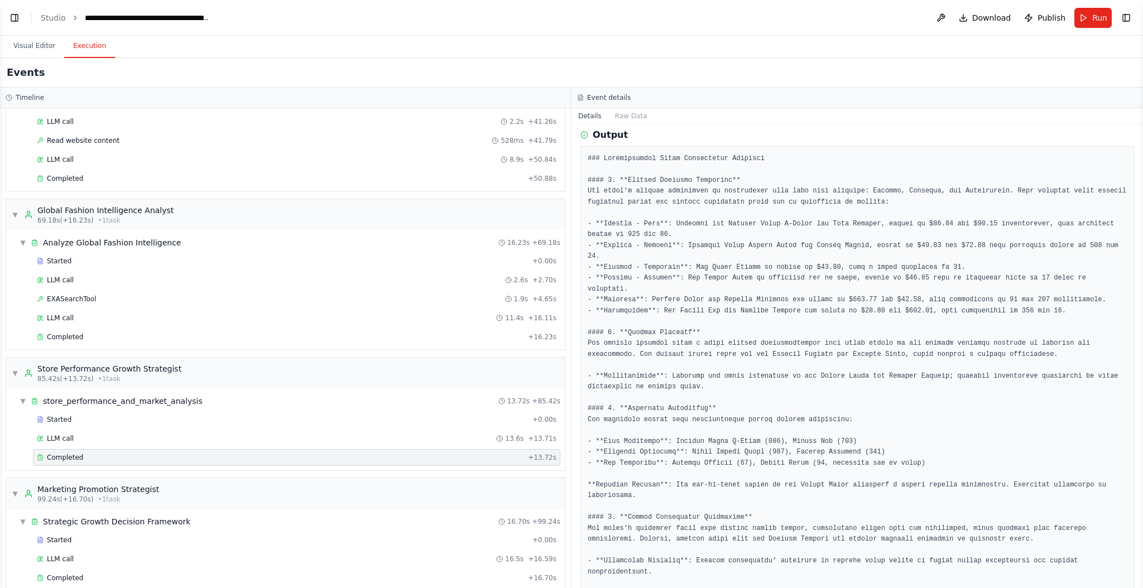
scroll to position [127, 0]
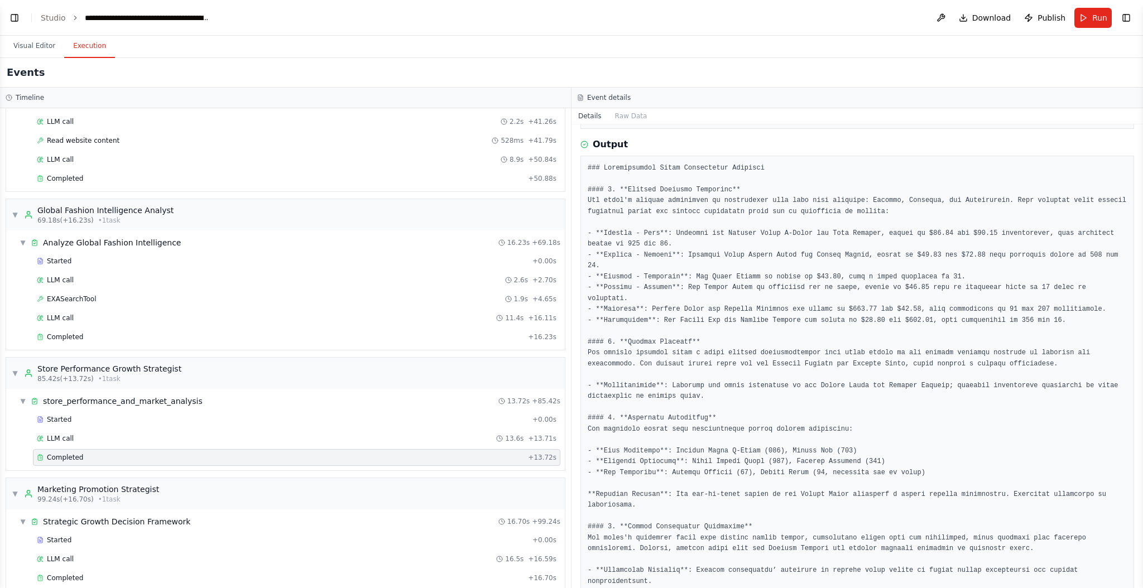
click at [639, 190] on pre at bounding box center [857, 527] width 539 height 729
drag, startPoint x: 651, startPoint y: 186, endPoint x: 735, endPoint y: 185, distance: 83.7
click at [735, 185] on pre at bounding box center [857, 527] width 539 height 729
click at [735, 186] on pre at bounding box center [857, 527] width 539 height 729
drag, startPoint x: 675, startPoint y: 235, endPoint x: 679, endPoint y: 248, distance: 14.0
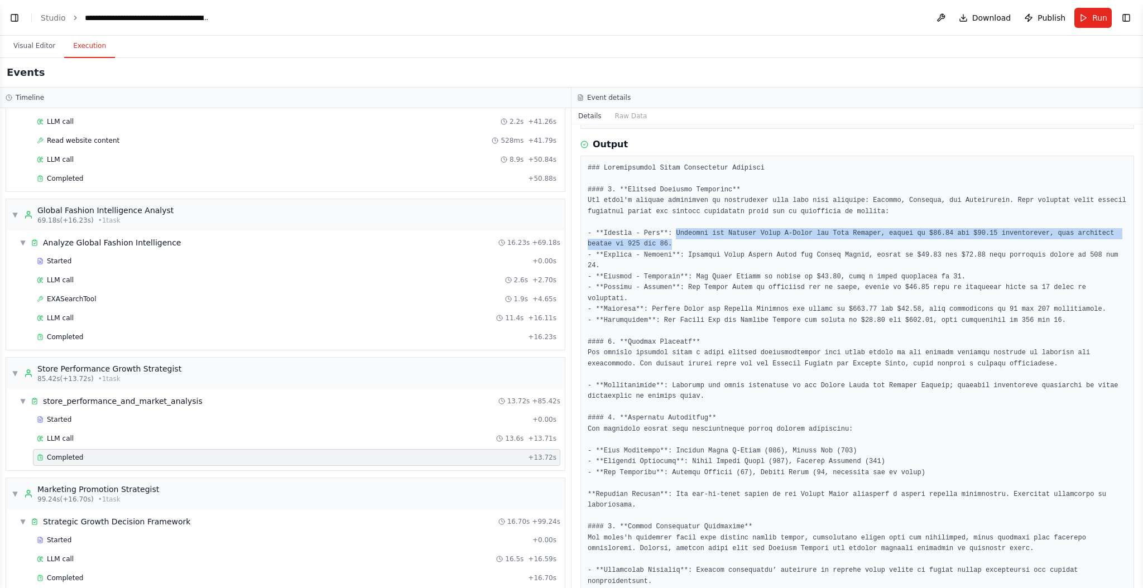
click at [679, 248] on pre at bounding box center [857, 527] width 539 height 729
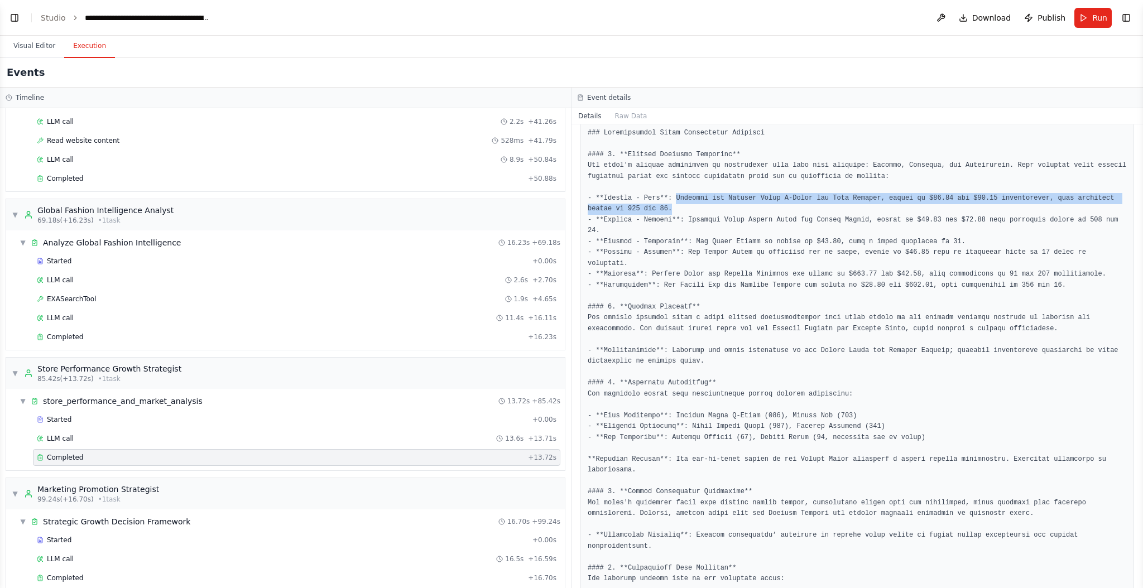
scroll to position [166, 0]
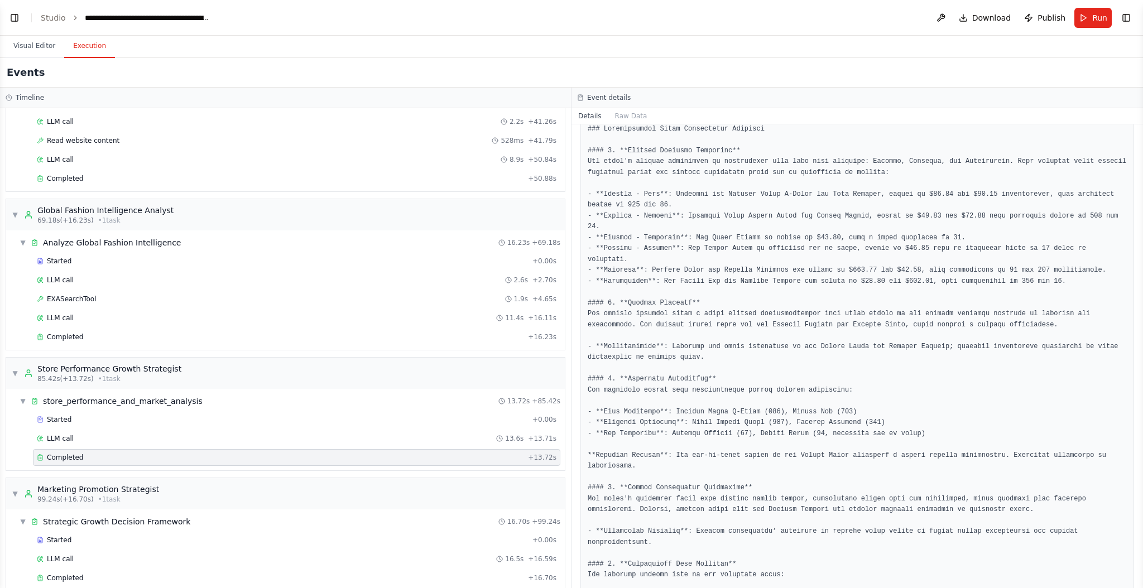
click at [684, 254] on pre at bounding box center [857, 488] width 539 height 729
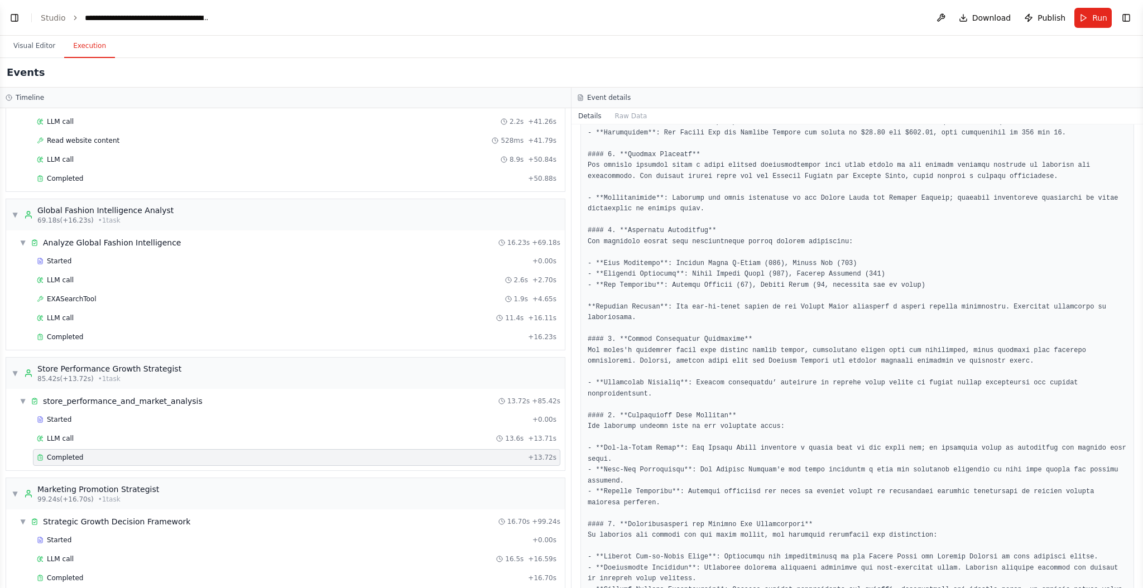
scroll to position [342, 0]
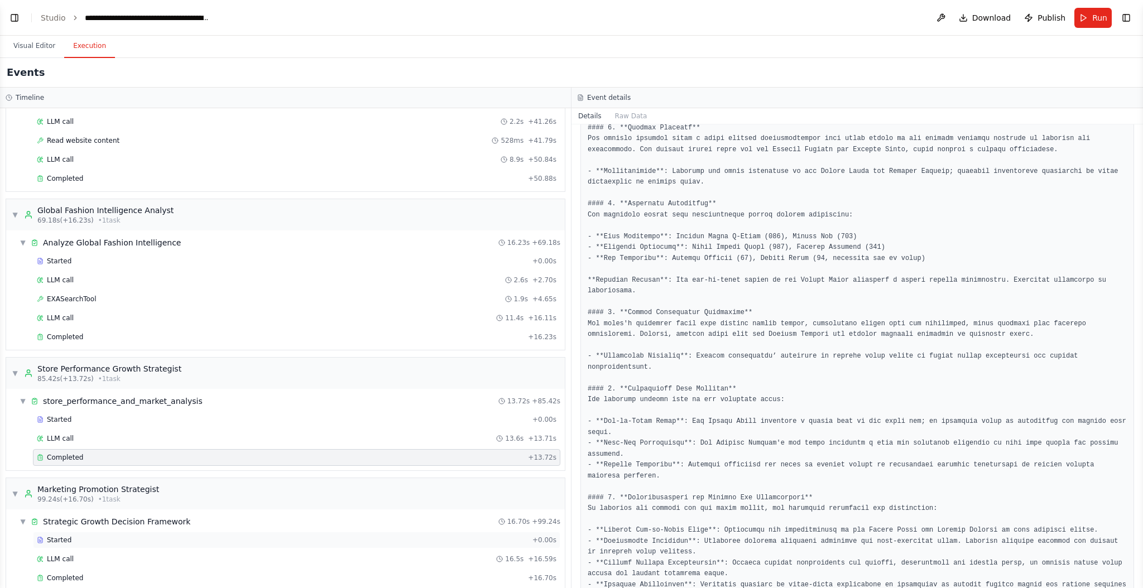
click at [159, 536] on div "Started" at bounding box center [282, 540] width 491 height 9
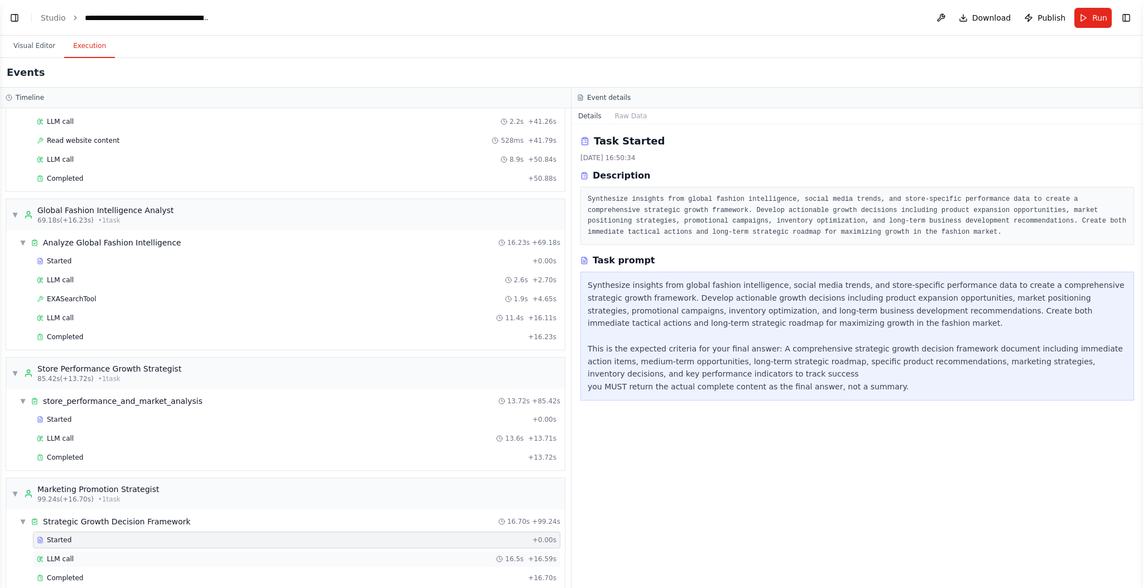
click at [176, 555] on div "LLM call 16.5s + 16.59s" at bounding box center [297, 559] width 520 height 9
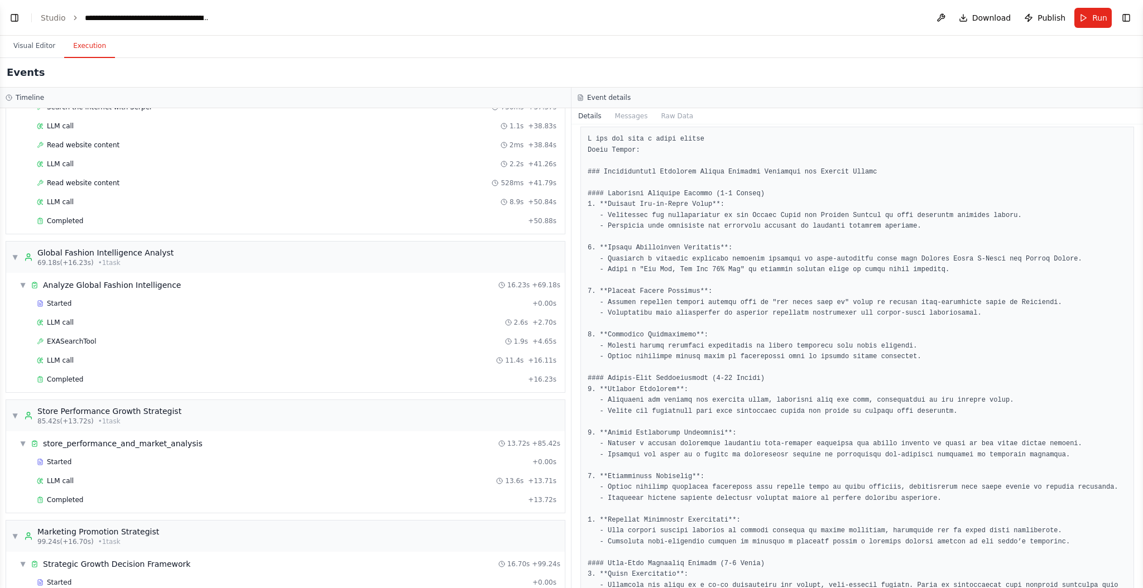
scroll to position [991, 0]
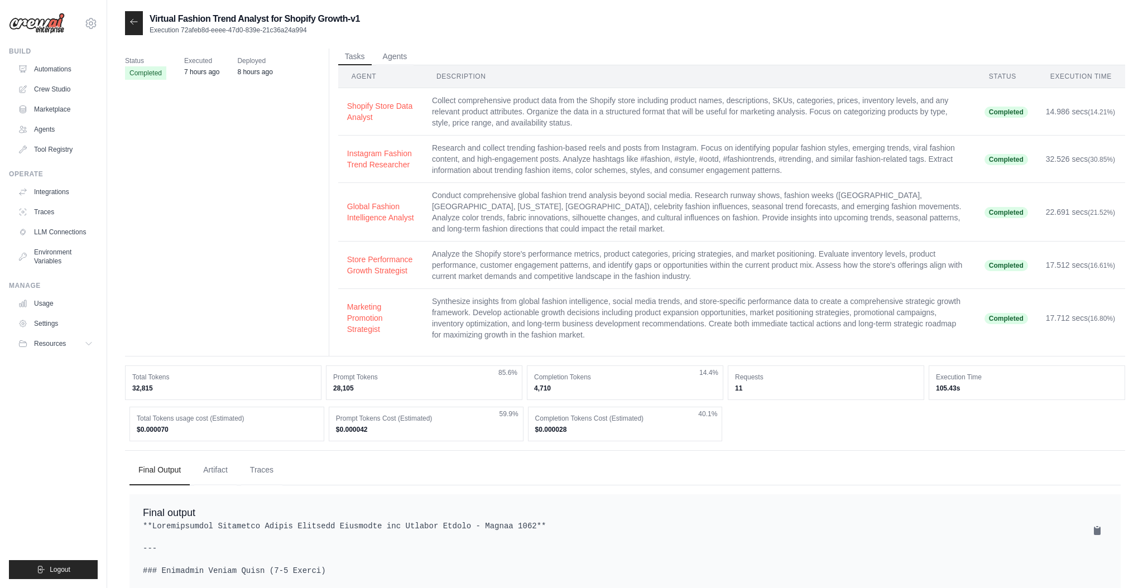
click at [628, 280] on td "Analyze the Shopify store's performance metrics, product categories, pricing st…" at bounding box center [699, 265] width 553 height 47
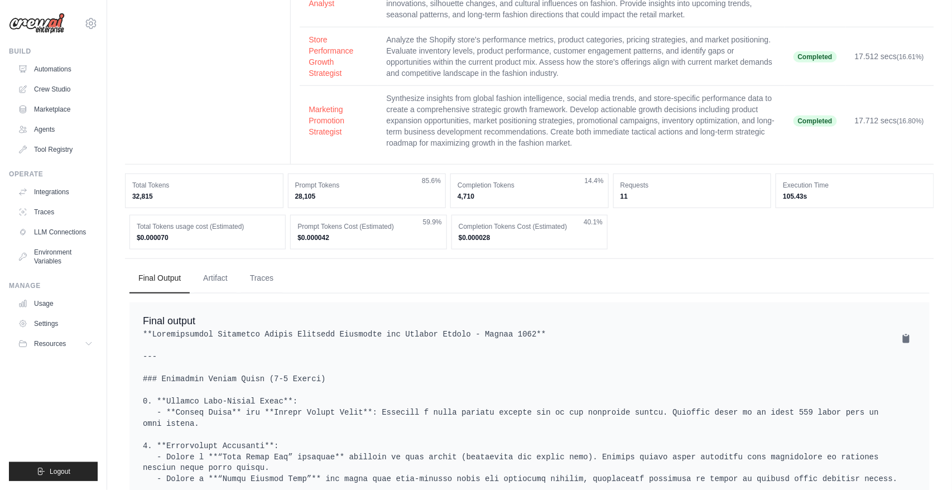
scroll to position [249, 0]
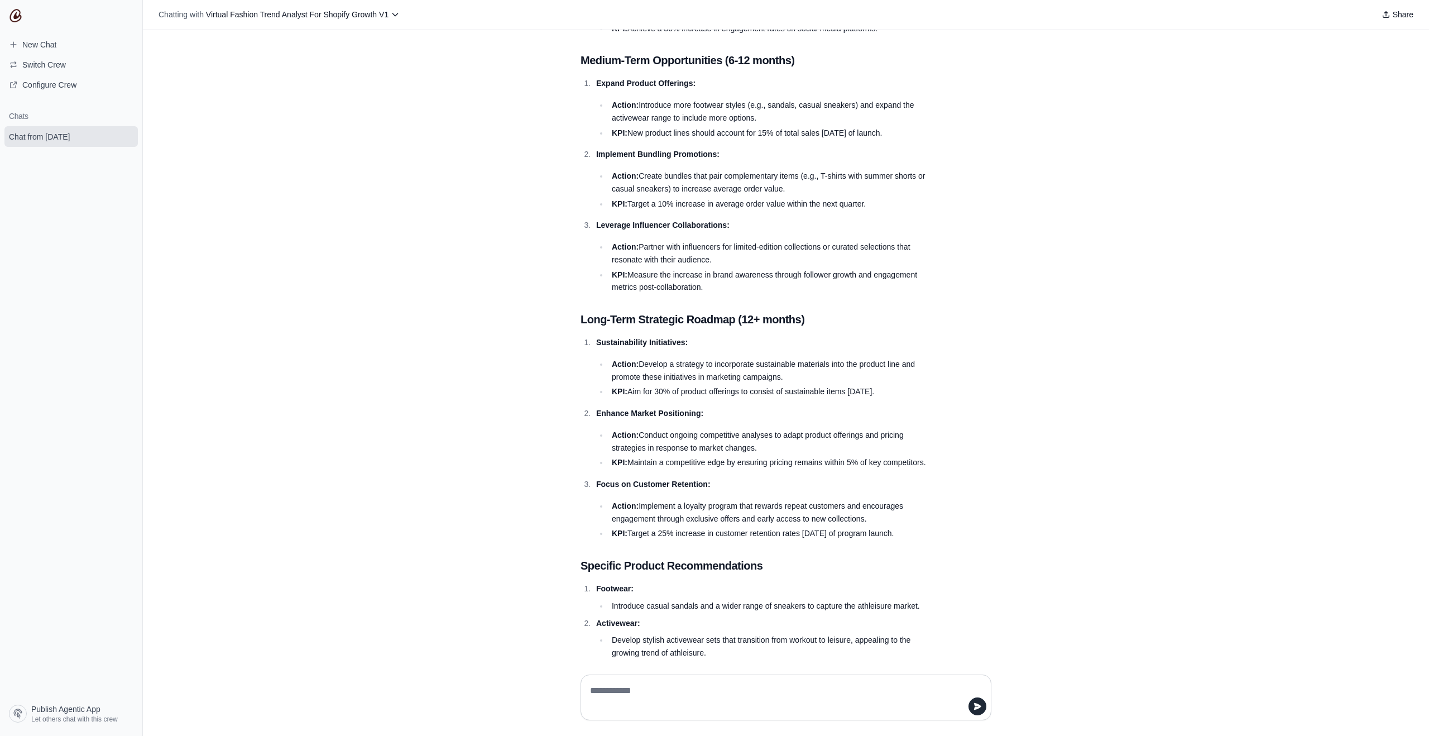
scroll to position [2602, 0]
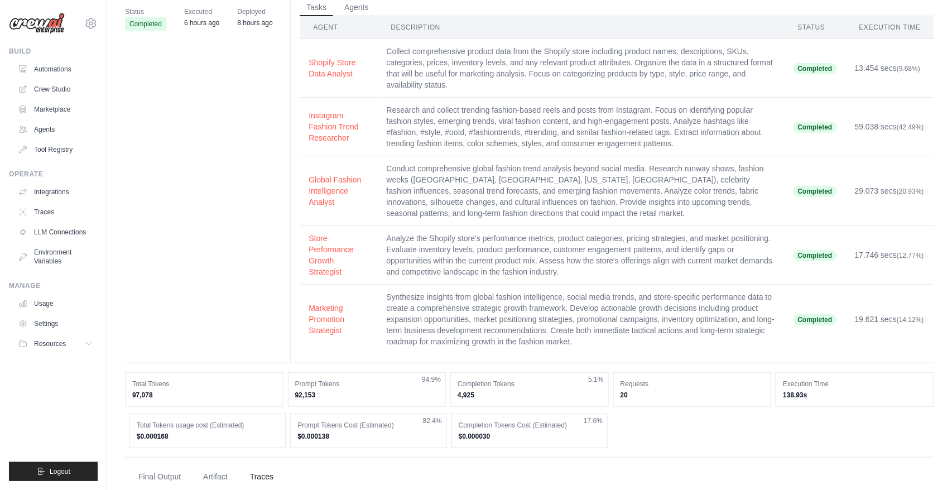
scroll to position [49, 0]
drag, startPoint x: 899, startPoint y: 137, endPoint x: 300, endPoint y: 105, distance: 599.7
click at [300, 105] on tr "Instagram Fashion Trend Researcher Research and collect trending fashion-based …" at bounding box center [617, 127] width 635 height 59
click at [897, 130] on span "(42.49%)" at bounding box center [910, 128] width 27 height 8
drag, startPoint x: 854, startPoint y: 121, endPoint x: 910, endPoint y: 133, distance: 56.6
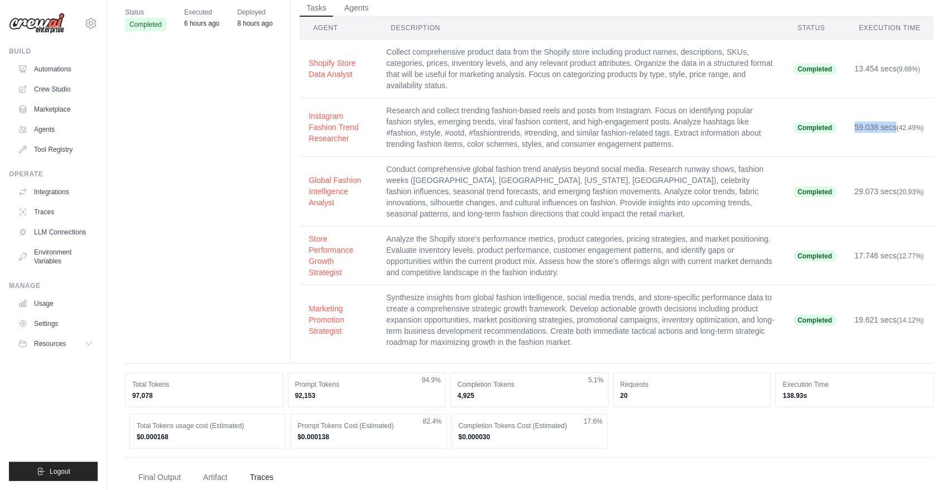
click at [913, 128] on td "59.038 secs (42.49%)" at bounding box center [890, 127] width 88 height 59
click at [905, 141] on td "59.038 secs (42.49%)" at bounding box center [890, 127] width 88 height 59
drag, startPoint x: 903, startPoint y: 138, endPoint x: 305, endPoint y: 101, distance: 599.5
click at [305, 101] on tr "Instagram Fashion Trend Researcher Research and collect trending fashion-based …" at bounding box center [617, 127] width 635 height 59
click at [662, 129] on td "Research and collect trending fashion-based reels and posts from Instagram. Foc…" at bounding box center [581, 127] width 407 height 59
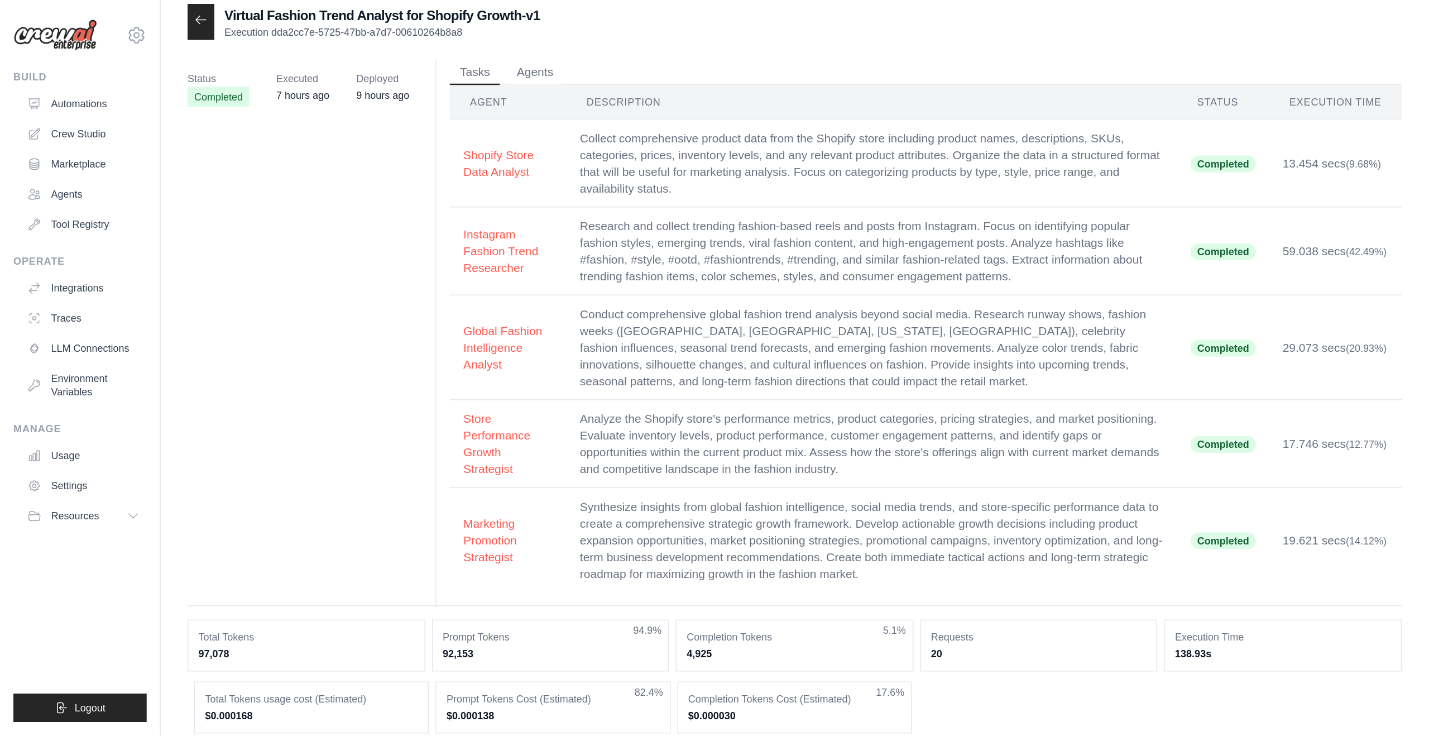
scroll to position [0, 0]
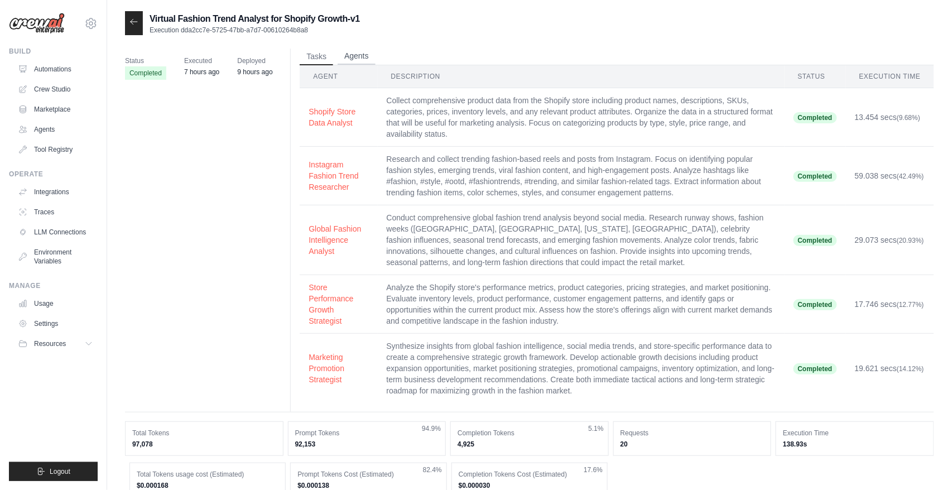
click at [365, 57] on button "Agents" at bounding box center [357, 56] width 38 height 17
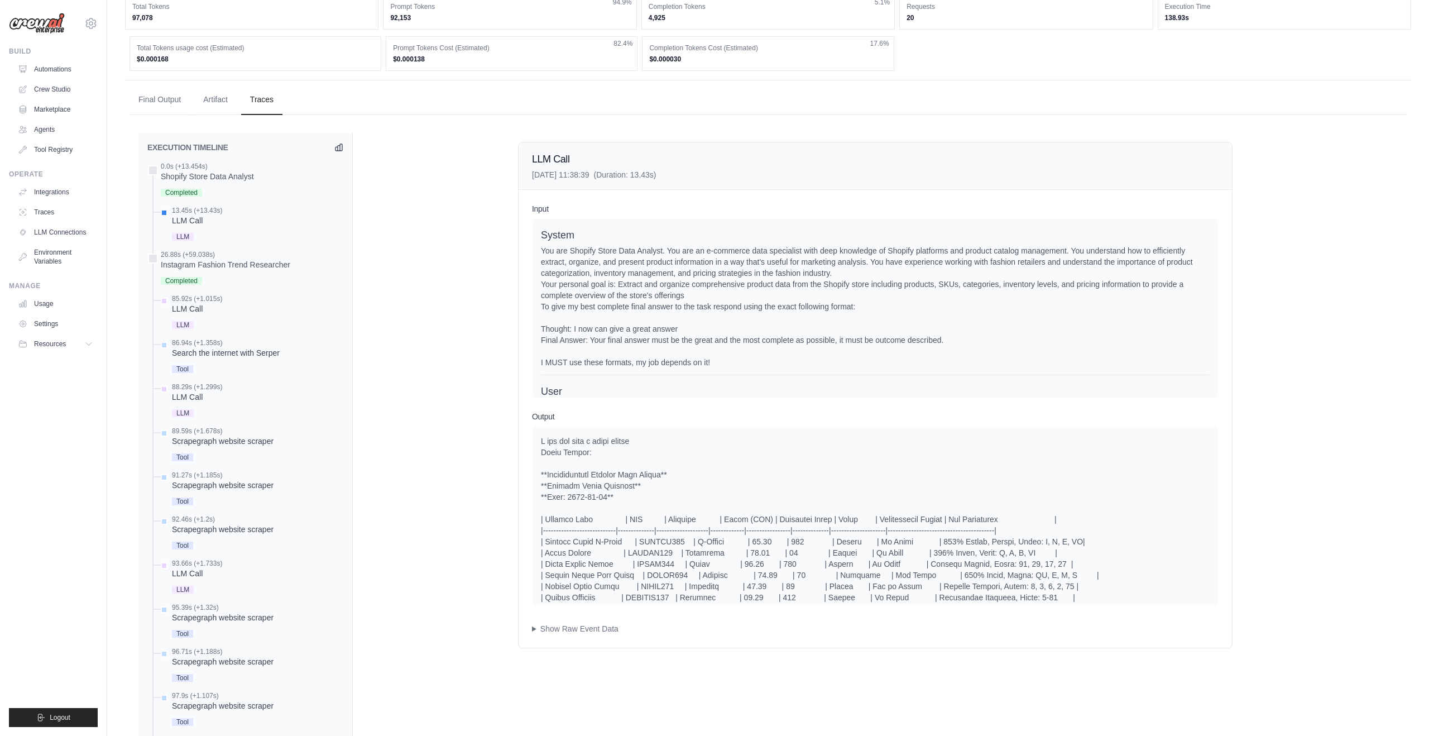
scroll to position [255, 0]
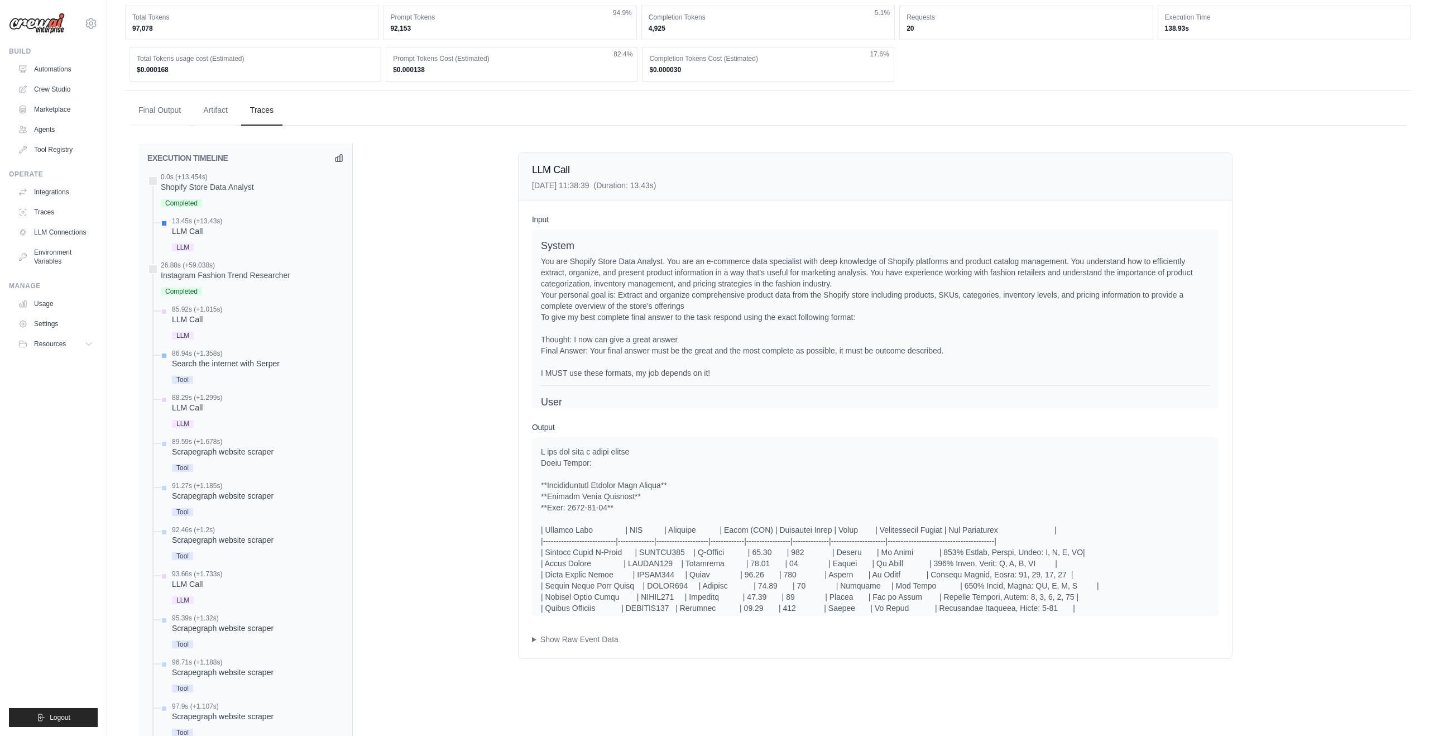
click at [242, 361] on div "Search the internet with Serper" at bounding box center [226, 363] width 108 height 11
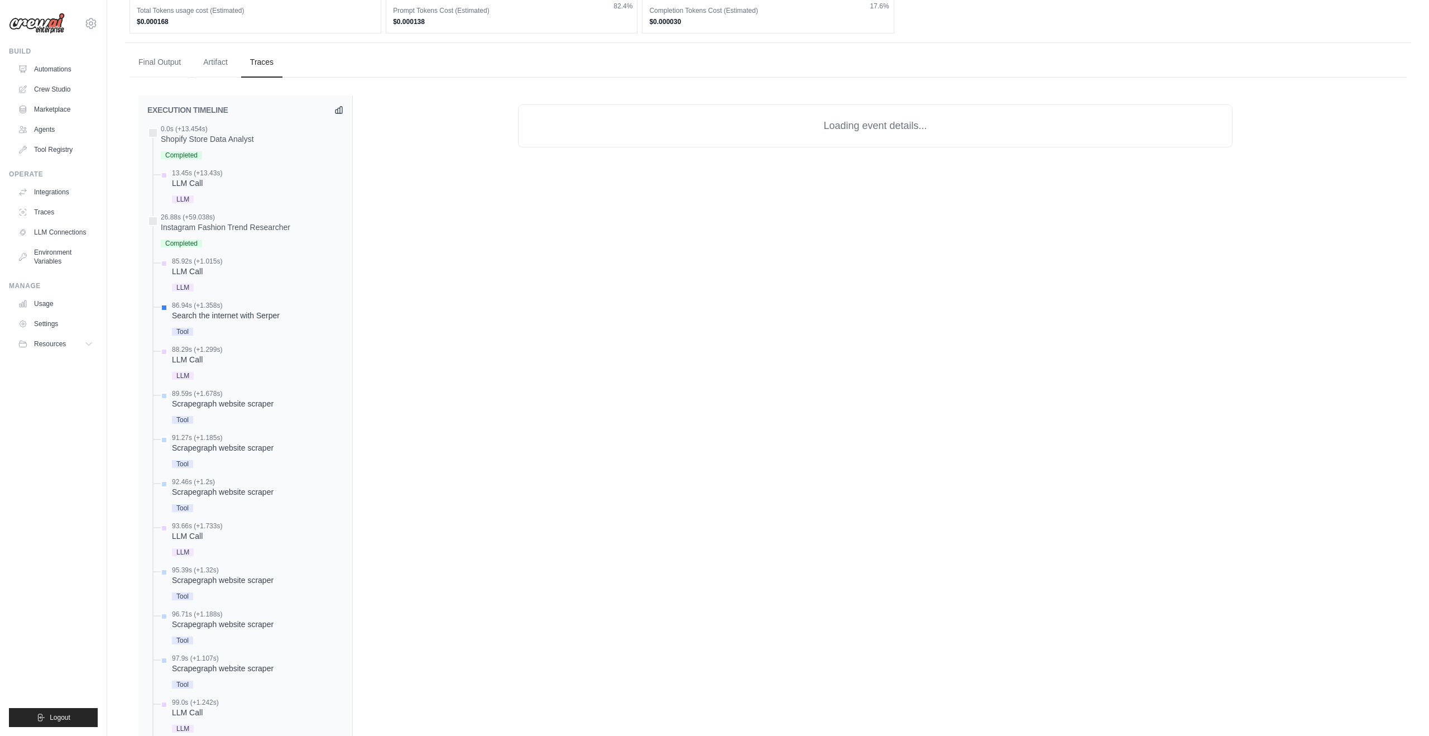
scroll to position [304, 0]
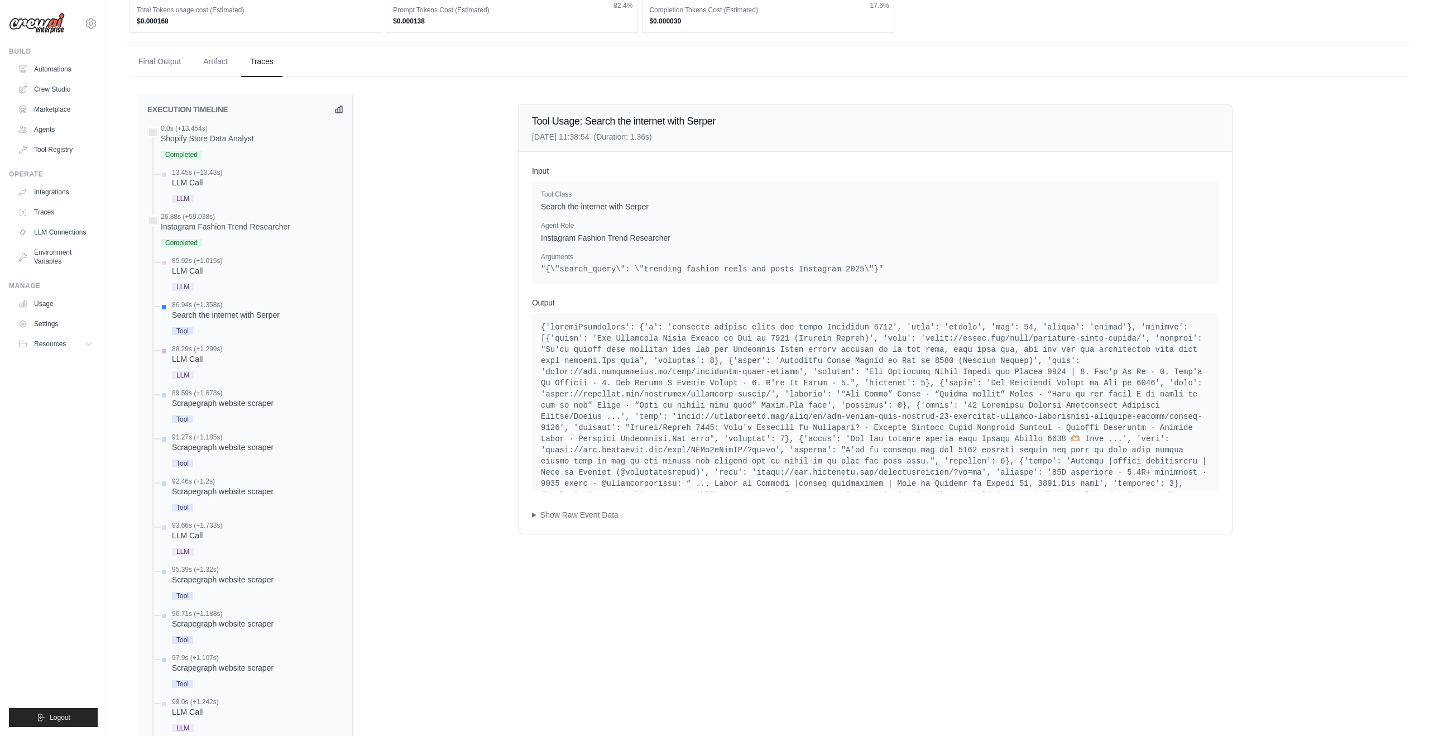
click at [186, 376] on span "LLM" at bounding box center [183, 375] width 22 height 8
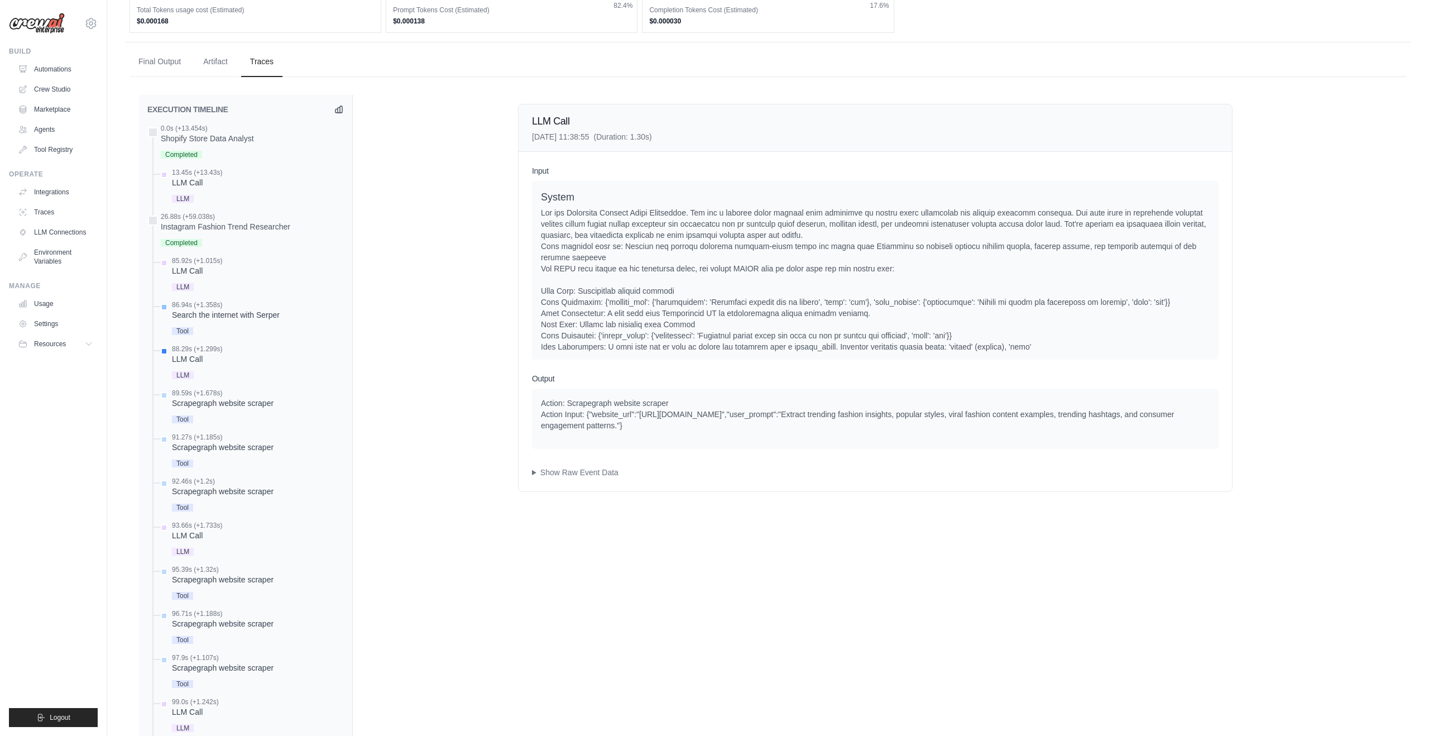
click at [191, 328] on span "Tool" at bounding box center [182, 331] width 21 height 8
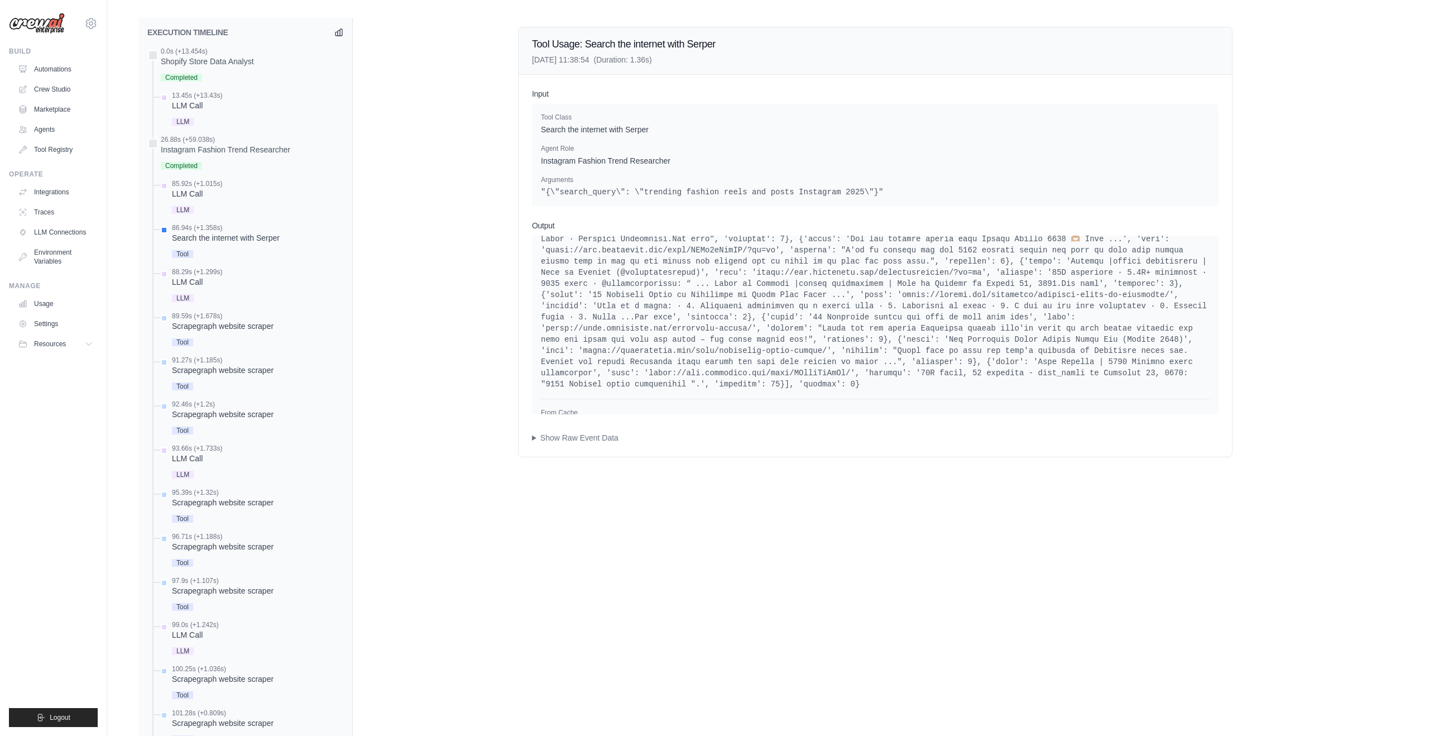
scroll to position [148, 0]
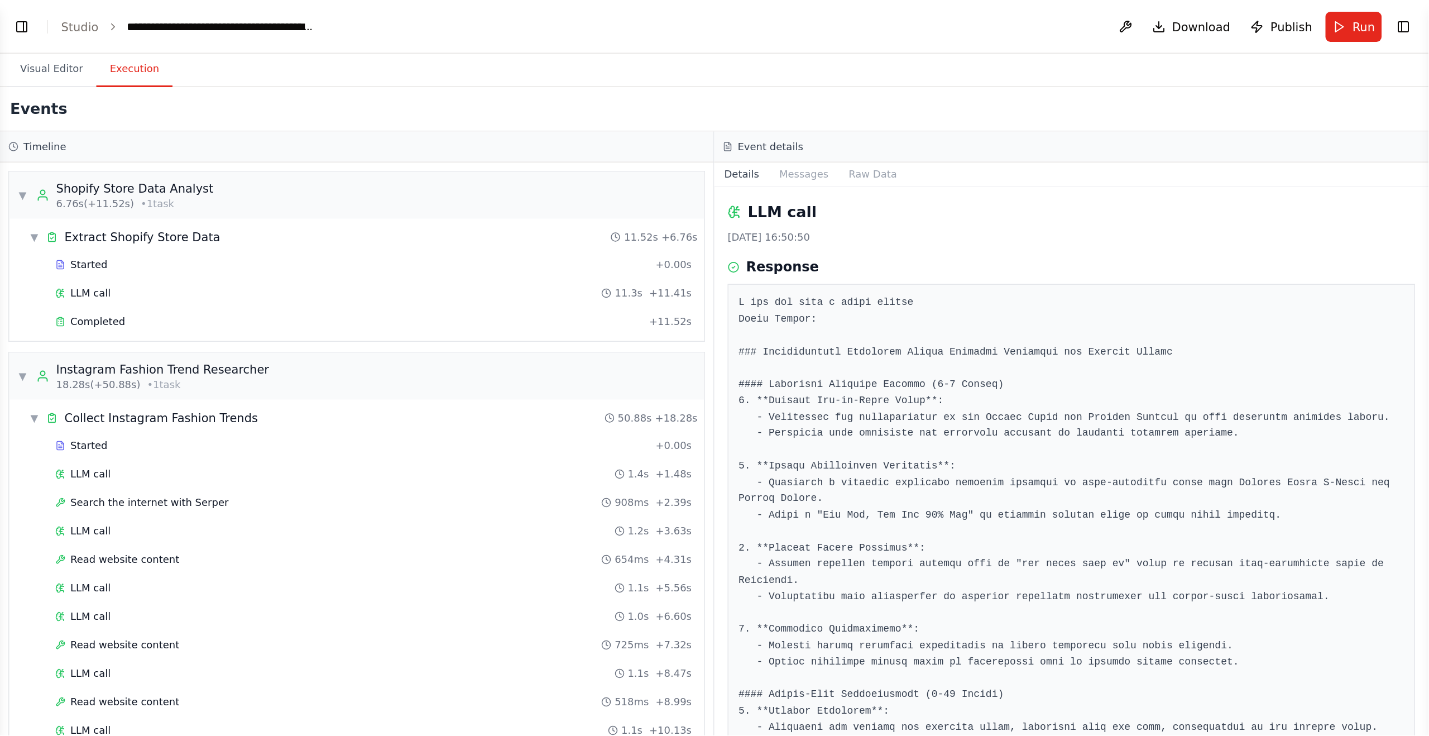
scroll to position [4294, 0]
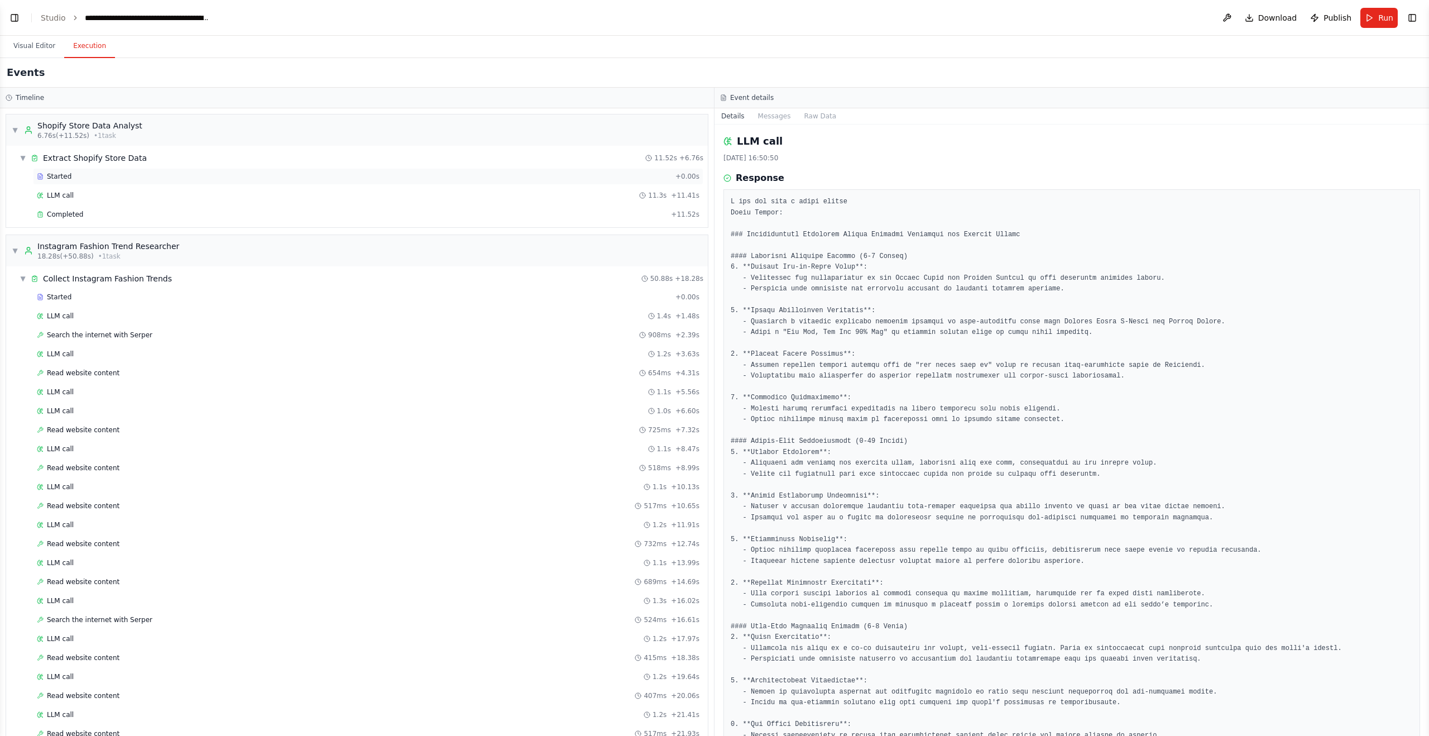
click at [91, 180] on div "Started" at bounding box center [354, 176] width 634 height 9
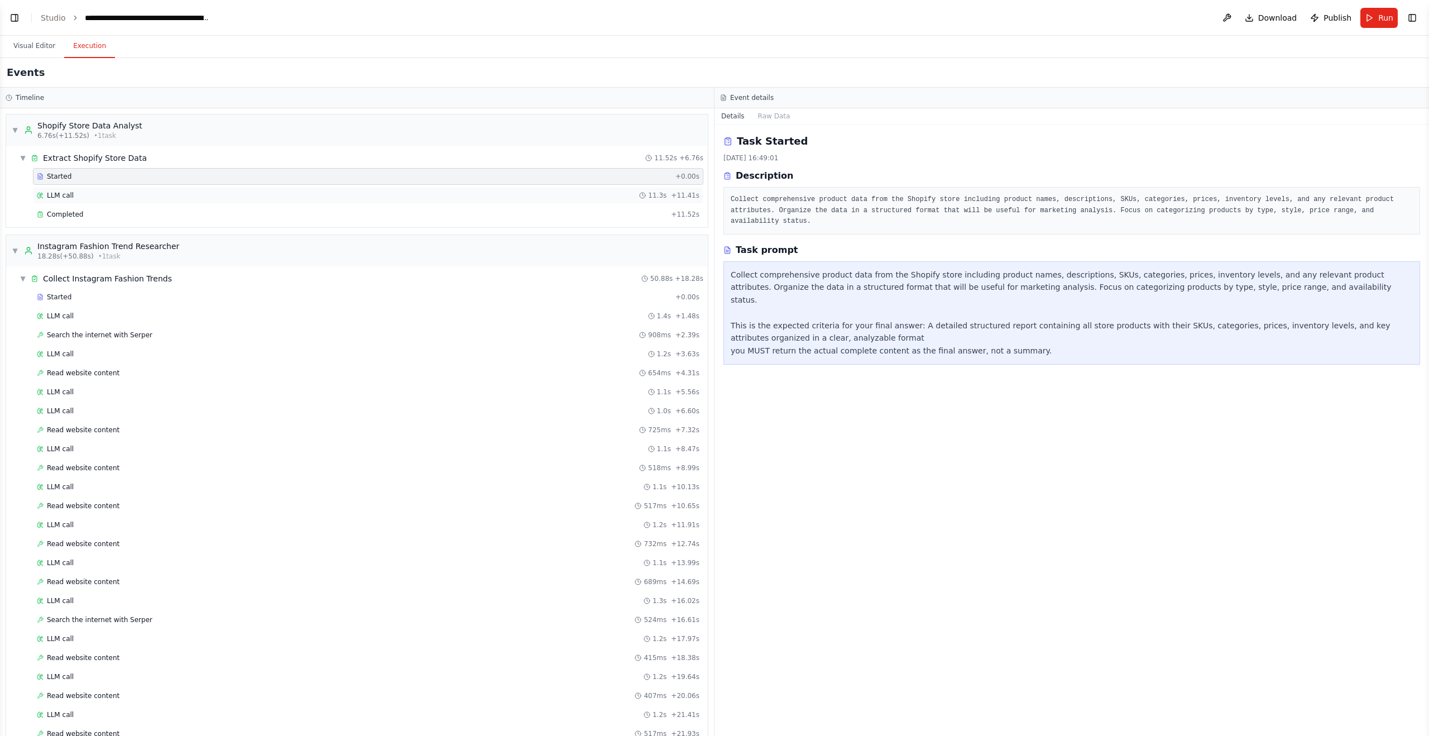
click at [113, 195] on div "LLM call 11.3s + 11.41s" at bounding box center [368, 195] width 663 height 9
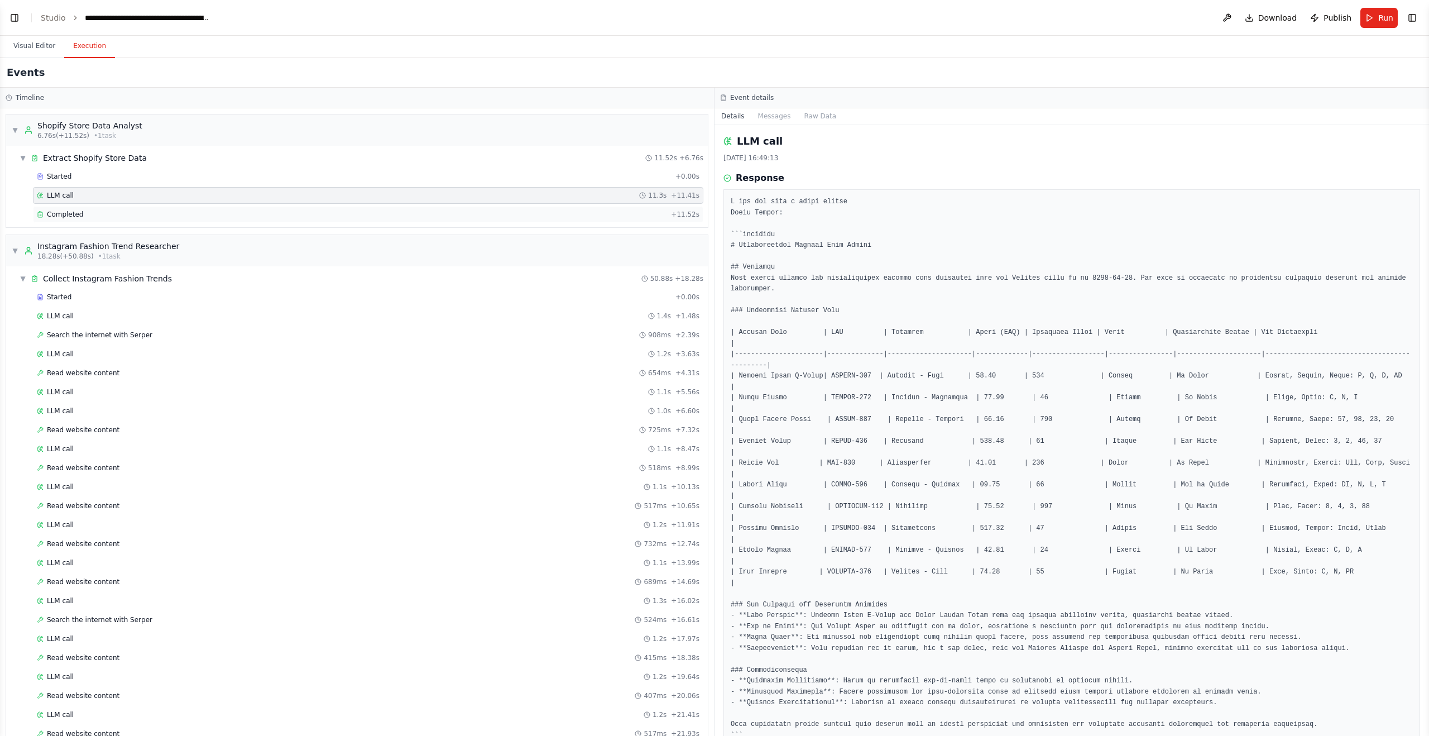
click at [115, 217] on div "Completed" at bounding box center [352, 214] width 630 height 9
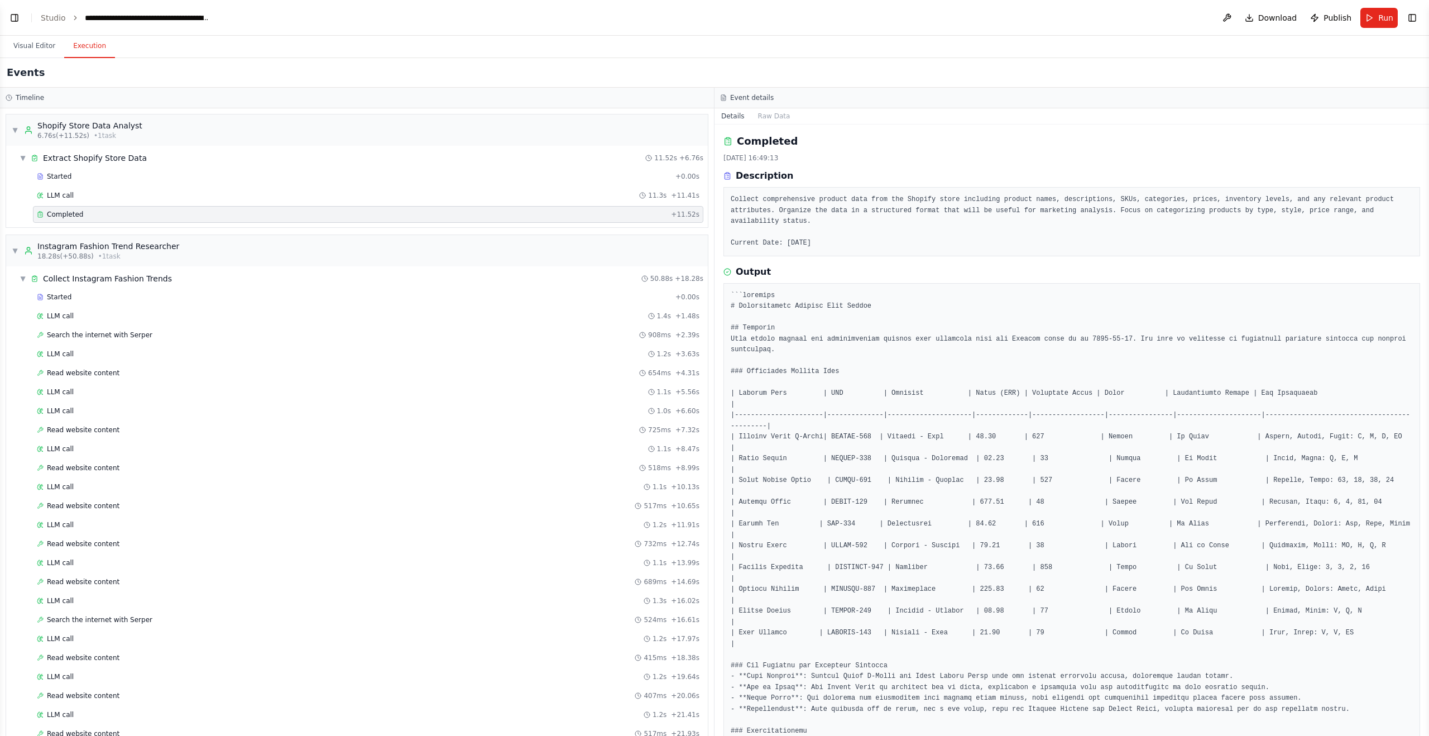
scroll to position [91, 0]
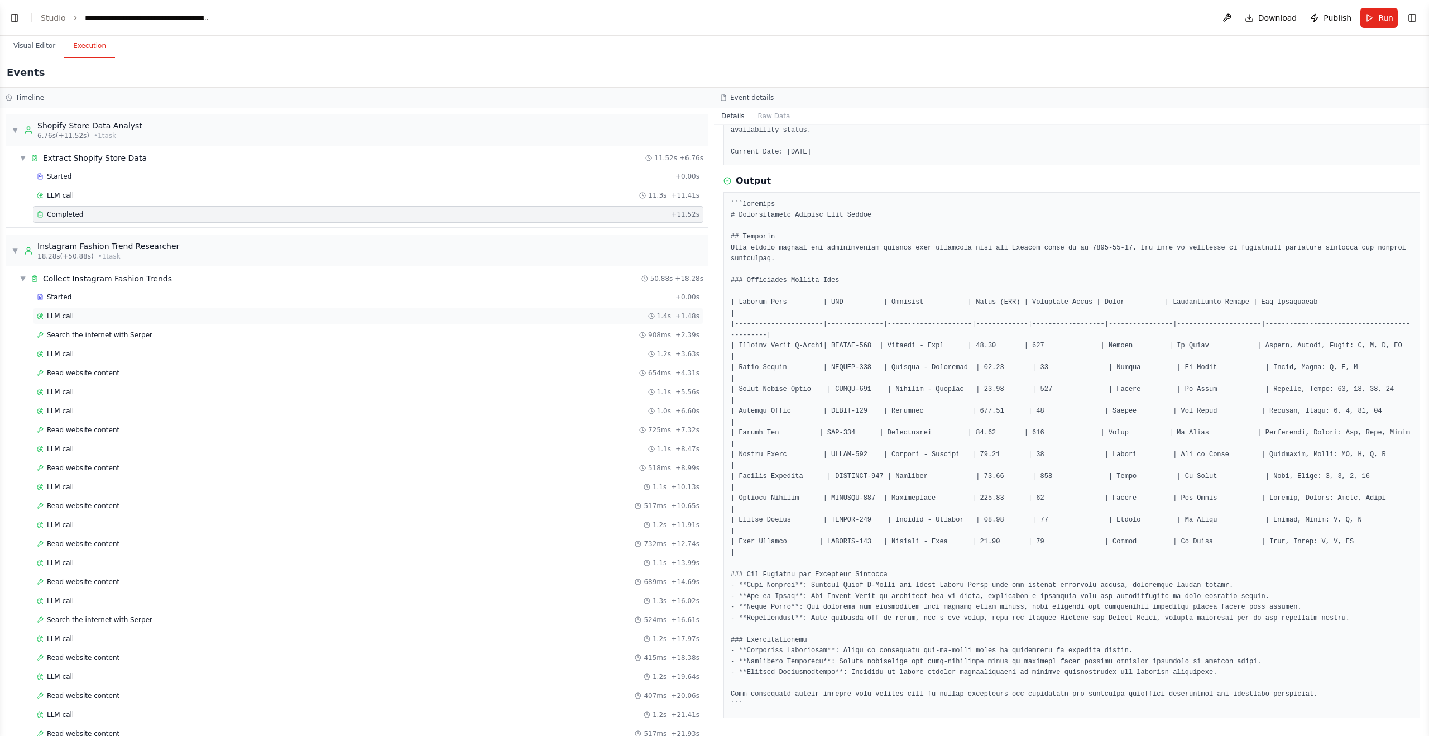
click at [294, 321] on div "LLM call 1.4s + 1.48s" at bounding box center [368, 316] width 670 height 17
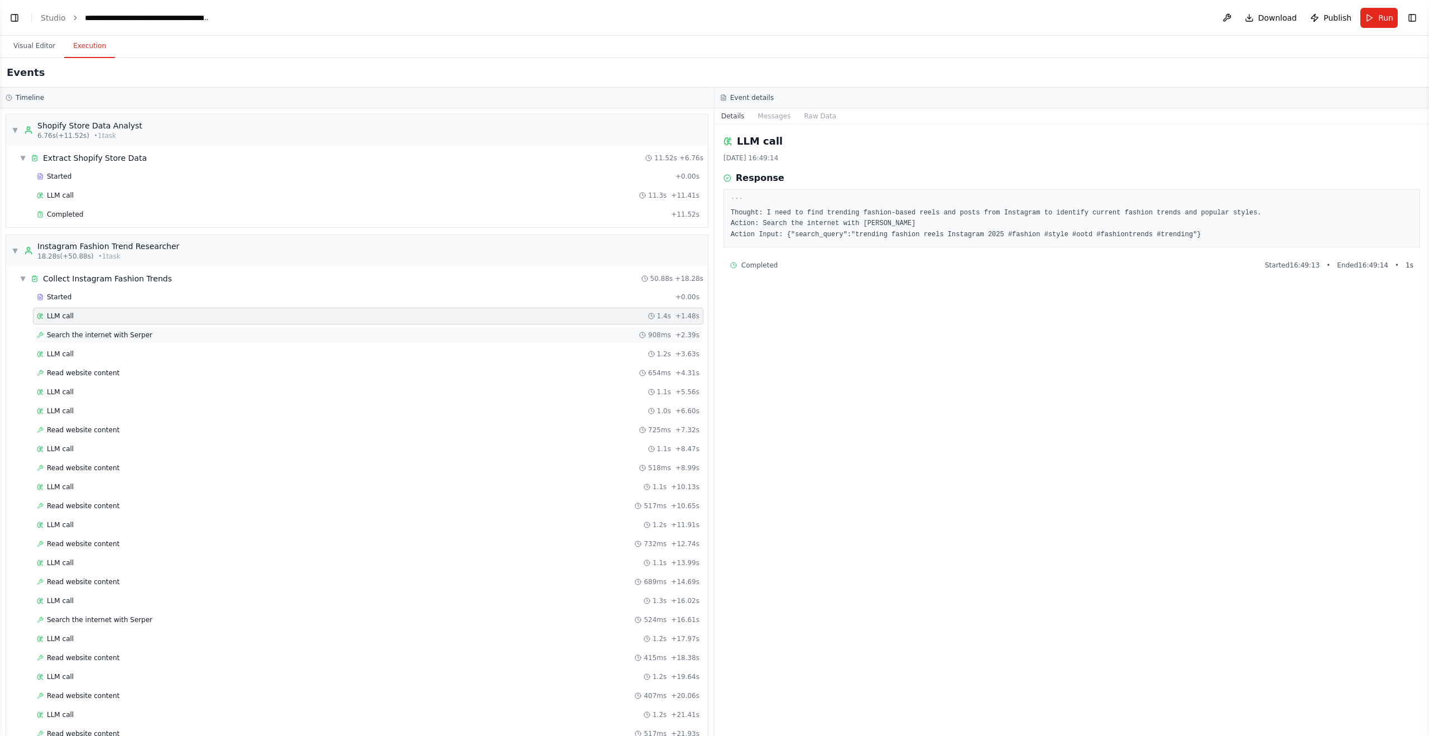
click at [296, 334] on div "Search the internet with [PERSON_NAME] 908ms + 2.39s" at bounding box center [368, 334] width 663 height 9
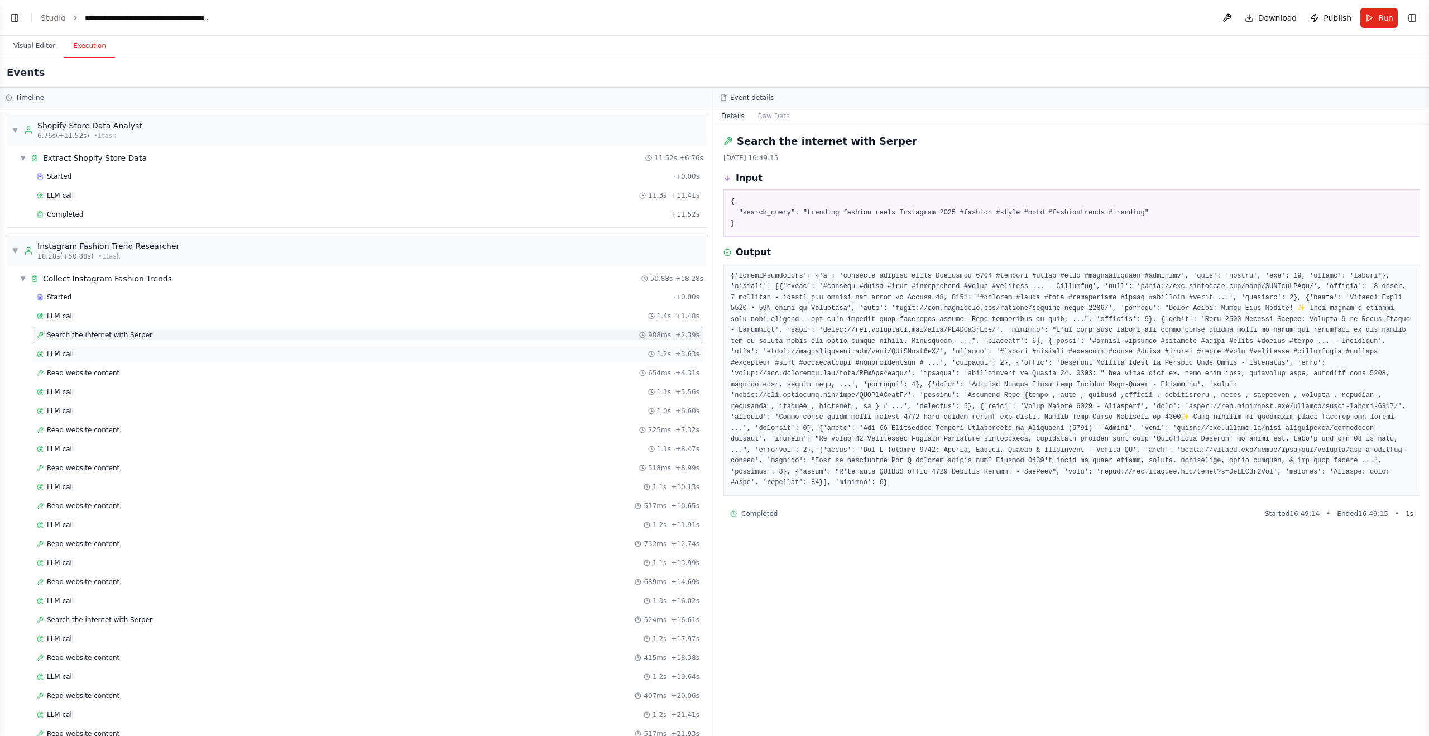
click at [307, 354] on div "LLM call 1.2s + 3.63s" at bounding box center [368, 353] width 663 height 9
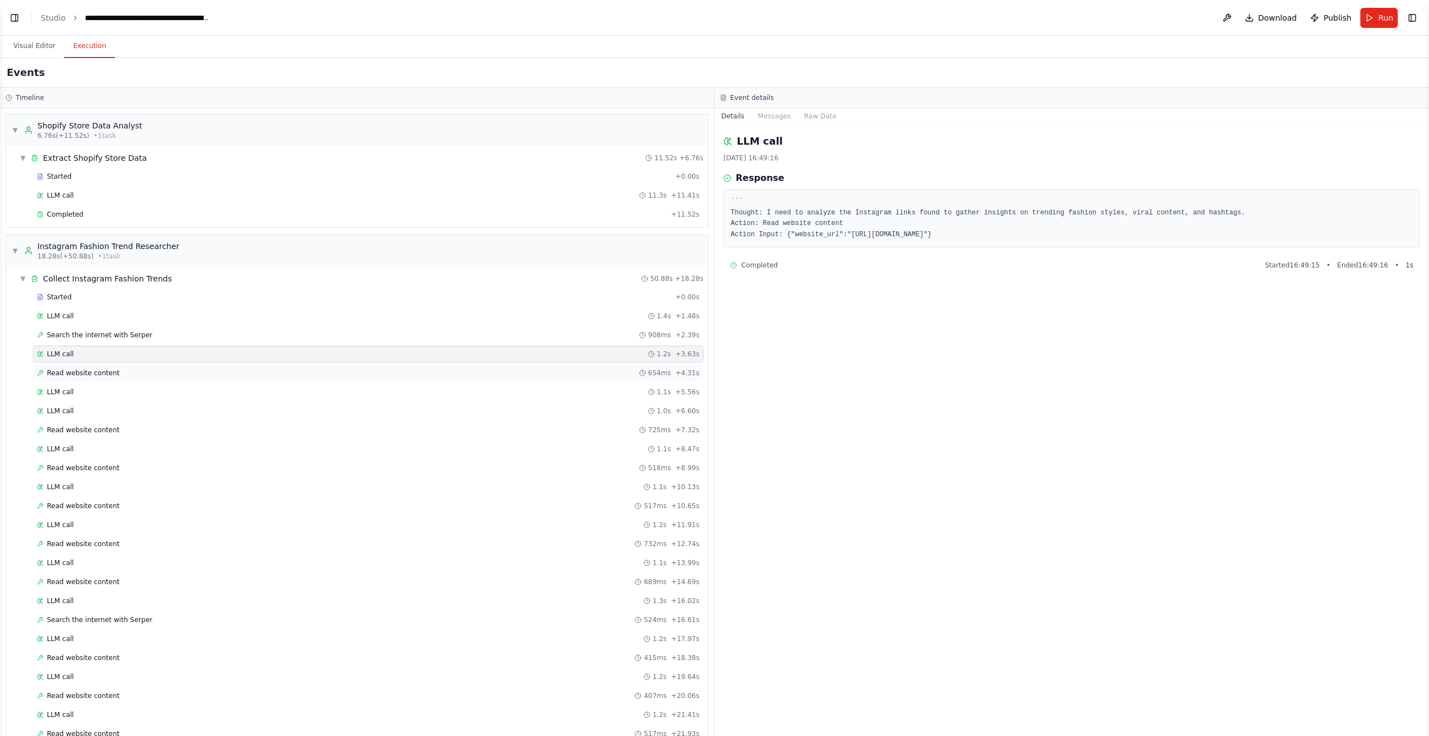
click at [316, 376] on div "Read website content 654ms + 4.31s" at bounding box center [368, 372] width 663 height 9
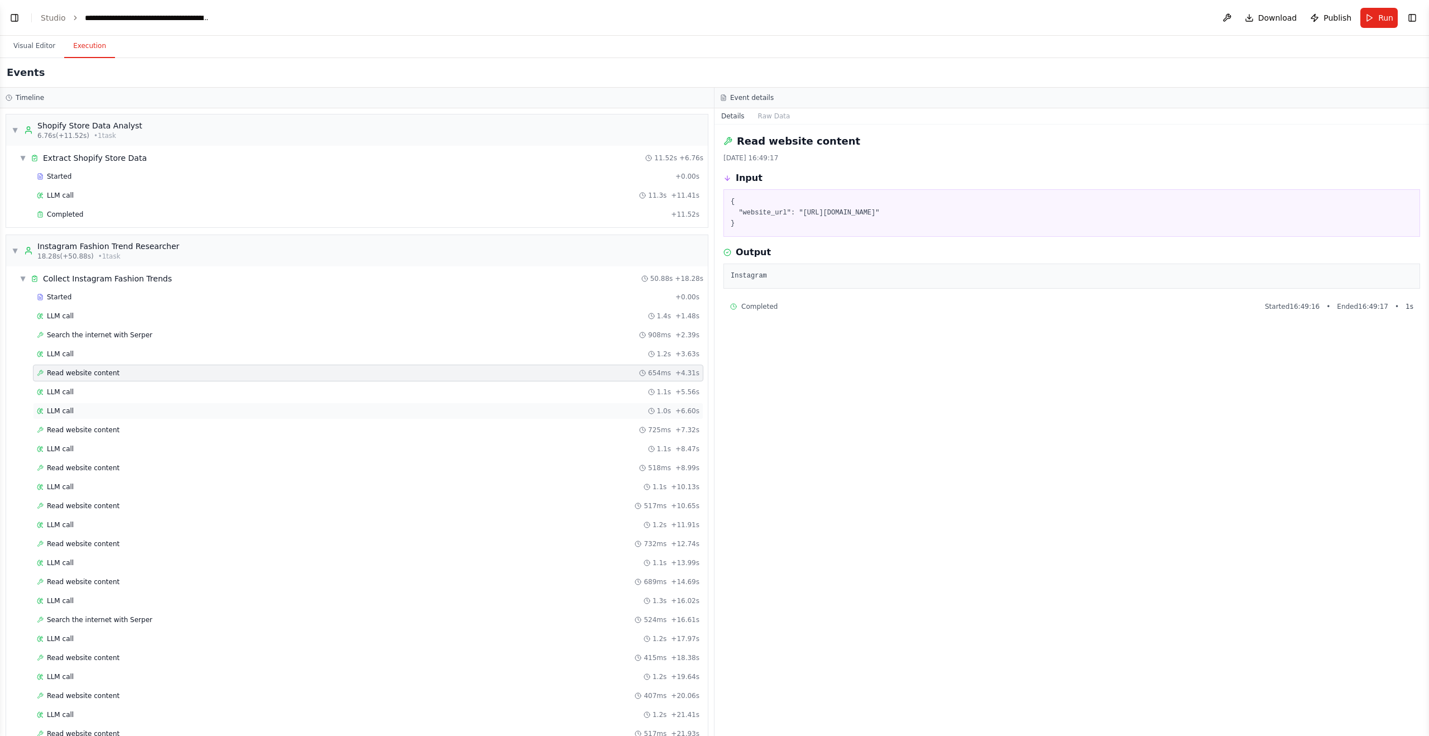
click at [257, 409] on div "LLM call 1.0s + 6.60s" at bounding box center [368, 410] width 663 height 9
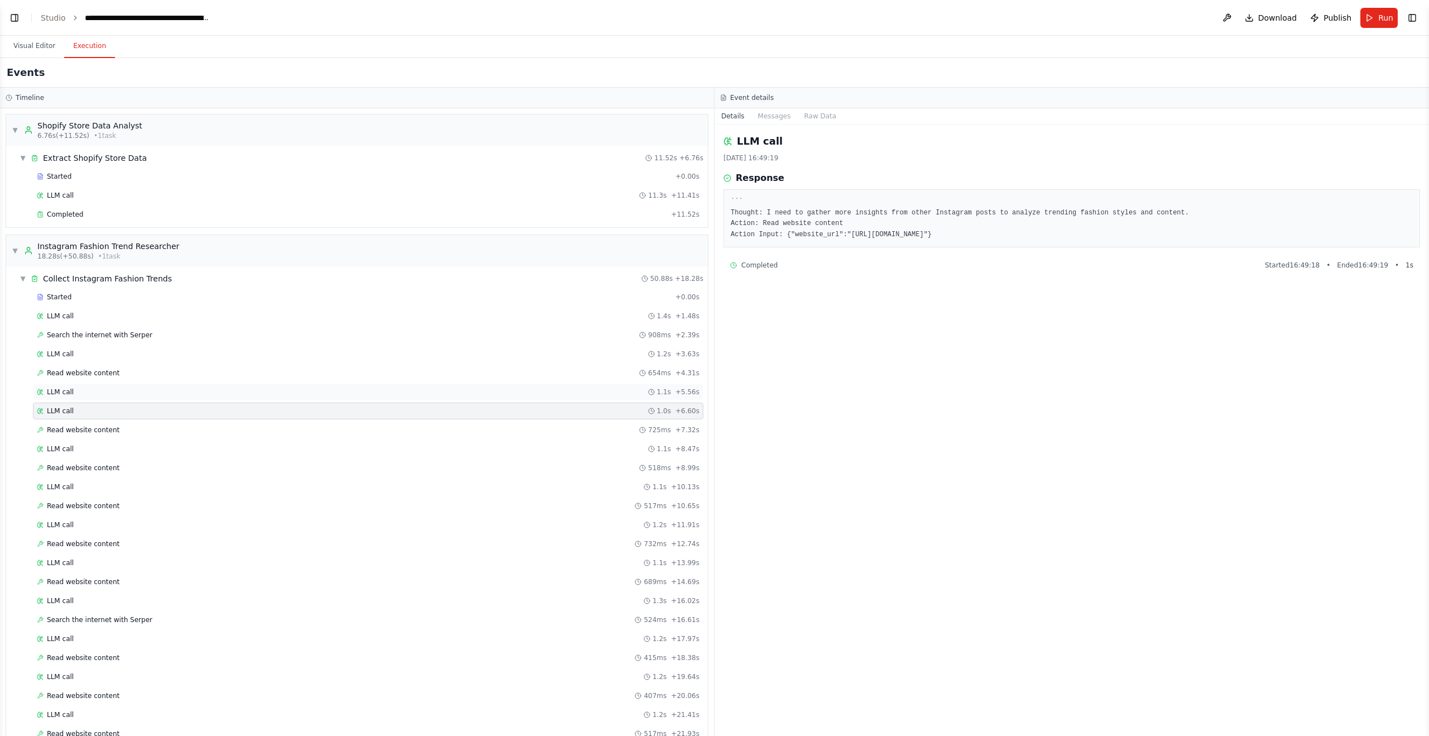
click at [270, 392] on div "LLM call 1.1s + 5.56s" at bounding box center [368, 391] width 663 height 9
click at [59, 409] on span "LLM call" at bounding box center [60, 410] width 27 height 9
click at [81, 428] on span "Read website content" at bounding box center [83, 429] width 73 height 9
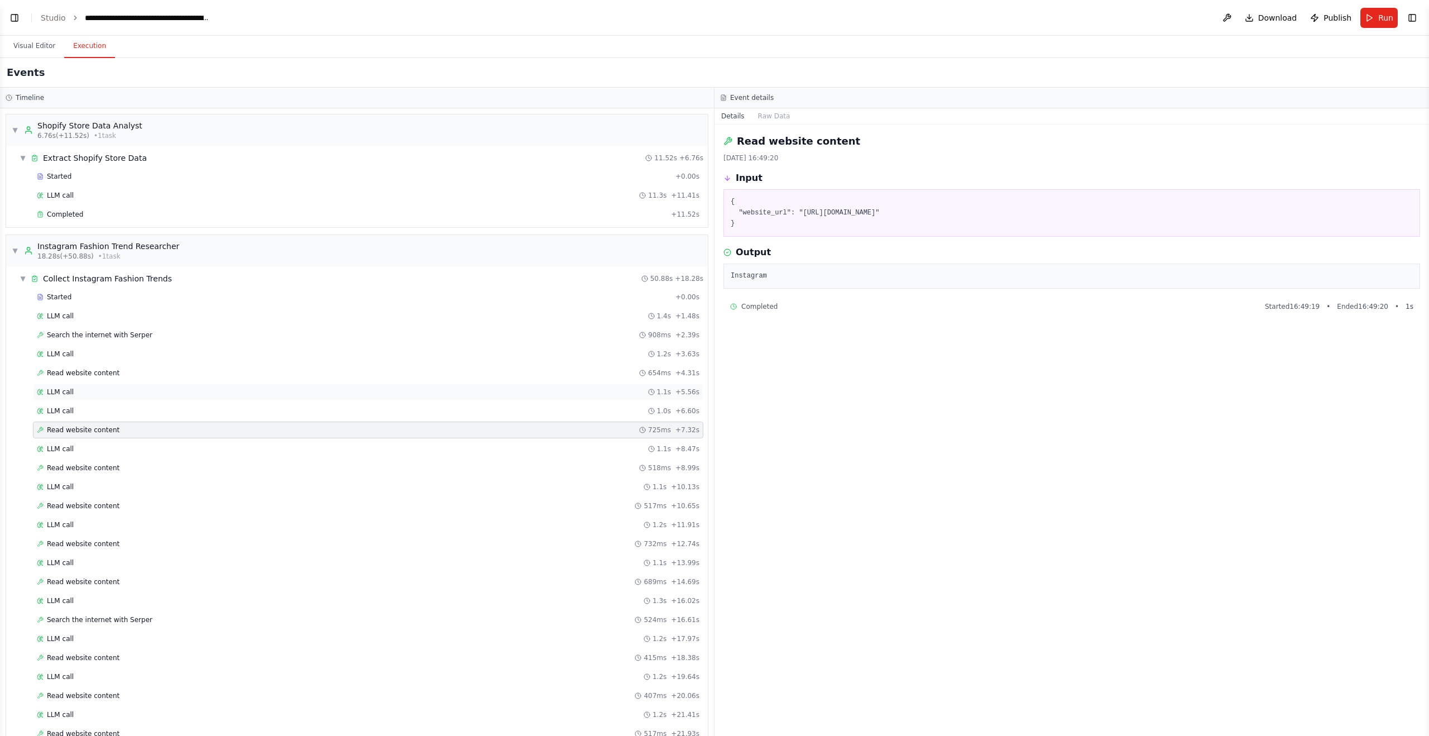
click at [78, 395] on div "LLM call 1.1s + 5.56s" at bounding box center [368, 391] width 663 height 9
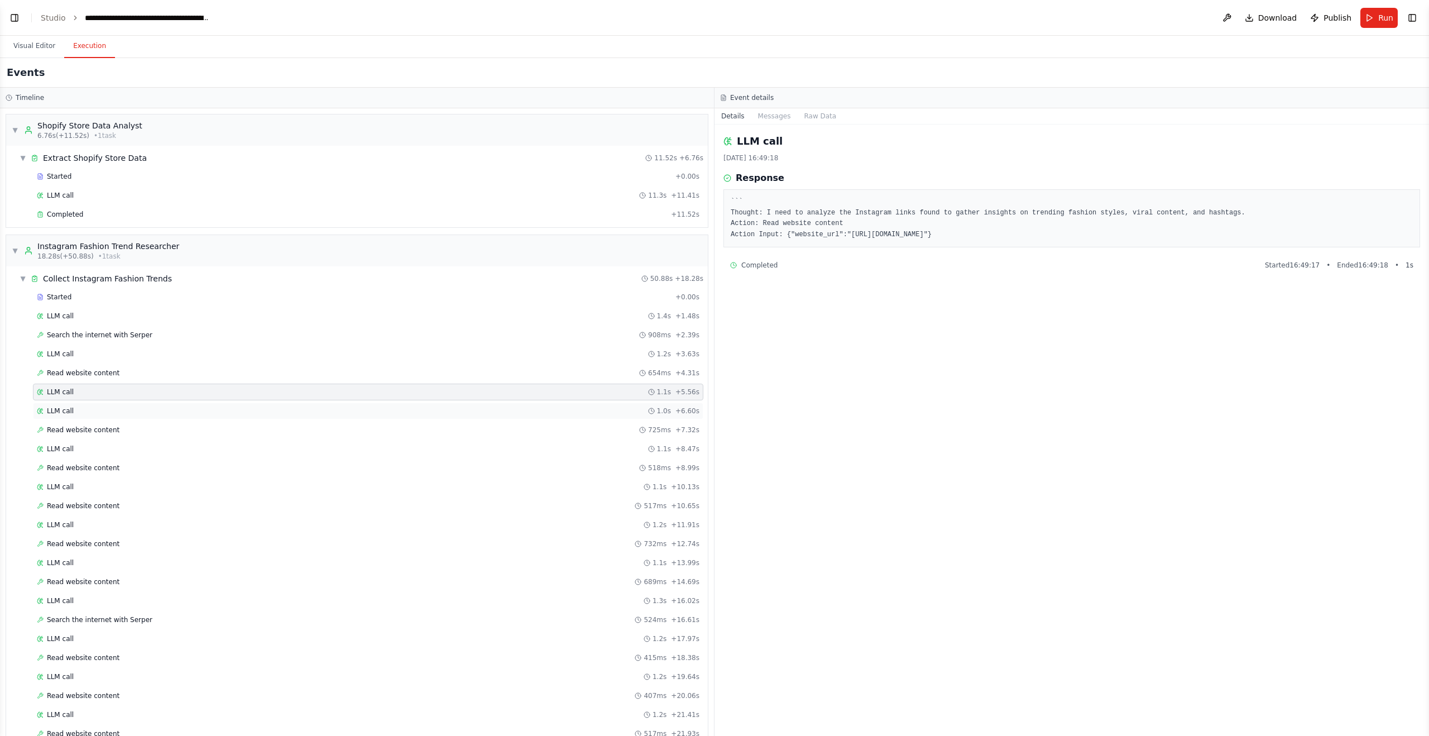
click at [71, 412] on span "LLM call" at bounding box center [60, 410] width 27 height 9
click at [79, 431] on span "Read website content" at bounding box center [83, 429] width 73 height 9
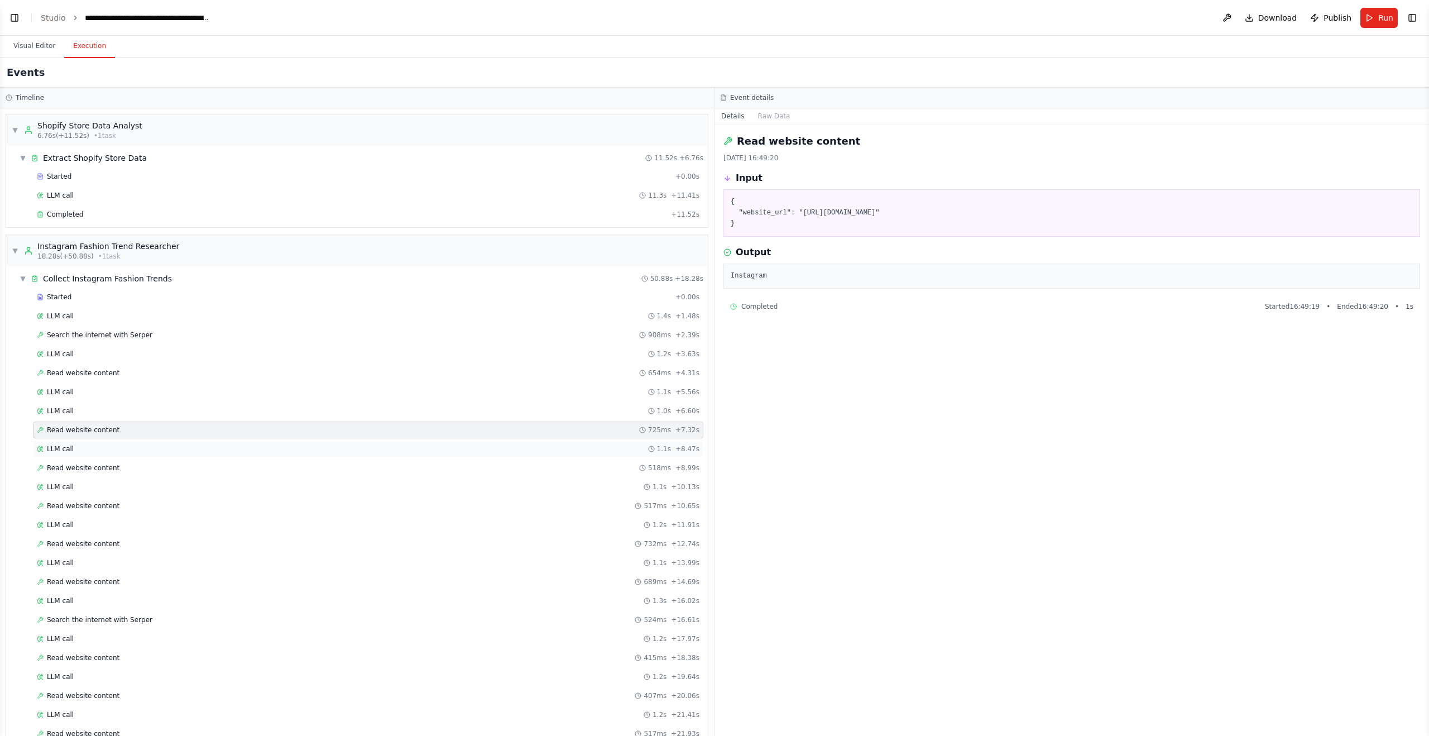
click at [80, 445] on div "LLM call 1.1s + 8.47s" at bounding box center [368, 448] width 663 height 9
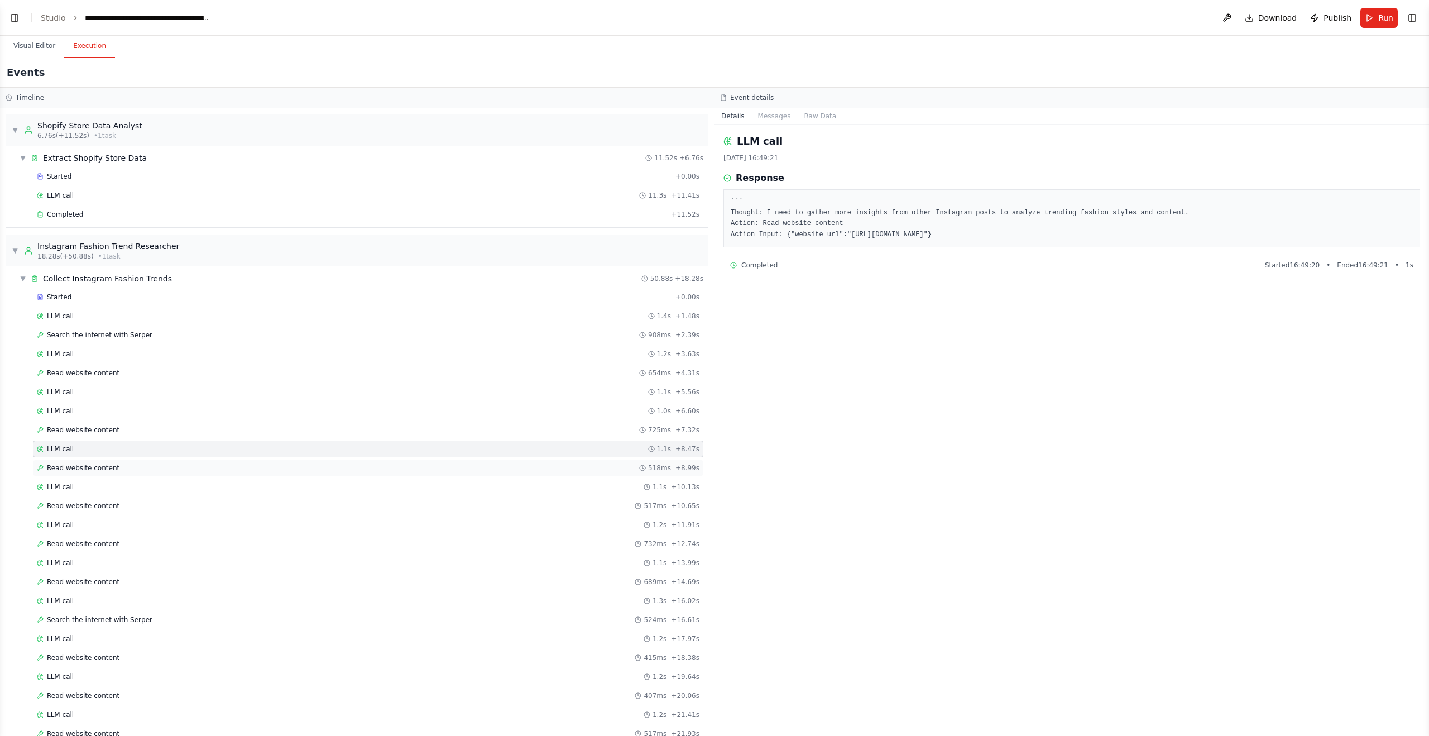
click at [94, 467] on span "Read website content" at bounding box center [83, 467] width 73 height 9
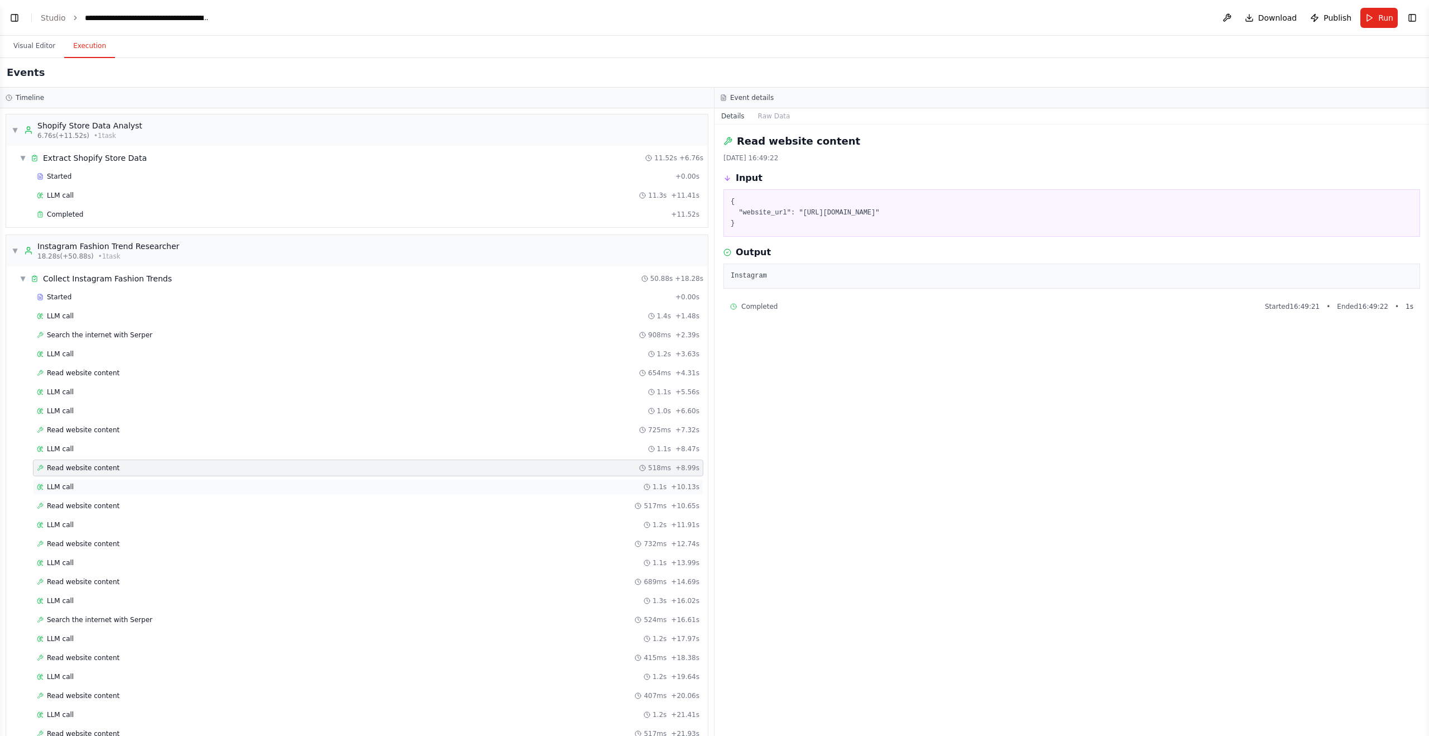
click at [103, 487] on div "LLM call 1.1s + 10.13s" at bounding box center [368, 486] width 663 height 9
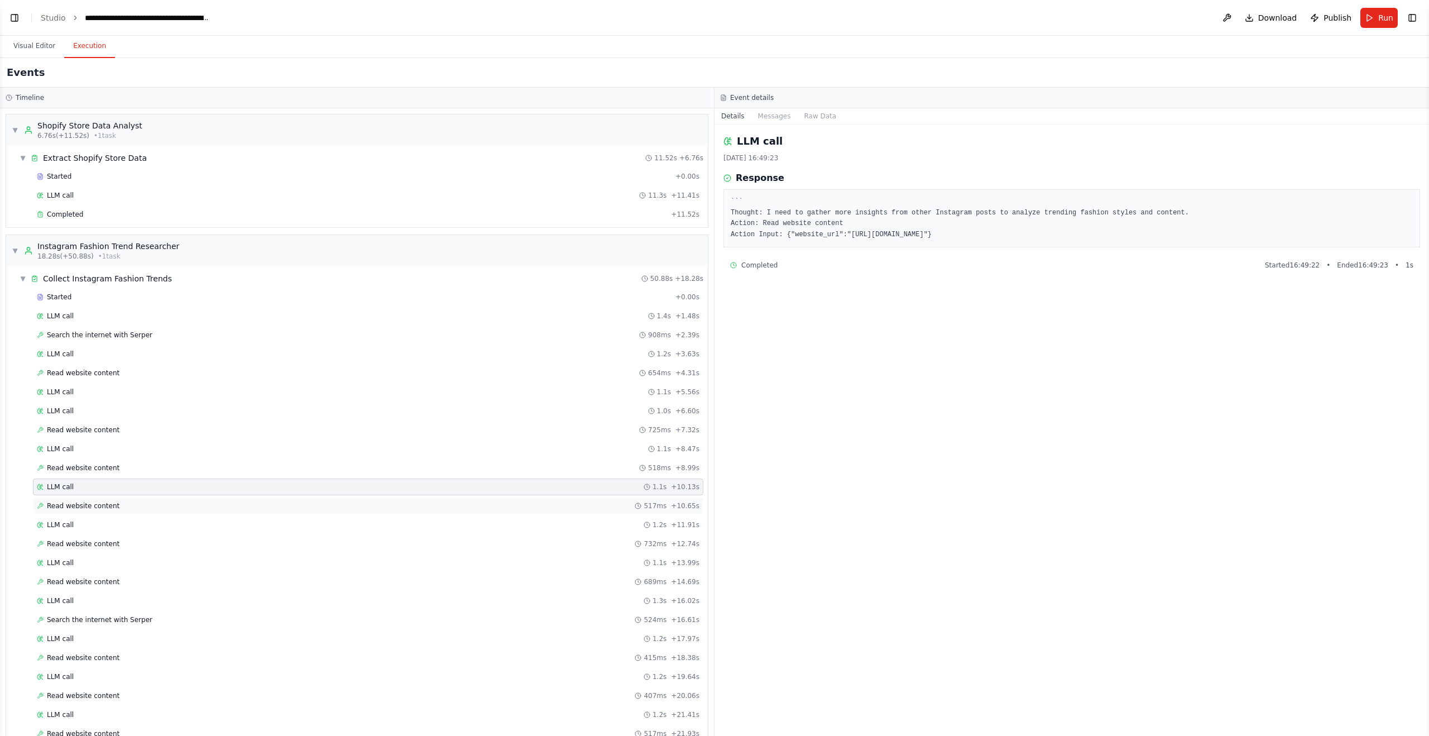
click at [103, 489] on span "Read website content" at bounding box center [83, 505] width 73 height 9
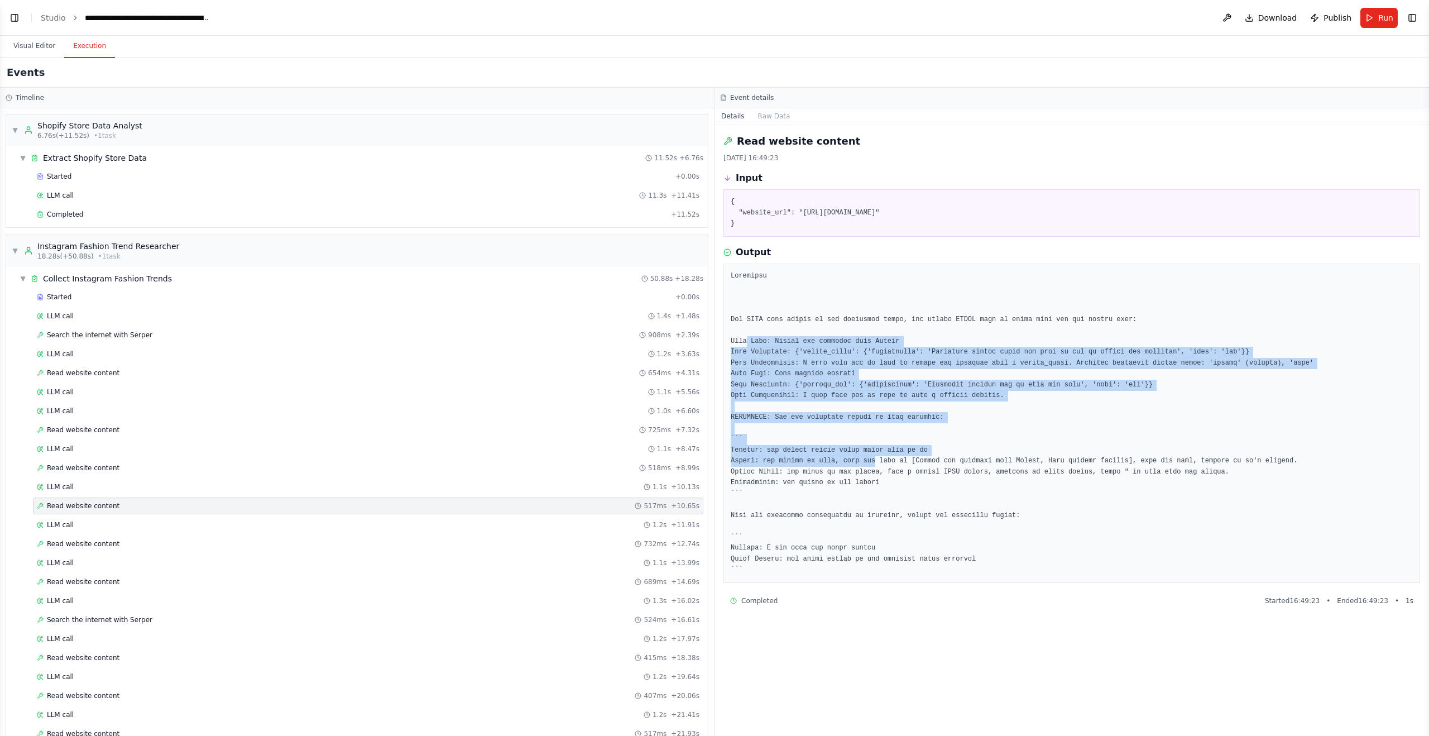
drag, startPoint x: 741, startPoint y: 349, endPoint x: 871, endPoint y: 472, distance: 178.5
click at [871, 472] on pre at bounding box center [1072, 423] width 682 height 305
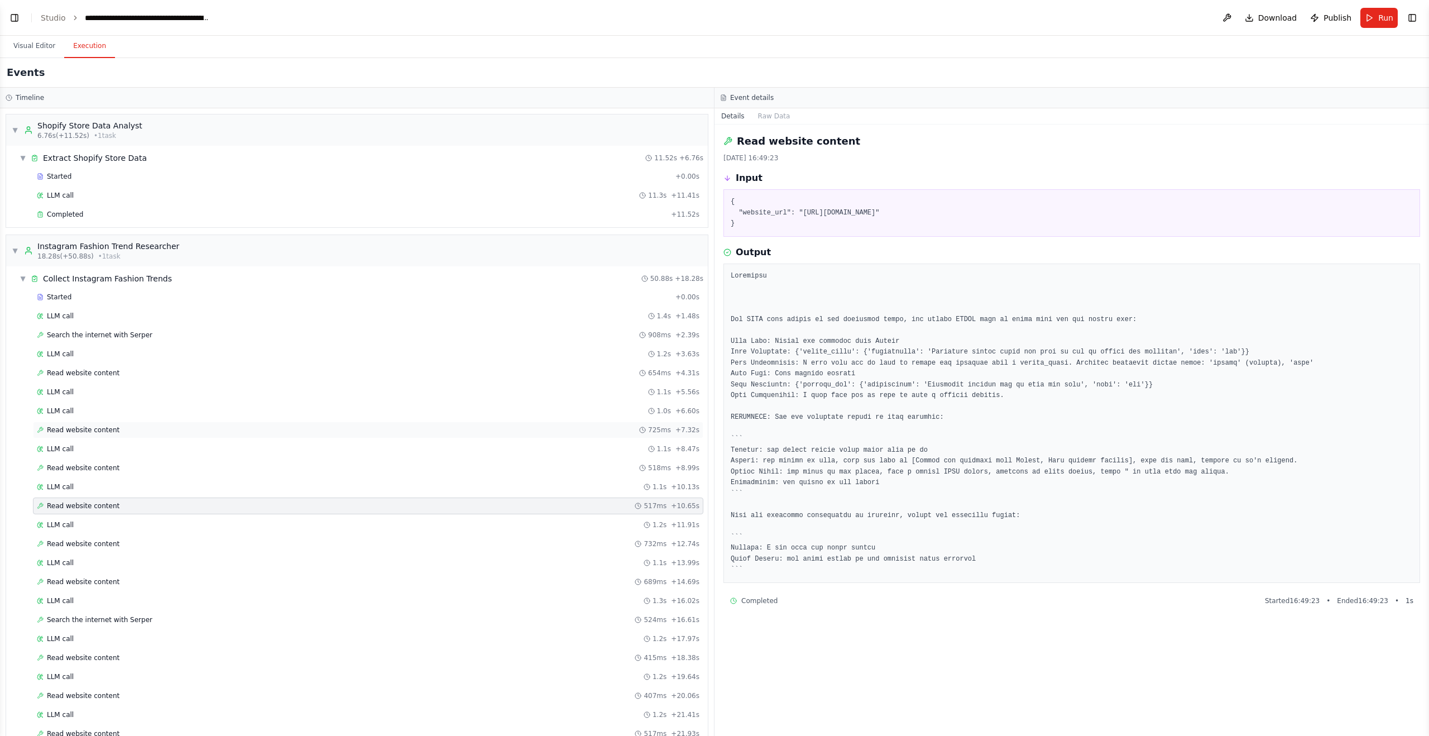
click at [287, 426] on div "Read website content 725ms + 7.32s" at bounding box center [368, 429] width 663 height 9
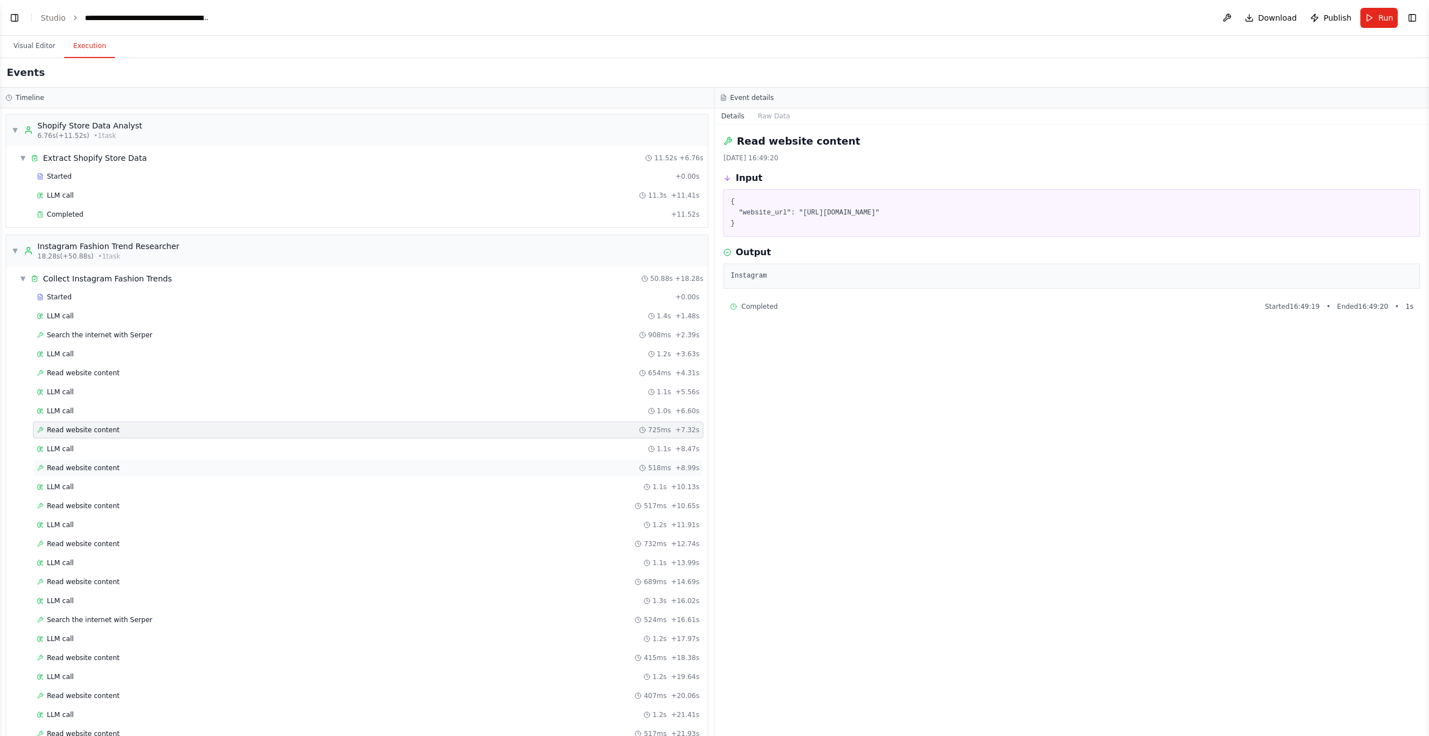
click at [248, 465] on div "Read website content 518ms + 8.99s" at bounding box center [368, 467] width 663 height 9
click at [235, 489] on div "LLM call 1.2s + 11.91s" at bounding box center [368, 524] width 670 height 17
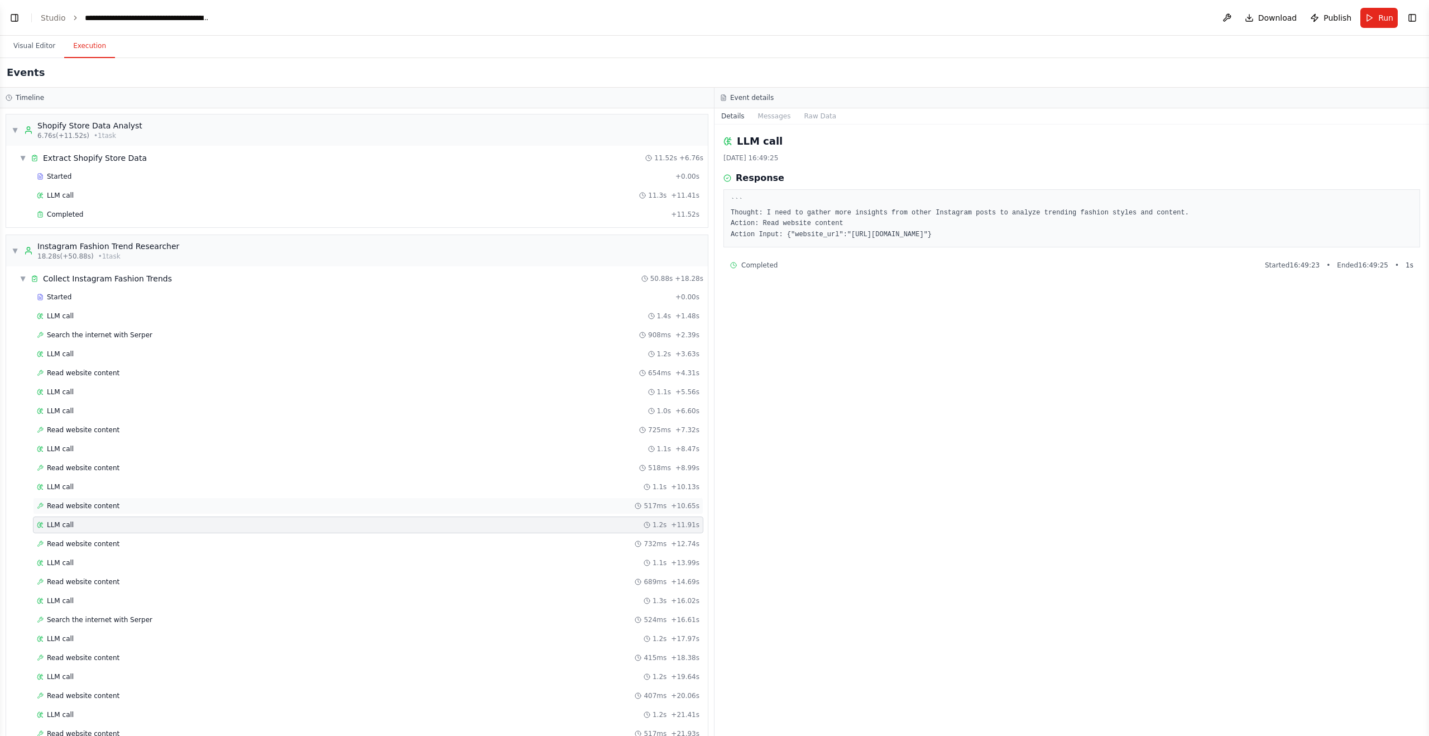
click at [208, 489] on div "Read website content 517ms + 10.65s" at bounding box center [368, 505] width 663 height 9
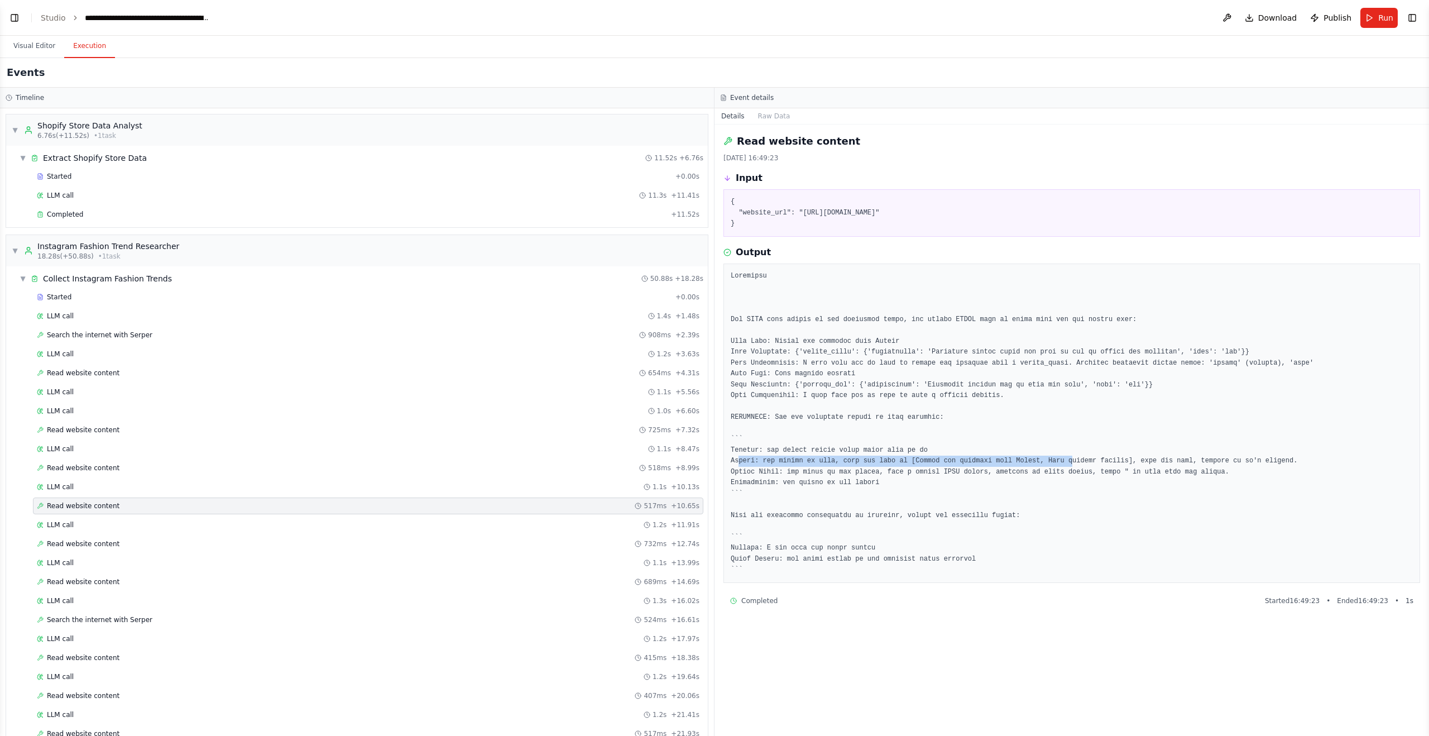
drag, startPoint x: 735, startPoint y: 473, endPoint x: 1071, endPoint y: 475, distance: 336.6
click at [952, 475] on pre at bounding box center [1072, 423] width 682 height 305
click at [952, 482] on pre at bounding box center [1072, 423] width 682 height 305
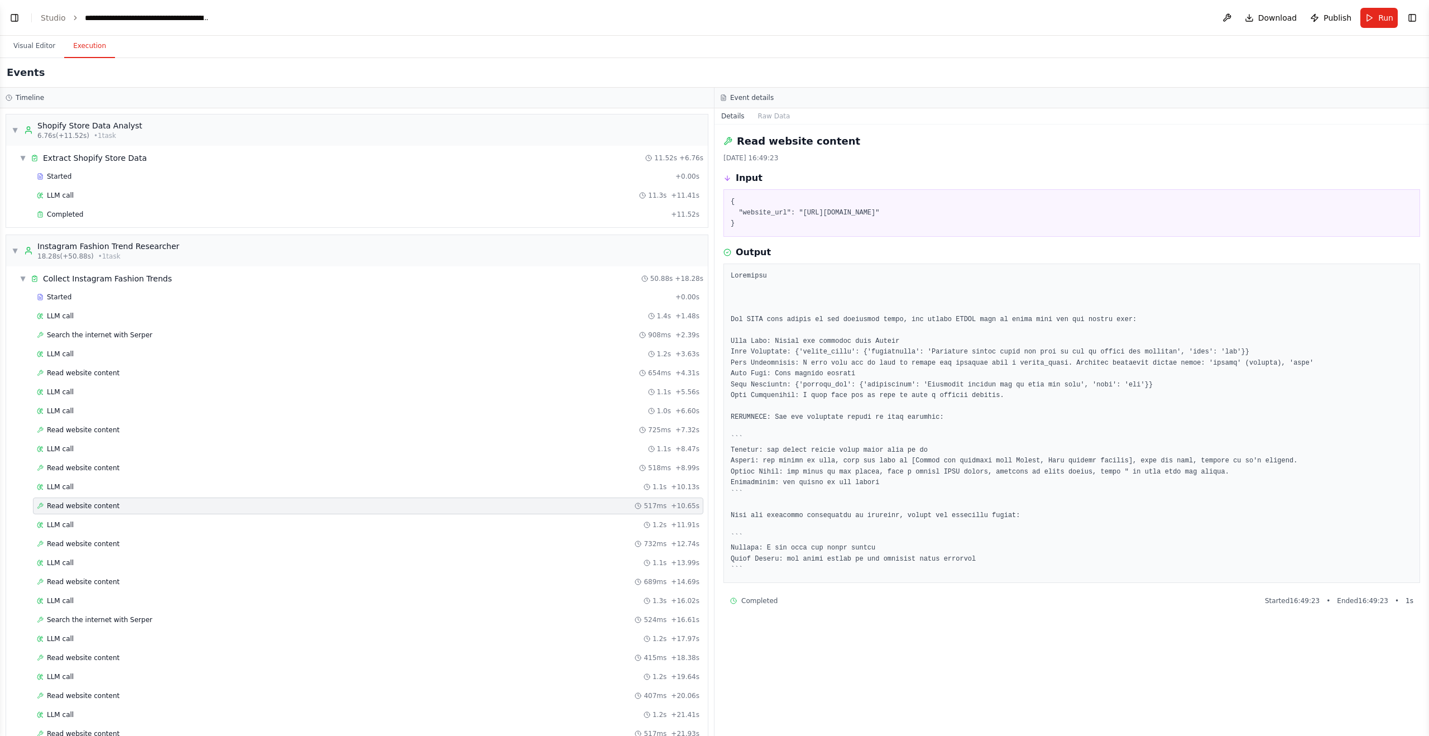
click at [867, 489] on pre at bounding box center [1072, 423] width 682 height 305
click at [873, 489] on pre at bounding box center [1072, 423] width 682 height 305
click at [855, 489] on pre at bounding box center [1072, 423] width 682 height 305
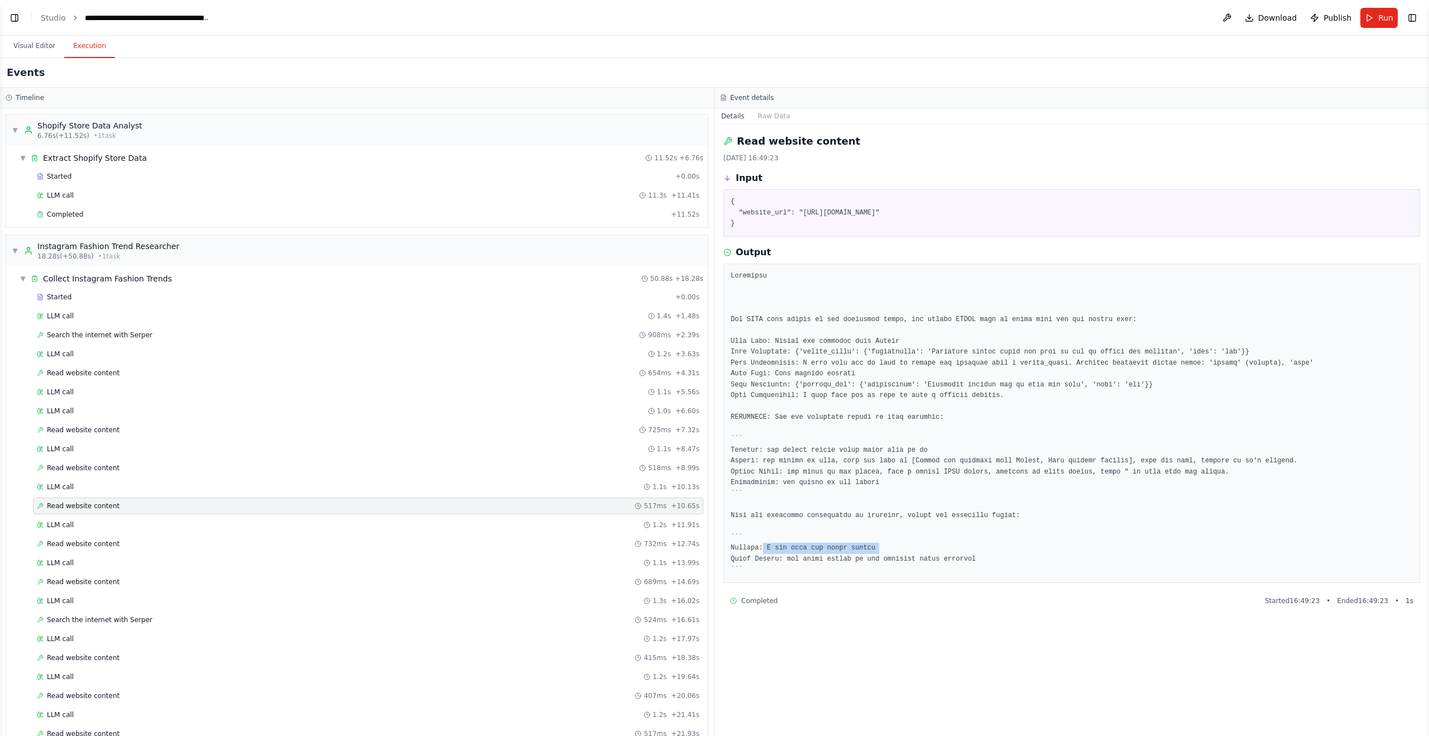
drag, startPoint x: 852, startPoint y: 560, endPoint x: 886, endPoint y: 561, distance: 34.6
click at [887, 489] on pre at bounding box center [1072, 423] width 682 height 305
click at [871, 489] on pre at bounding box center [1072, 423] width 682 height 305
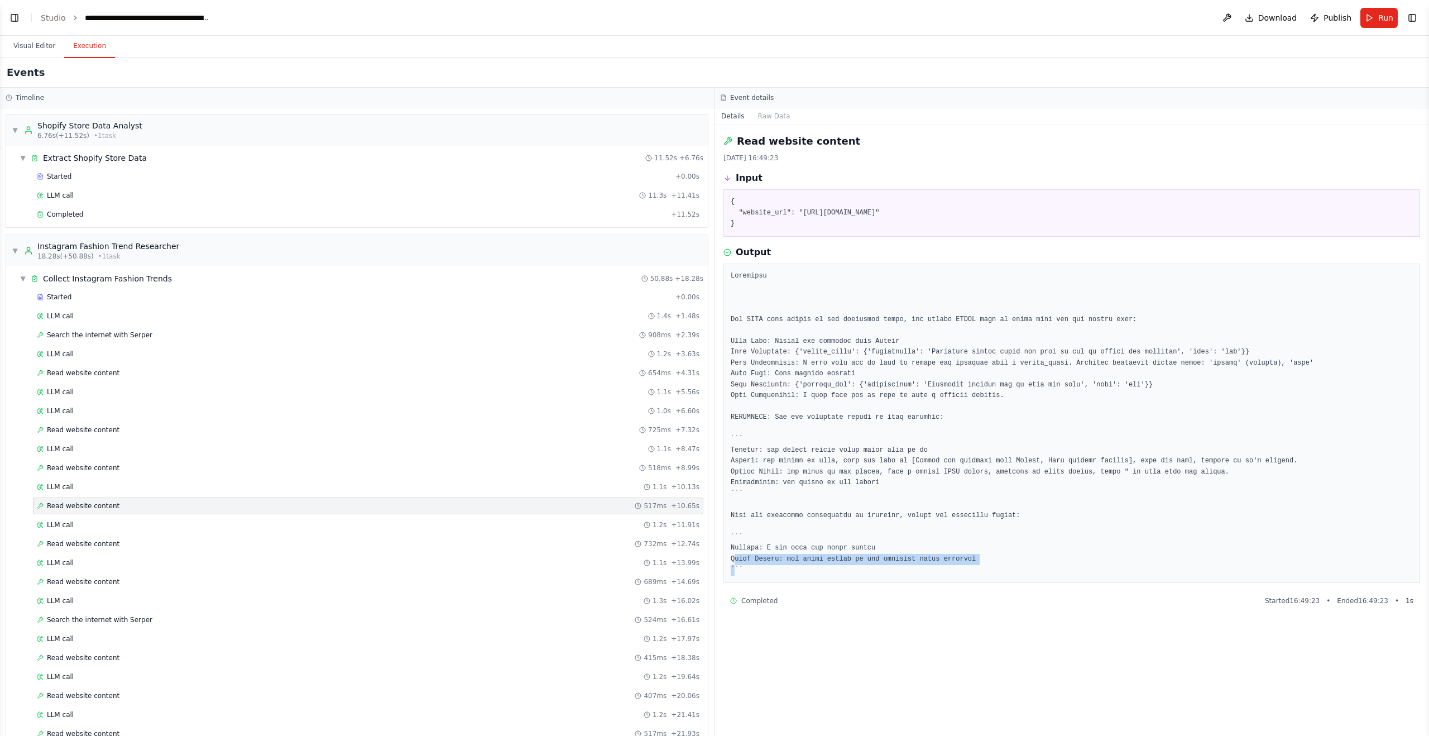
click at [871, 489] on pre at bounding box center [1072, 423] width 682 height 305
click at [183, 489] on div "Read website content 732ms + 12.74s" at bounding box center [368, 543] width 670 height 17
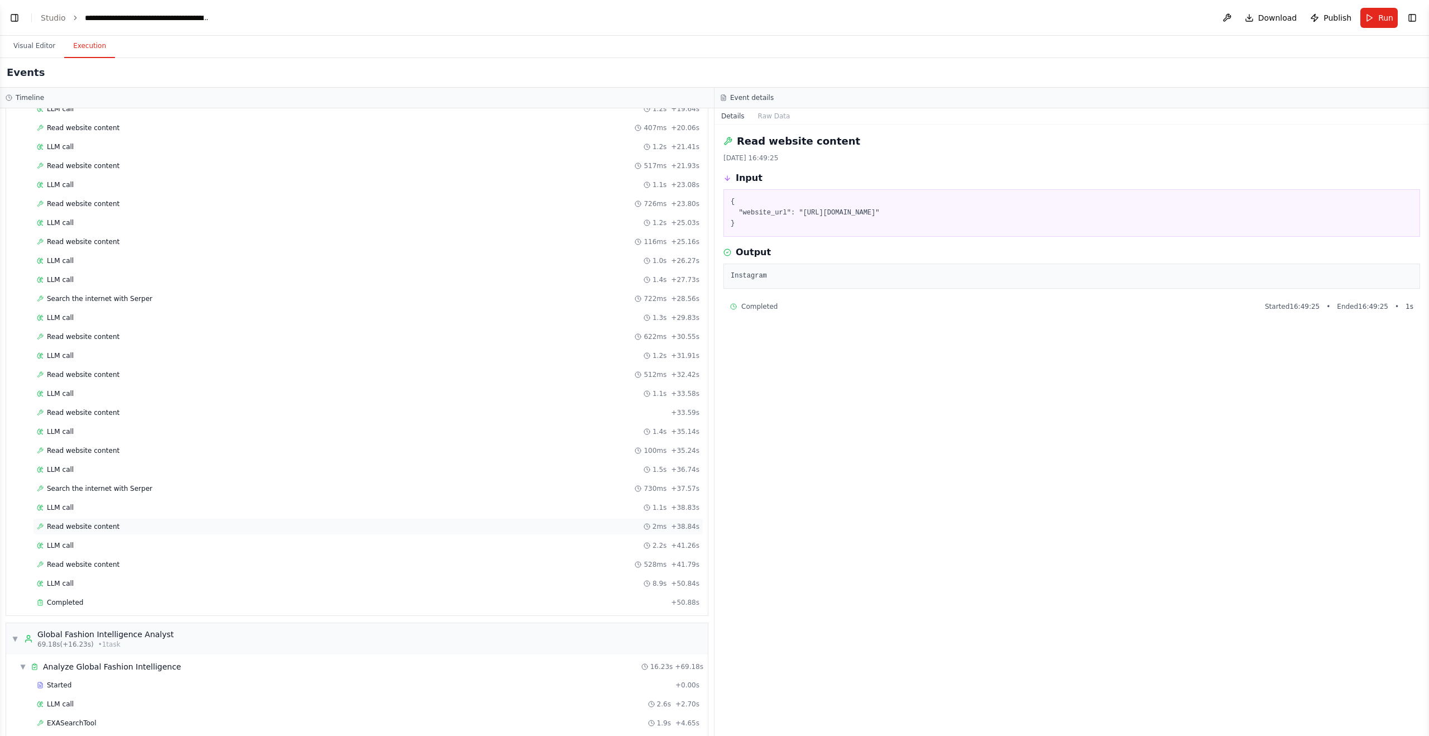
scroll to position [612, 0]
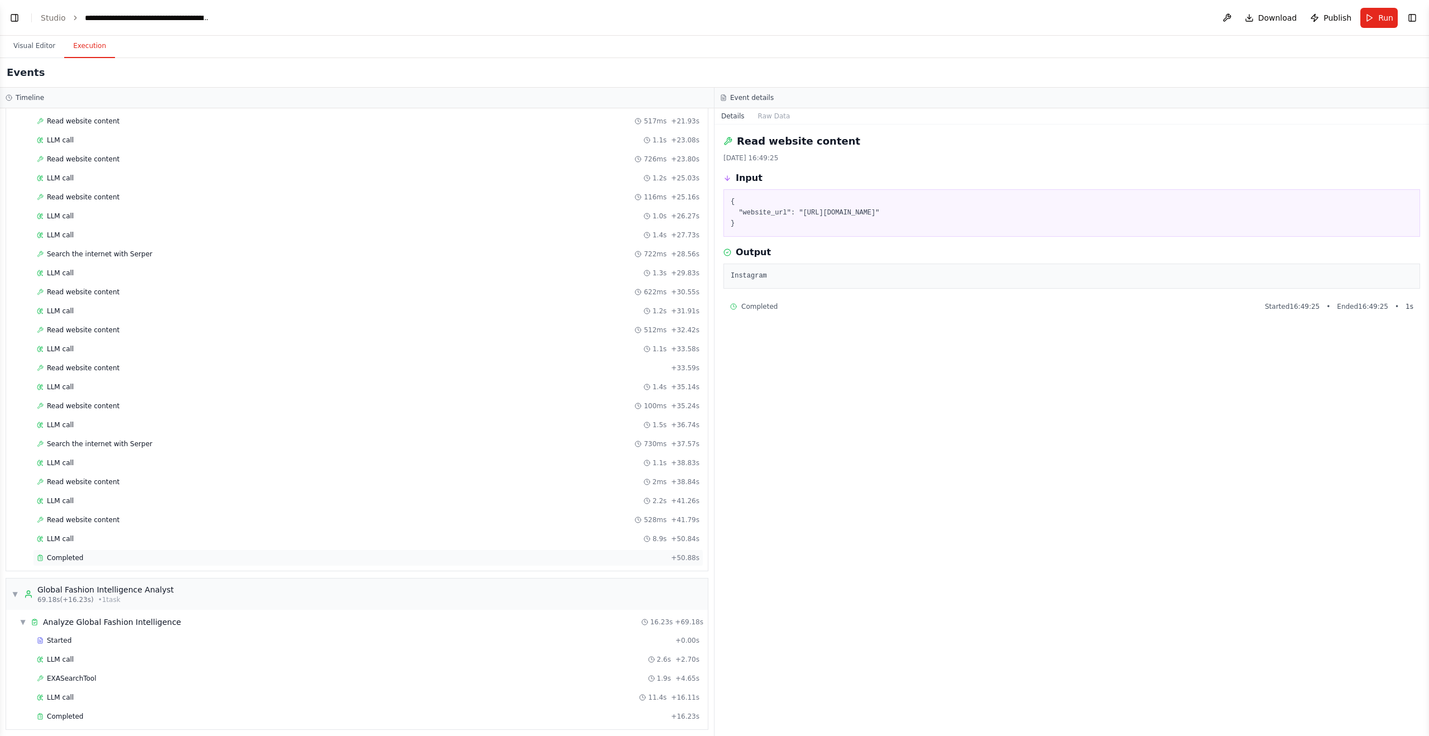
click at [173, 489] on div "Completed + 50.88s" at bounding box center [368, 557] width 670 height 17
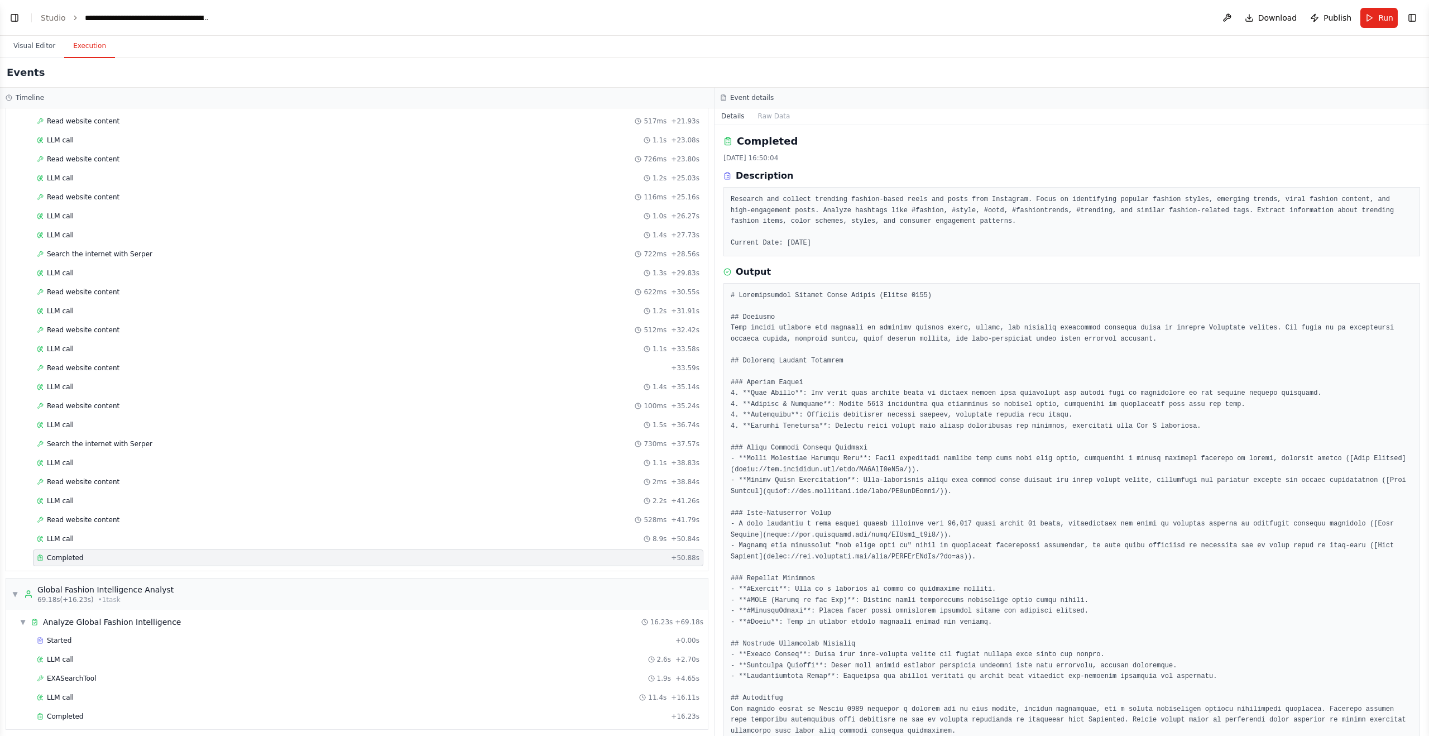
scroll to position [26, 0]
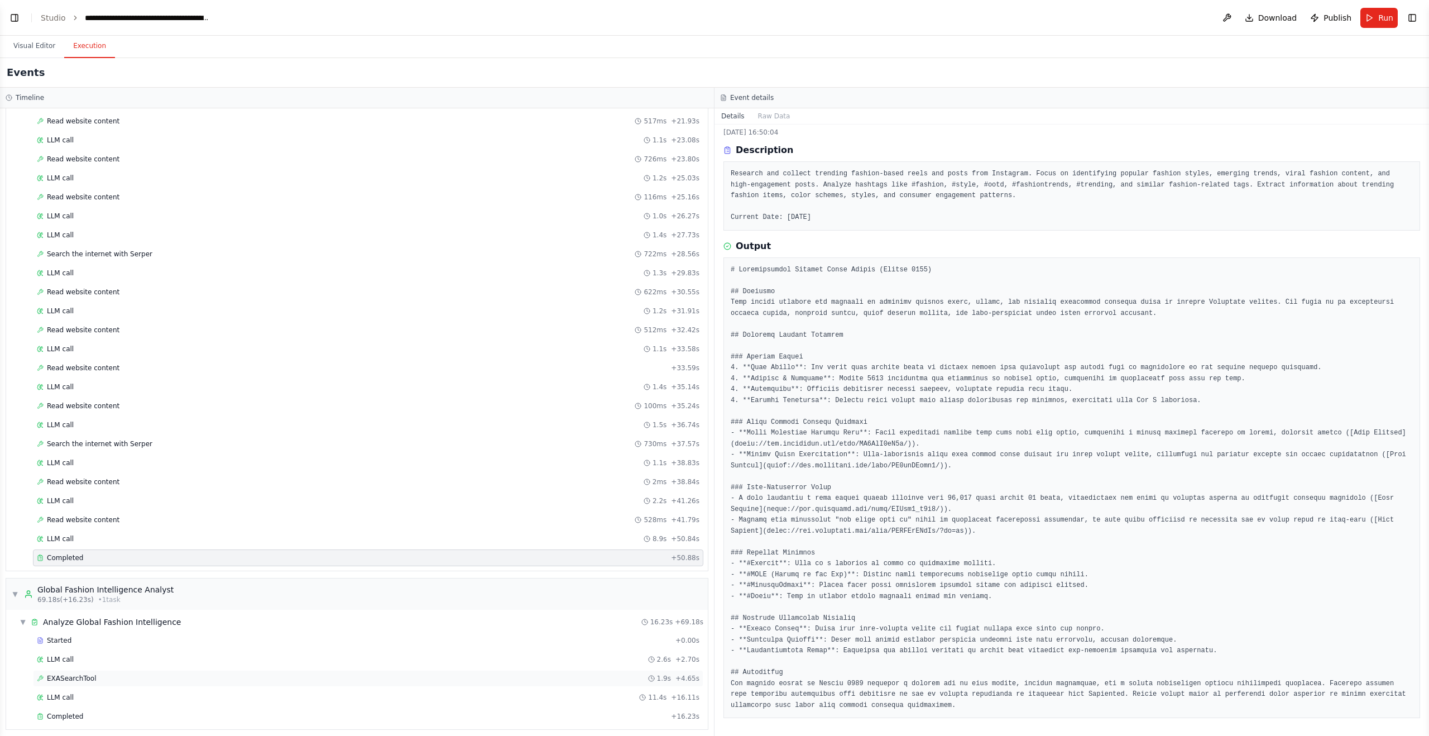
click at [273, 489] on div "EXASearchTool 1.9s + 4.65s" at bounding box center [368, 678] width 670 height 17
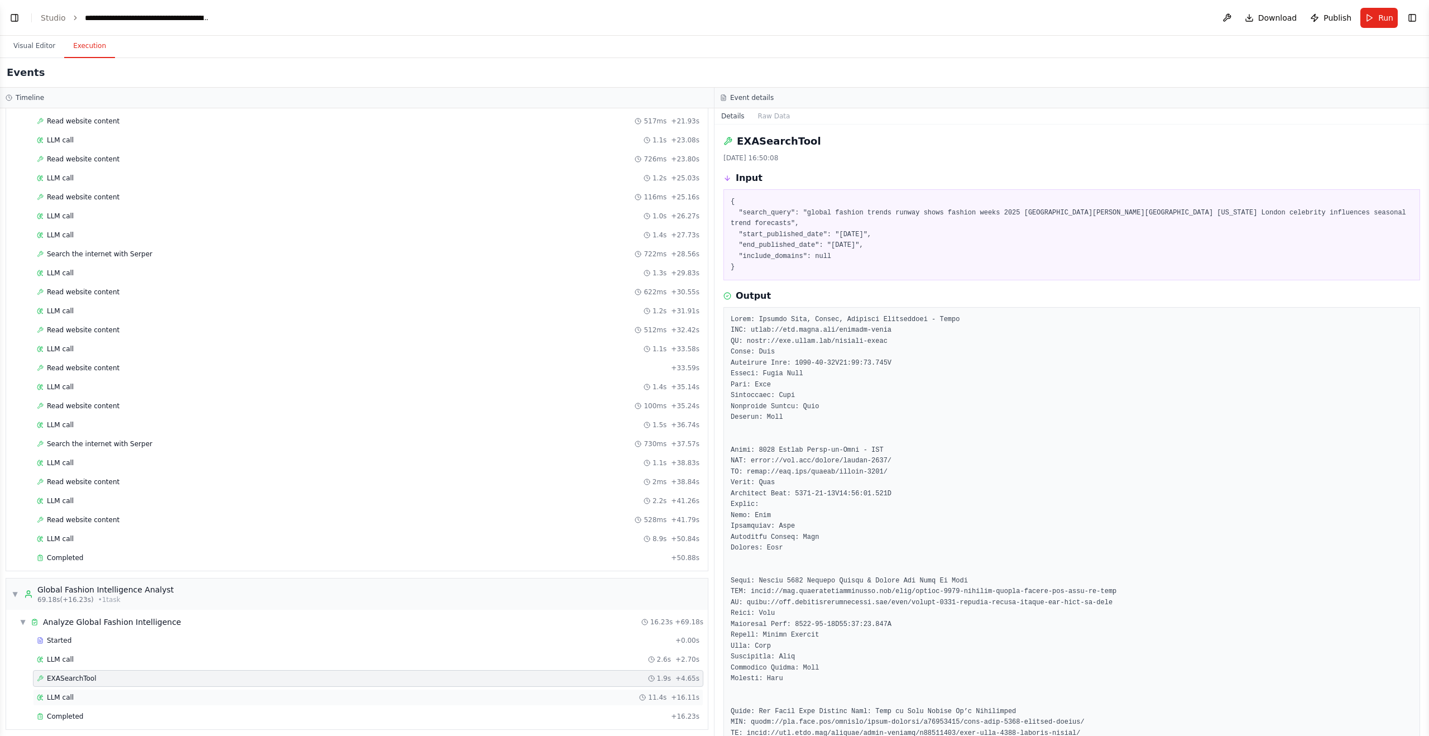
click at [264, 489] on div "LLM call 11.4s + 16.11s" at bounding box center [368, 697] width 663 height 9
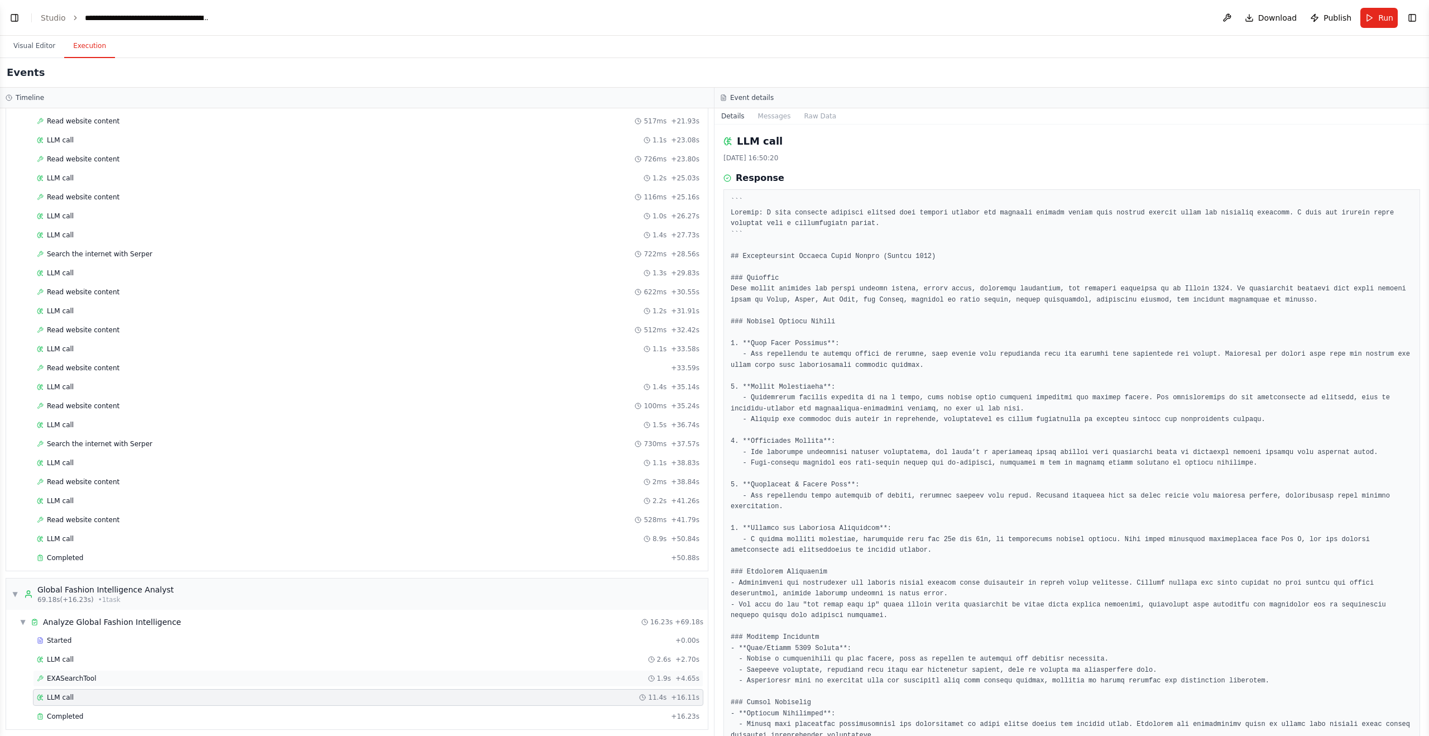
click at [272, 489] on div "EXASearchTool 1.9s + 4.65s" at bounding box center [368, 678] width 663 height 9
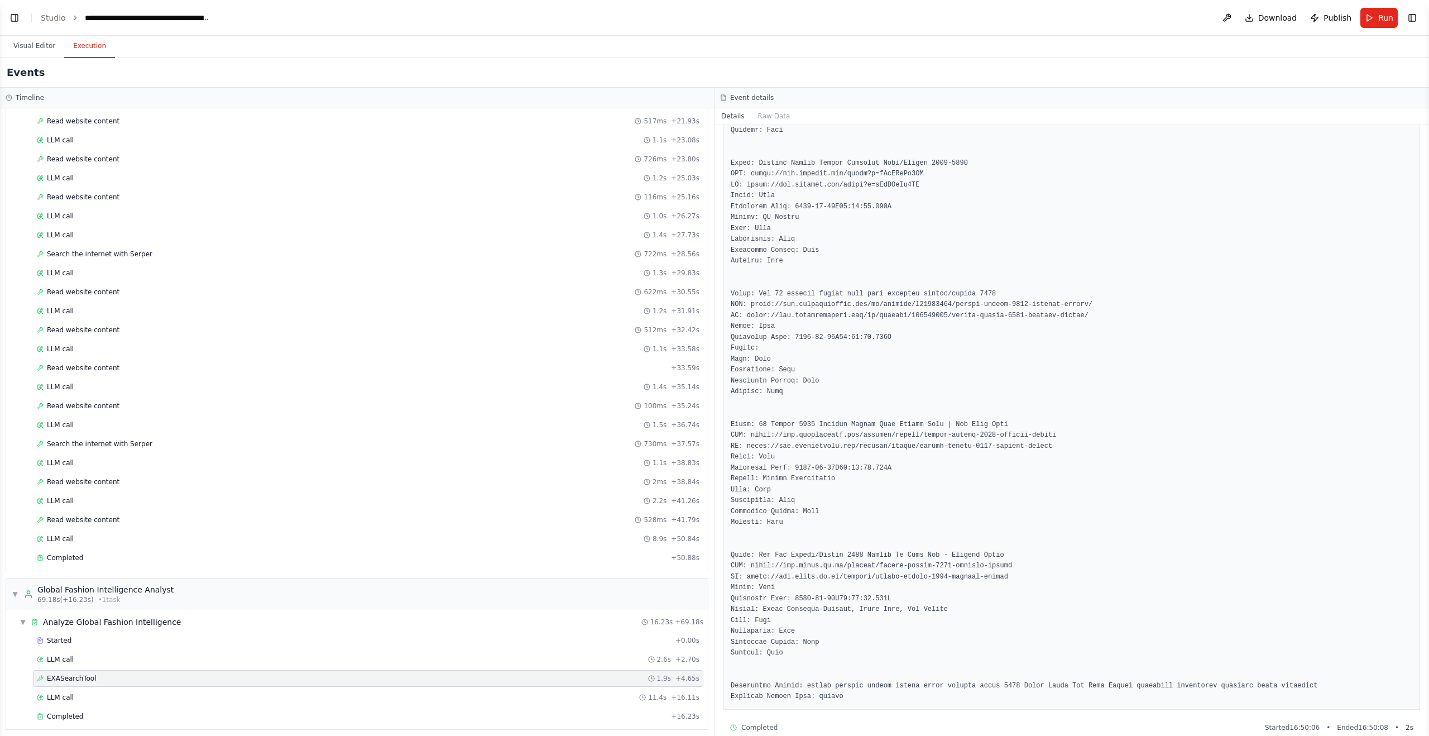
scroll to position [945, 0]
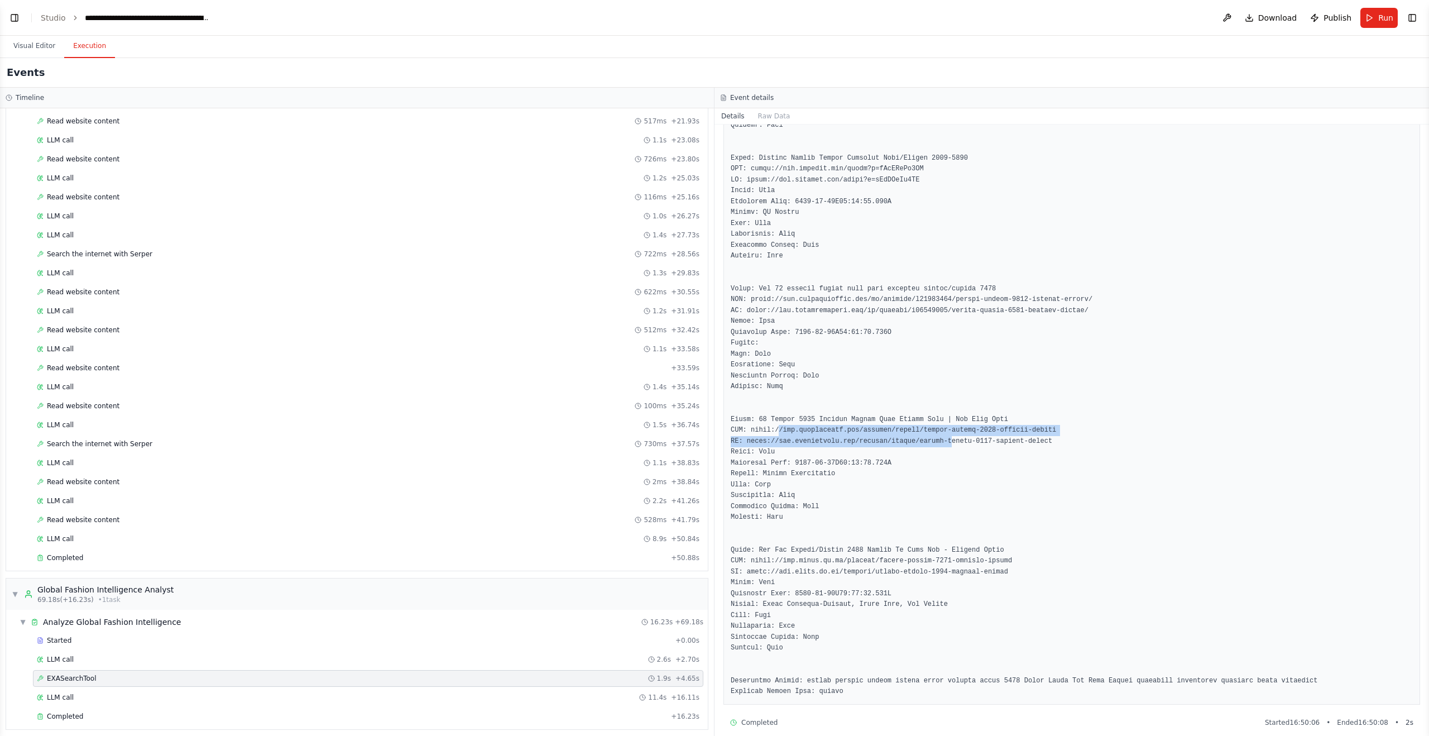
drag, startPoint x: 822, startPoint y: 415, endPoint x: 952, endPoint y: 458, distance: 137.3
click at [952, 428] on pre at bounding box center [1072, 33] width 682 height 1328
drag, startPoint x: 779, startPoint y: 546, endPoint x: 842, endPoint y: 559, distance: 64.4
click at [841, 489] on pre at bounding box center [1072, 33] width 682 height 1328
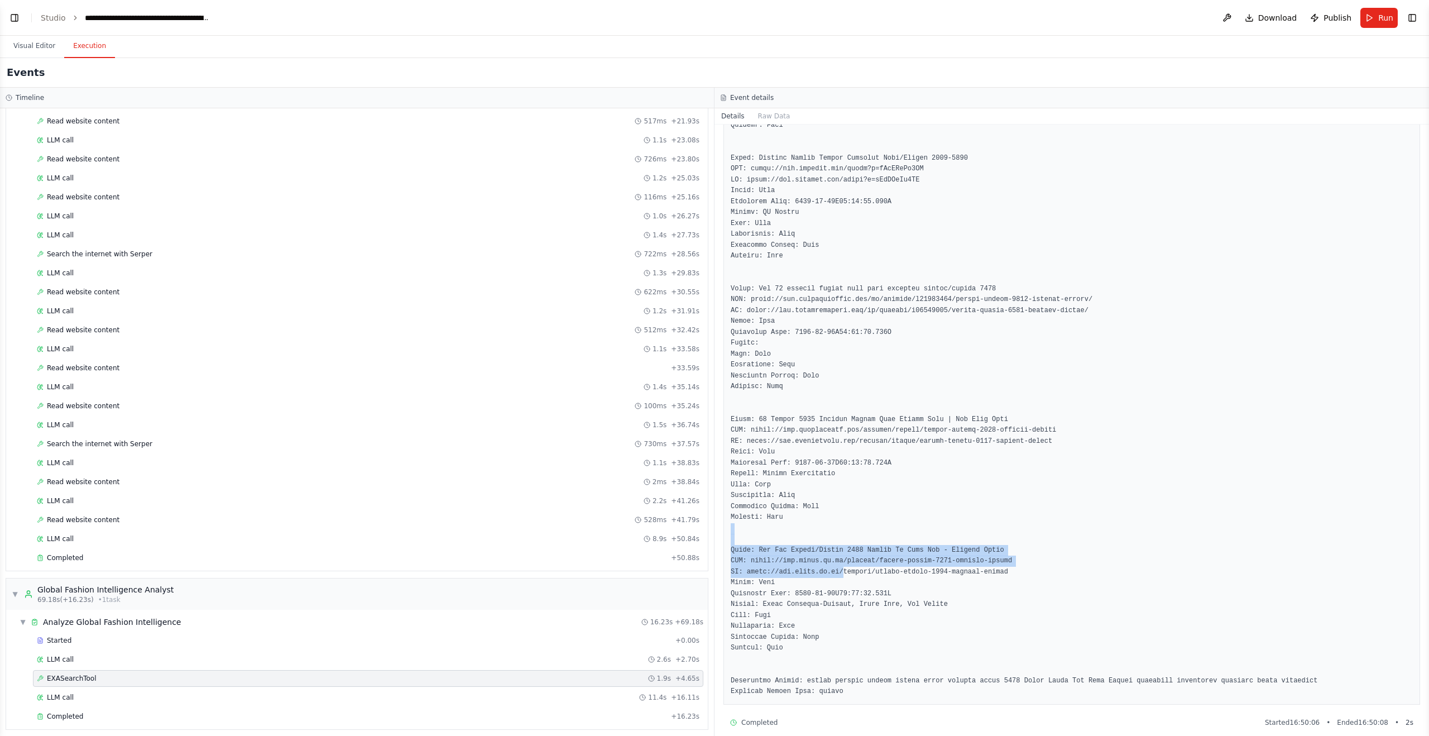
drag, startPoint x: 844, startPoint y: 560, endPoint x: 731, endPoint y: 512, distance: 122.8
click at [731, 489] on pre at bounding box center [1072, 33] width 682 height 1328
click at [179, 489] on div "Completed" at bounding box center [352, 716] width 630 height 9
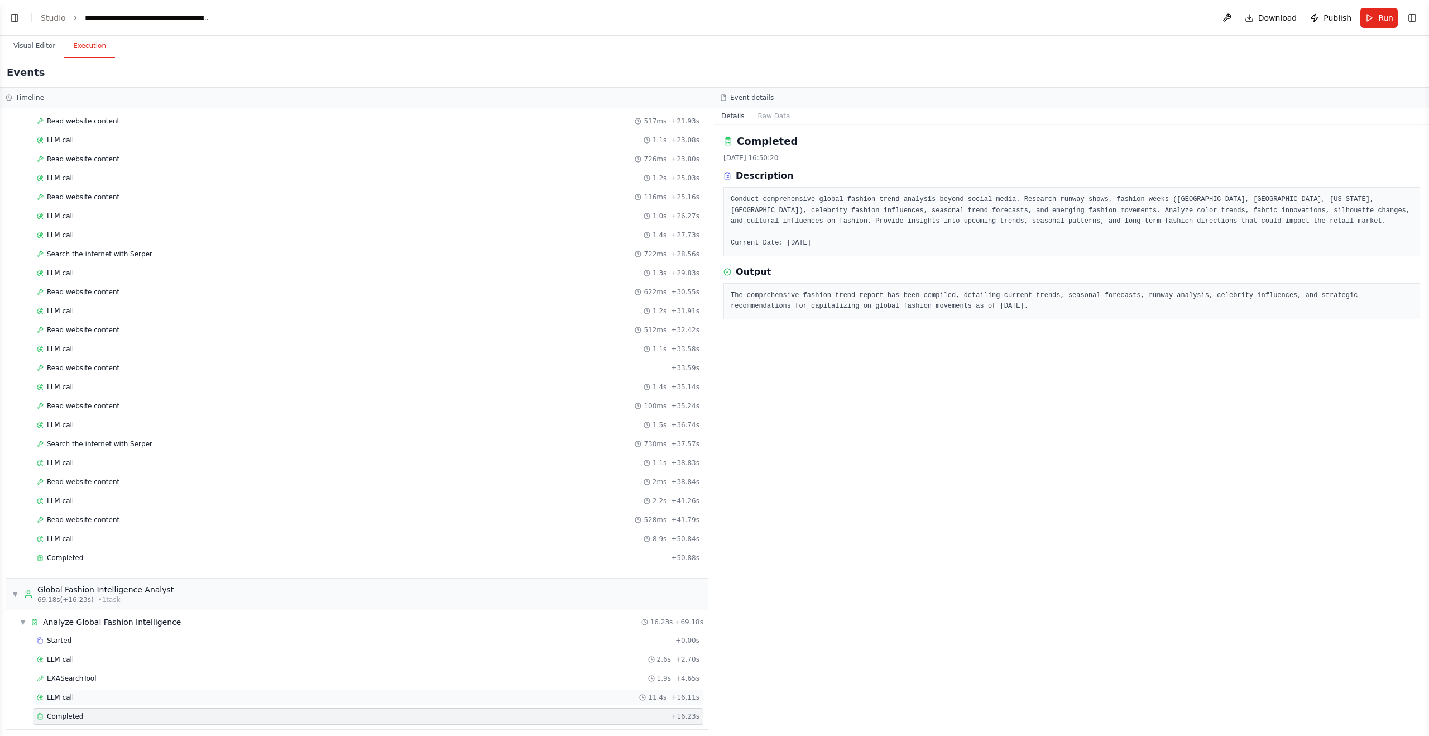
click at [182, 489] on div "LLM call 11.4s + 16.11s" at bounding box center [368, 697] width 663 height 9
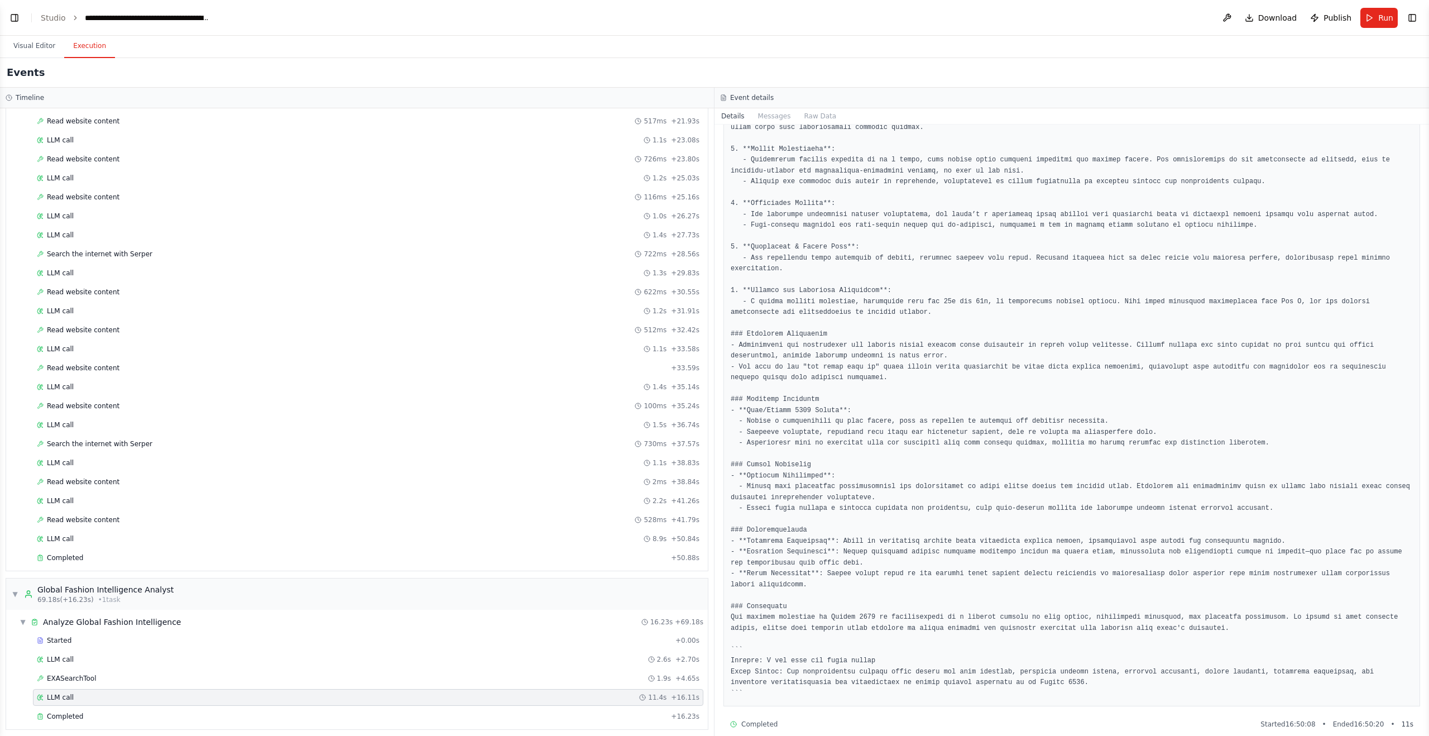
scroll to position [251, 0]
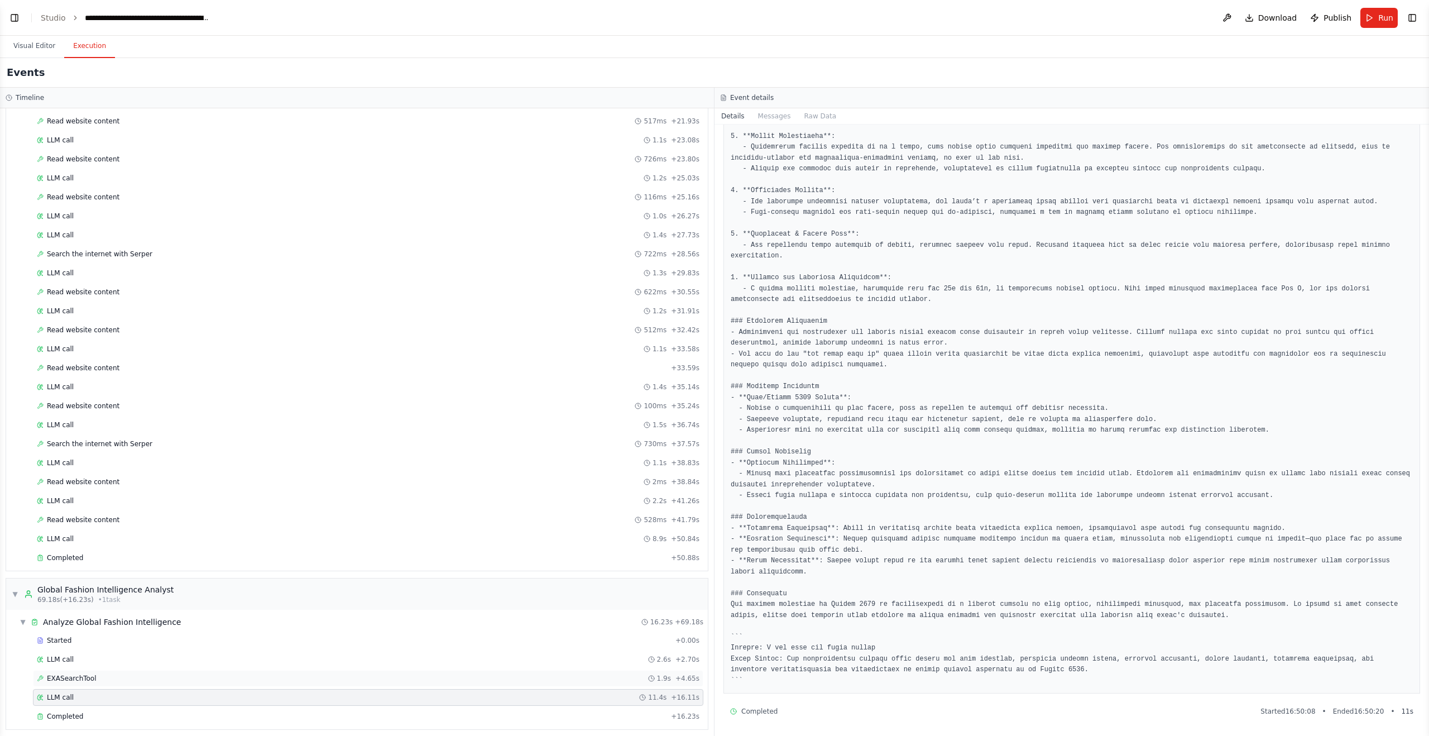
click at [143, 489] on div "EXASearchTool 1.9s + 4.65s" at bounding box center [368, 678] width 663 height 9
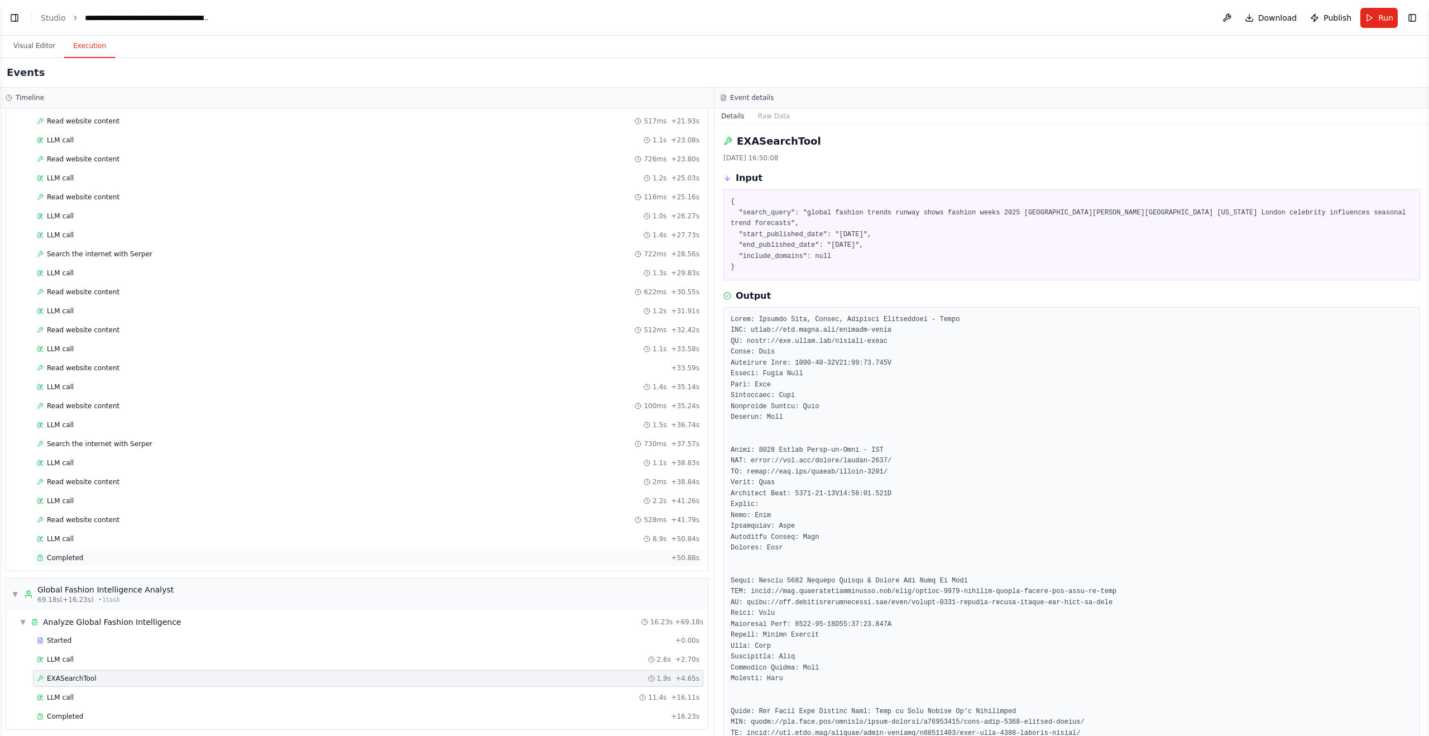
click at [97, 489] on div "Completed" at bounding box center [352, 557] width 630 height 9
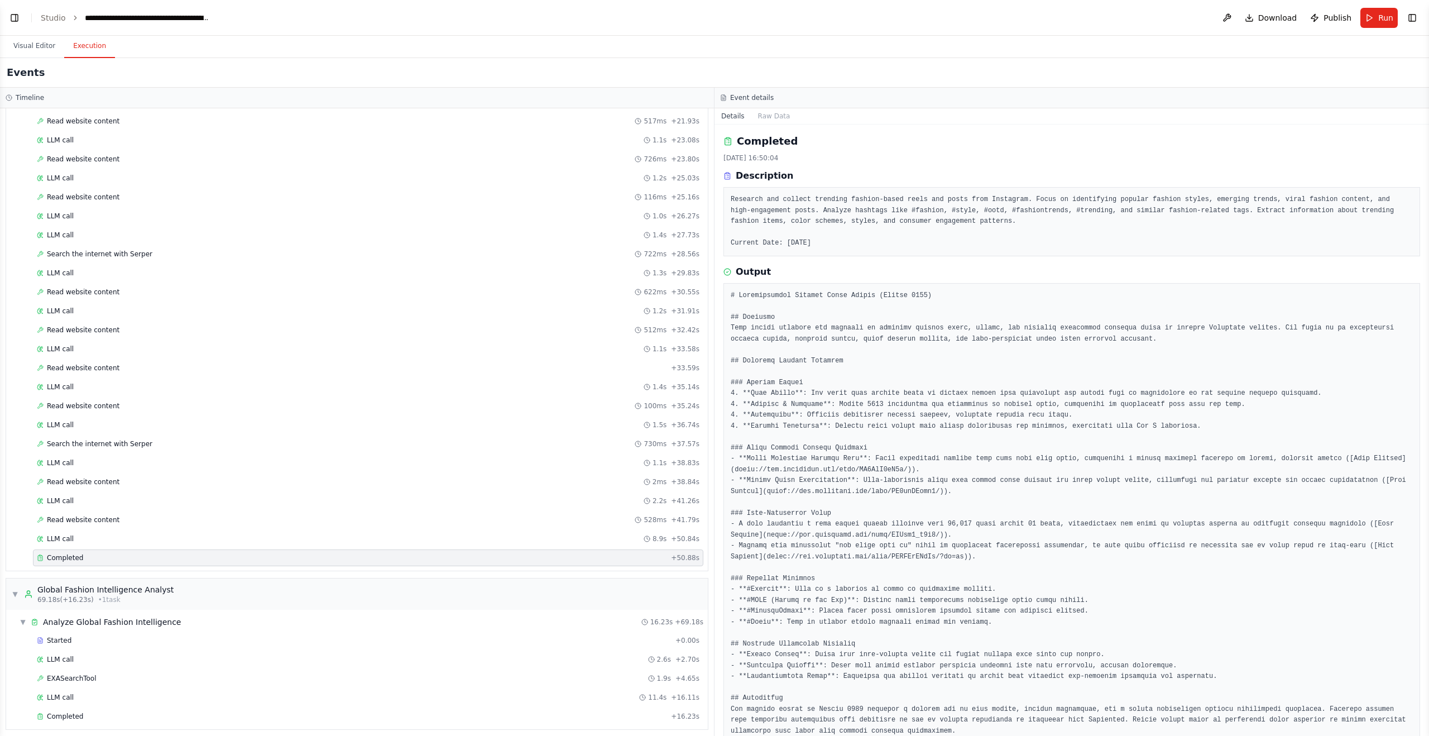
scroll to position [26, 0]
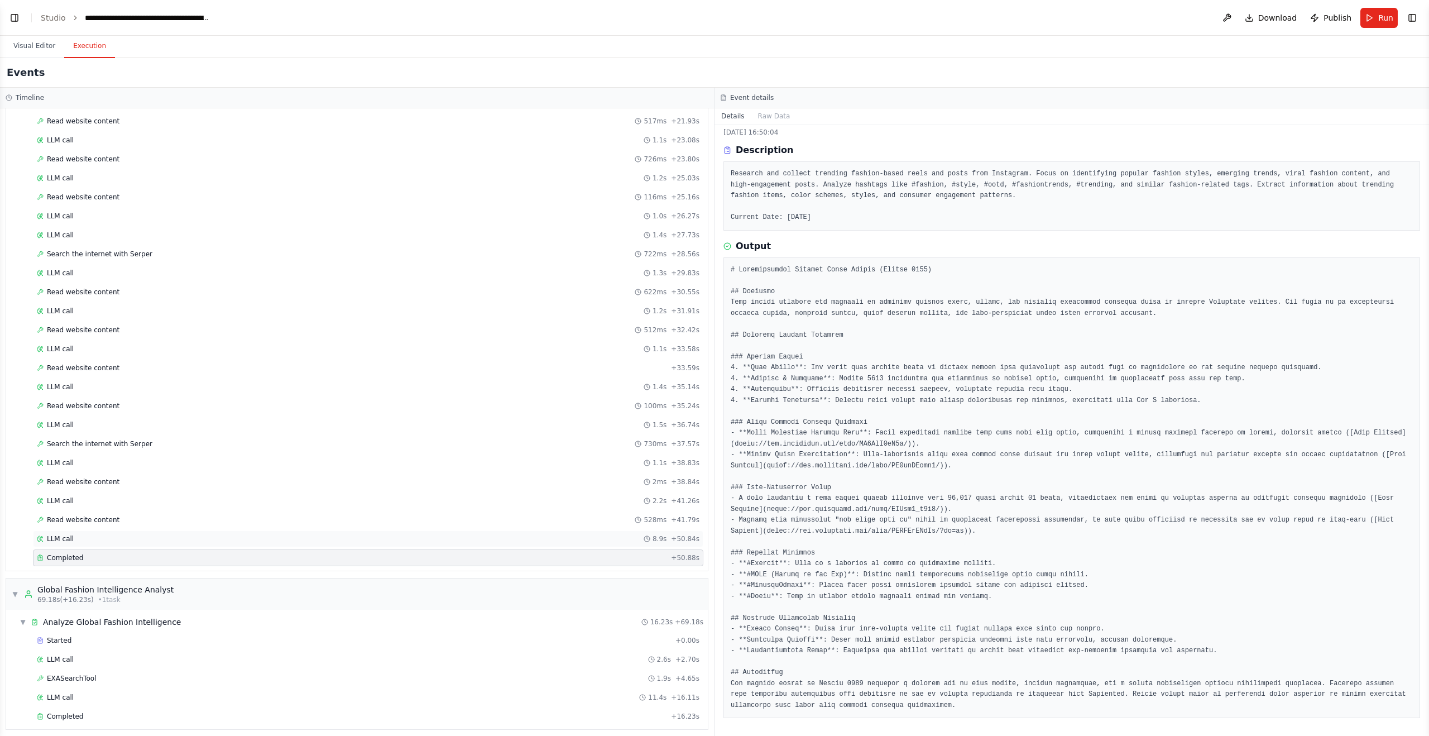
click at [100, 489] on div "LLM call 8.9s + 50.84s" at bounding box center [368, 538] width 663 height 9
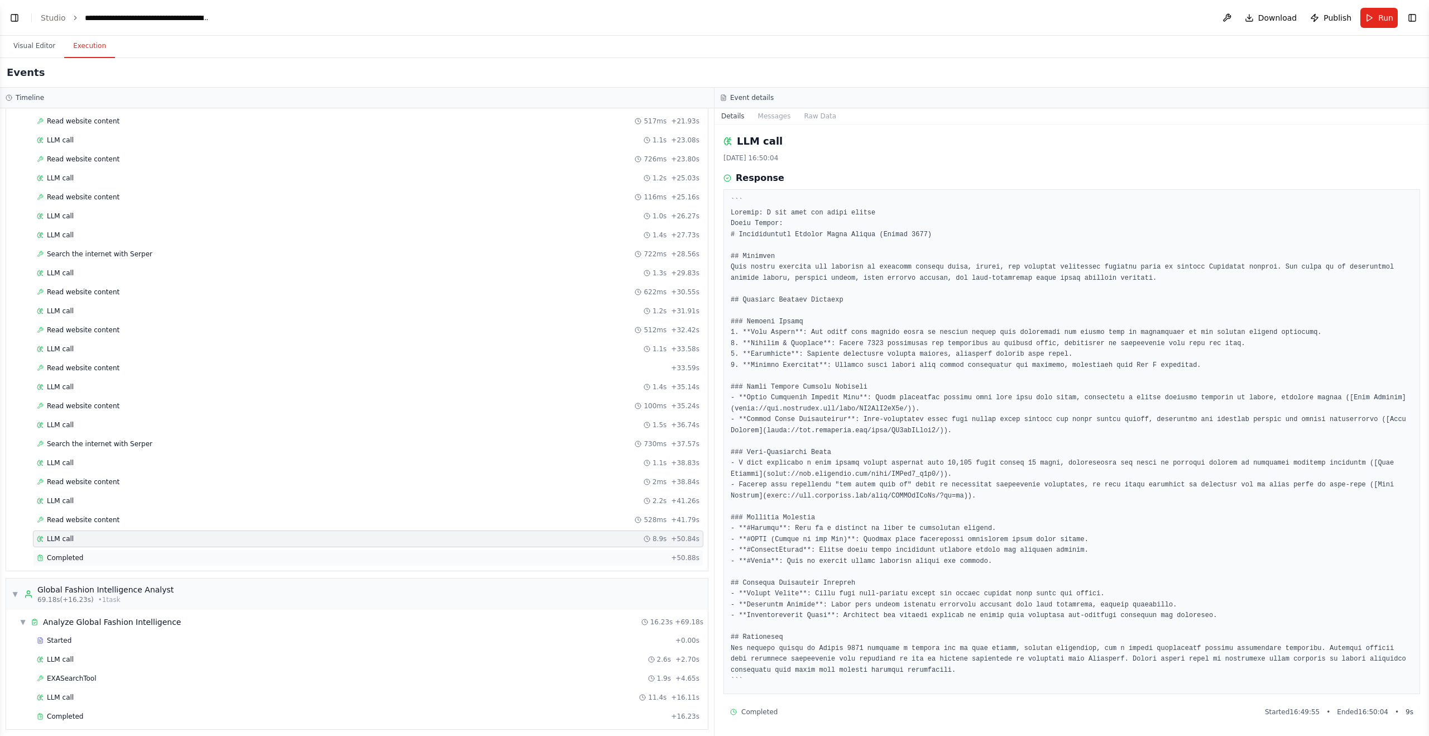
click at [99, 489] on div "Completed" at bounding box center [352, 557] width 630 height 9
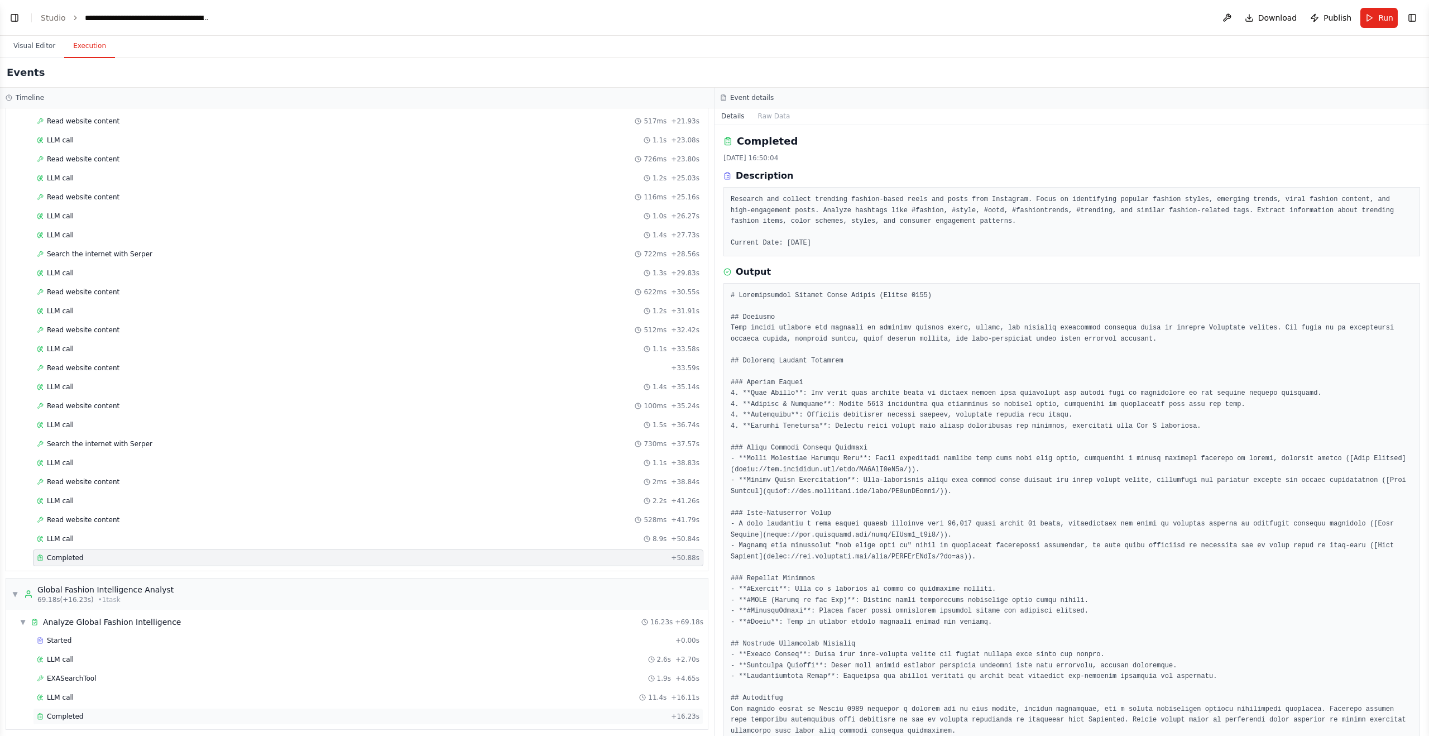
click at [208, 489] on div "Completed" at bounding box center [352, 716] width 630 height 9
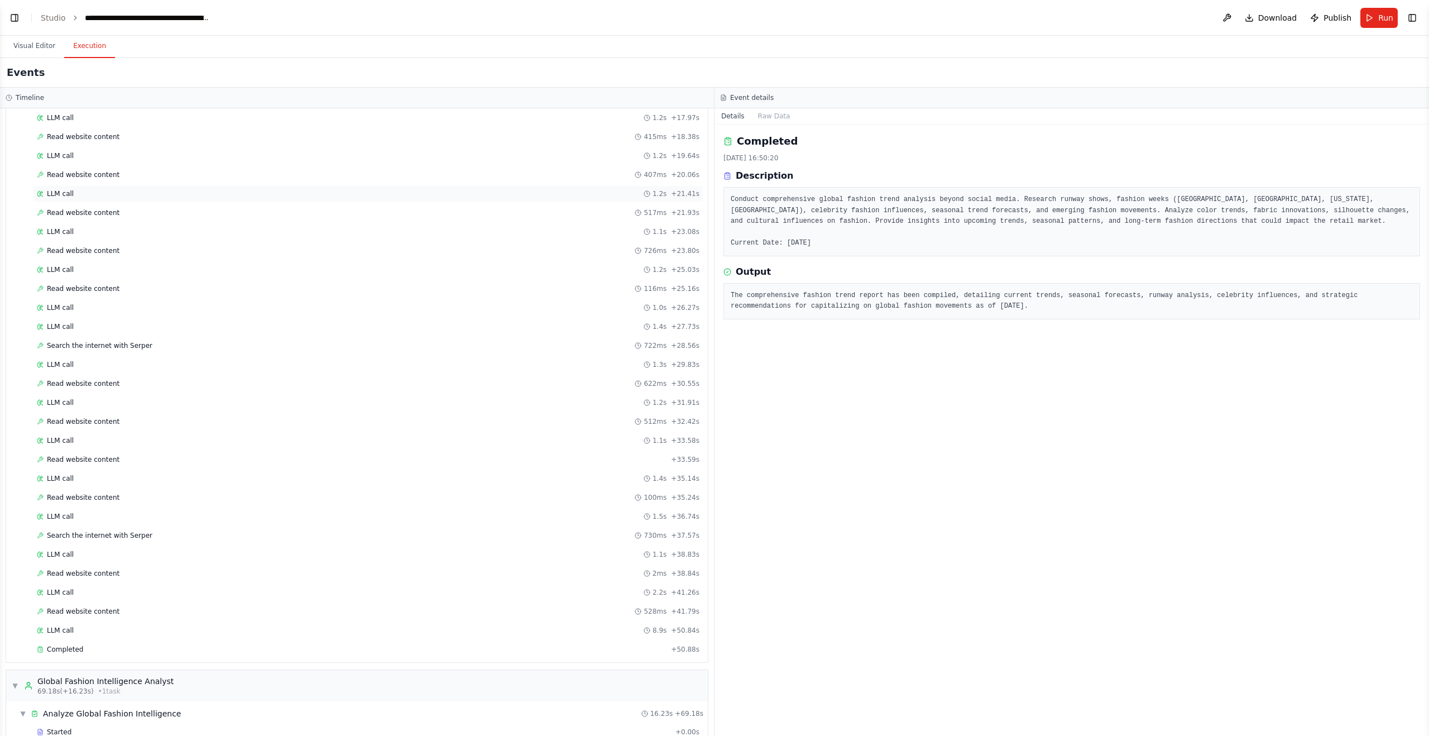
scroll to position [853, 0]
